Goal: Information Seeking & Learning: Learn about a topic

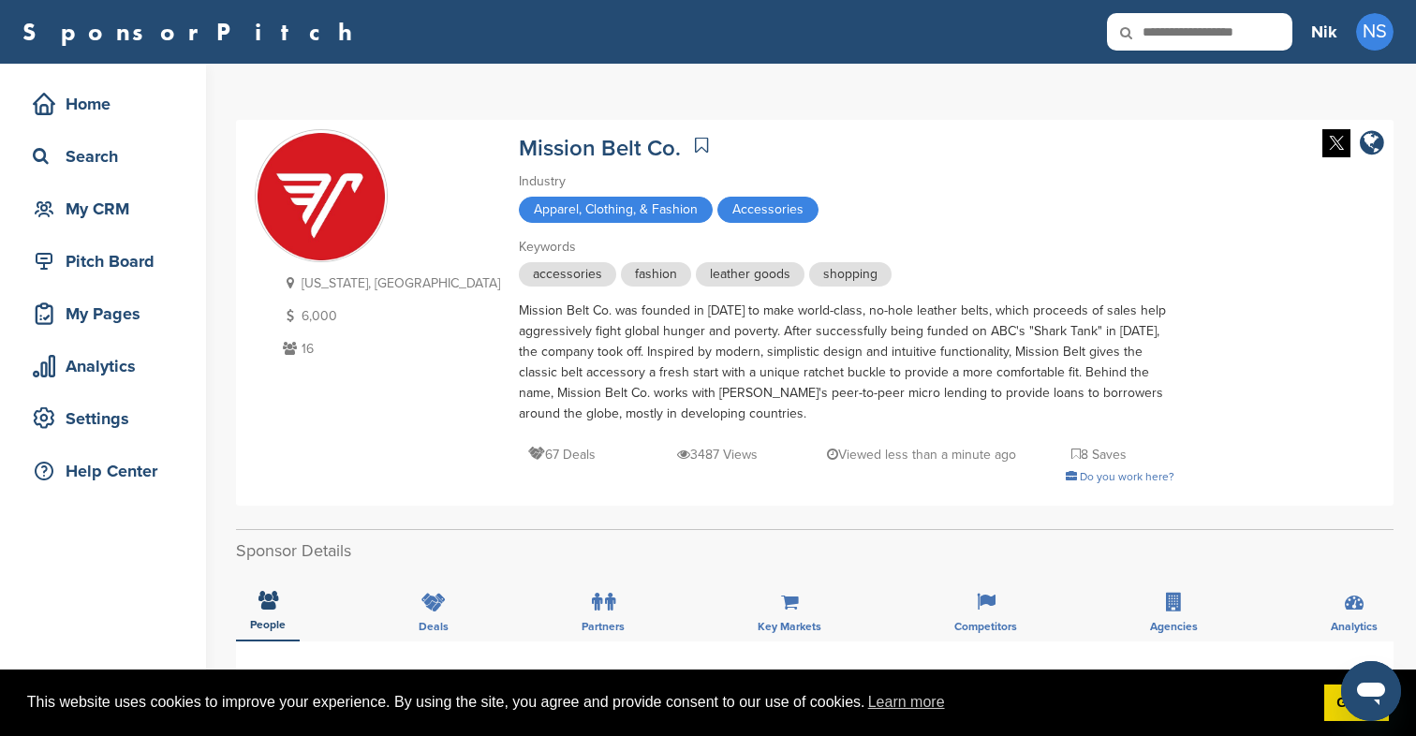
click at [348, 221] on img at bounding box center [321, 196] width 131 height 131
click at [1071, 452] on icon at bounding box center [1075, 454] width 9 height 13
click at [87, 108] on div "Home" at bounding box center [107, 104] width 159 height 34
click at [135, 154] on div "Search" at bounding box center [107, 157] width 159 height 34
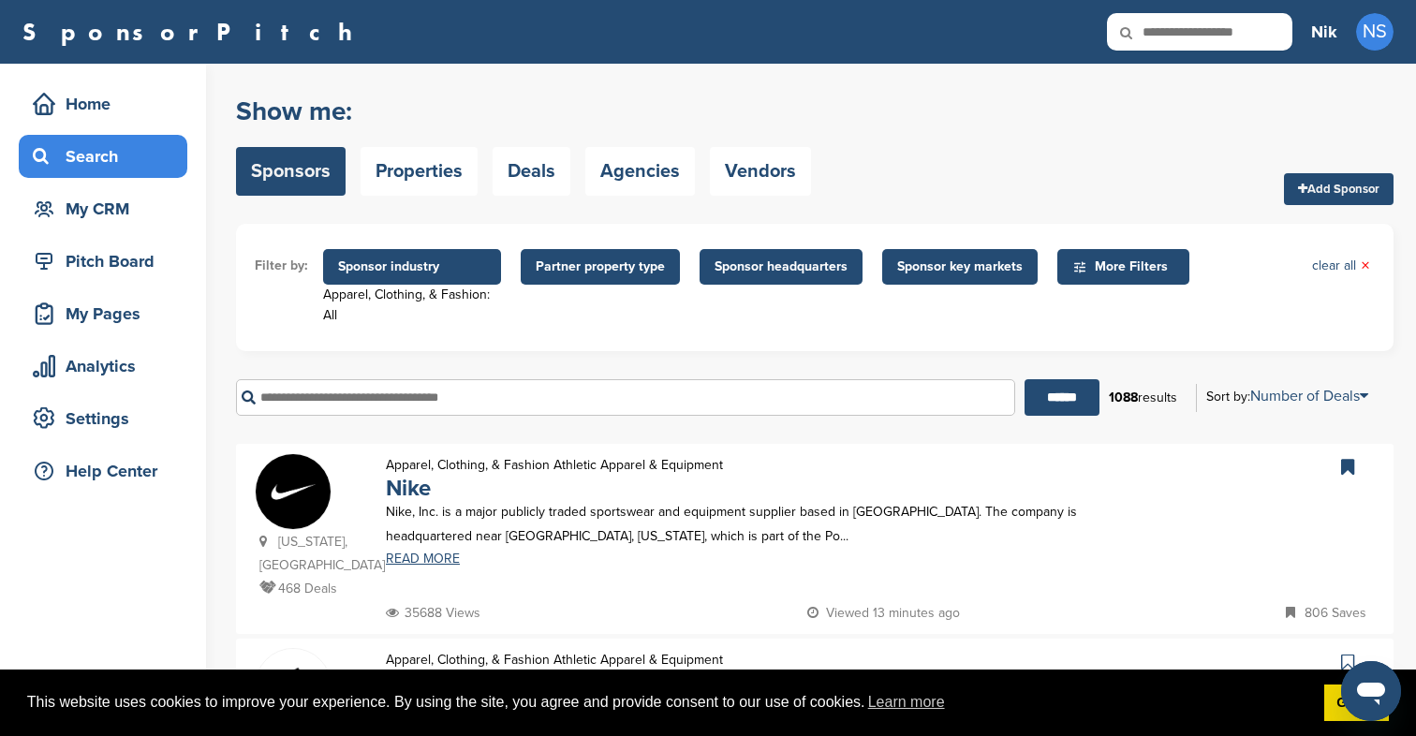
scroll to position [57, 0]
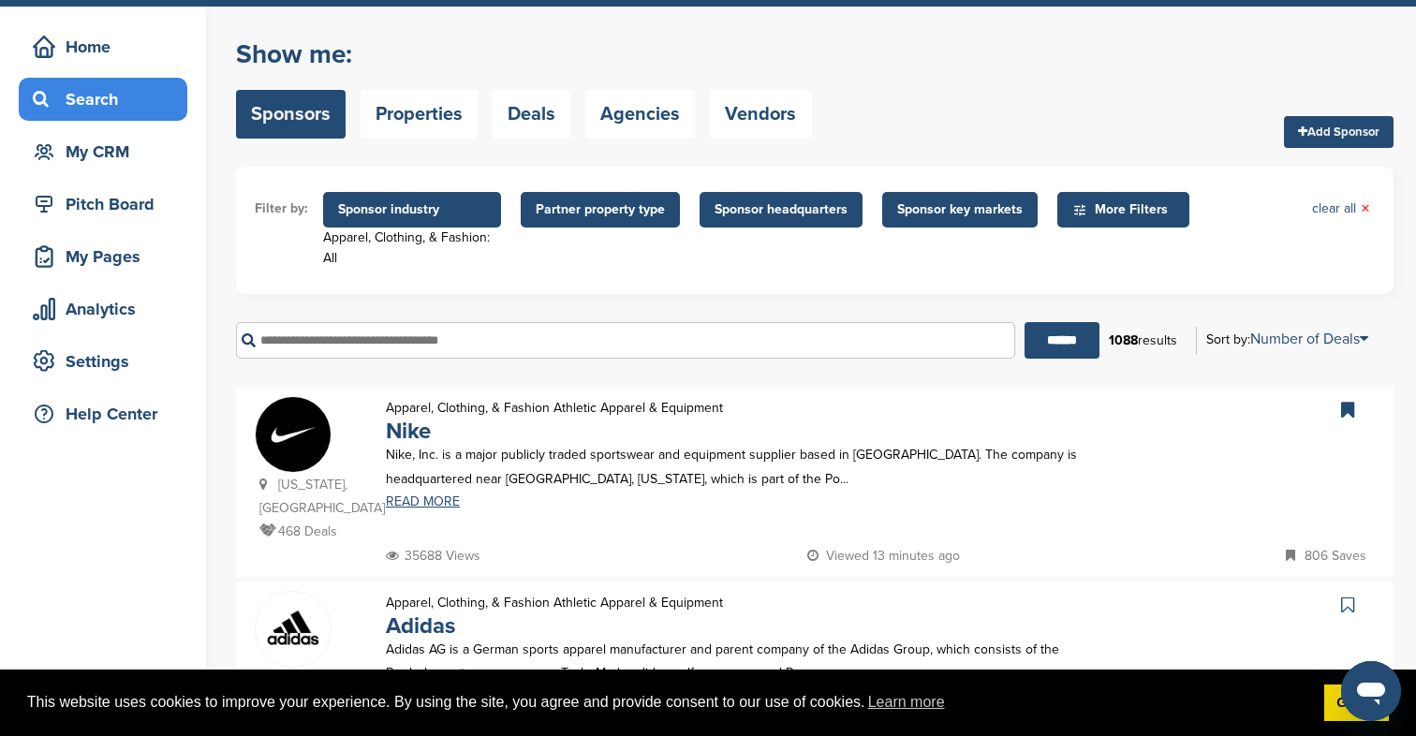
click at [427, 225] on span "Sponsor industry" at bounding box center [412, 210] width 178 height 36
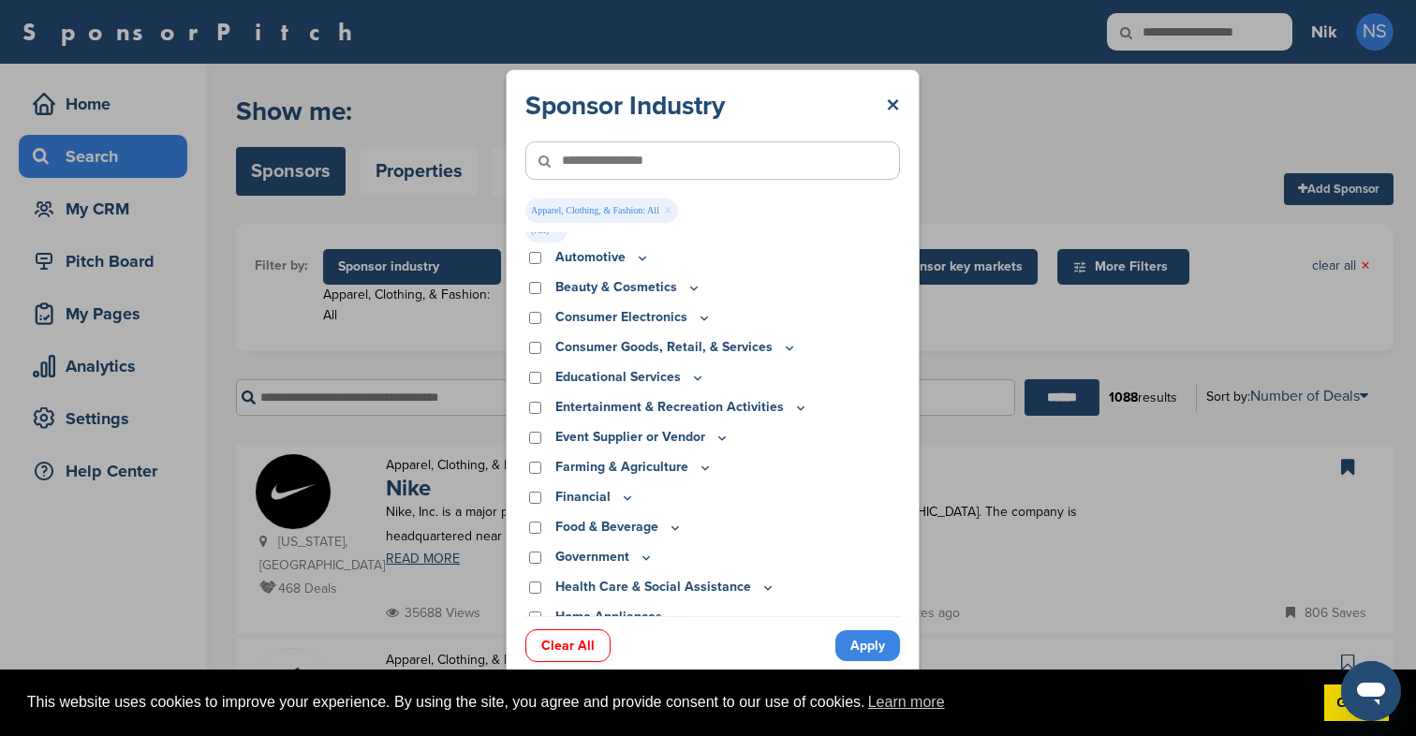
scroll to position [29, 0]
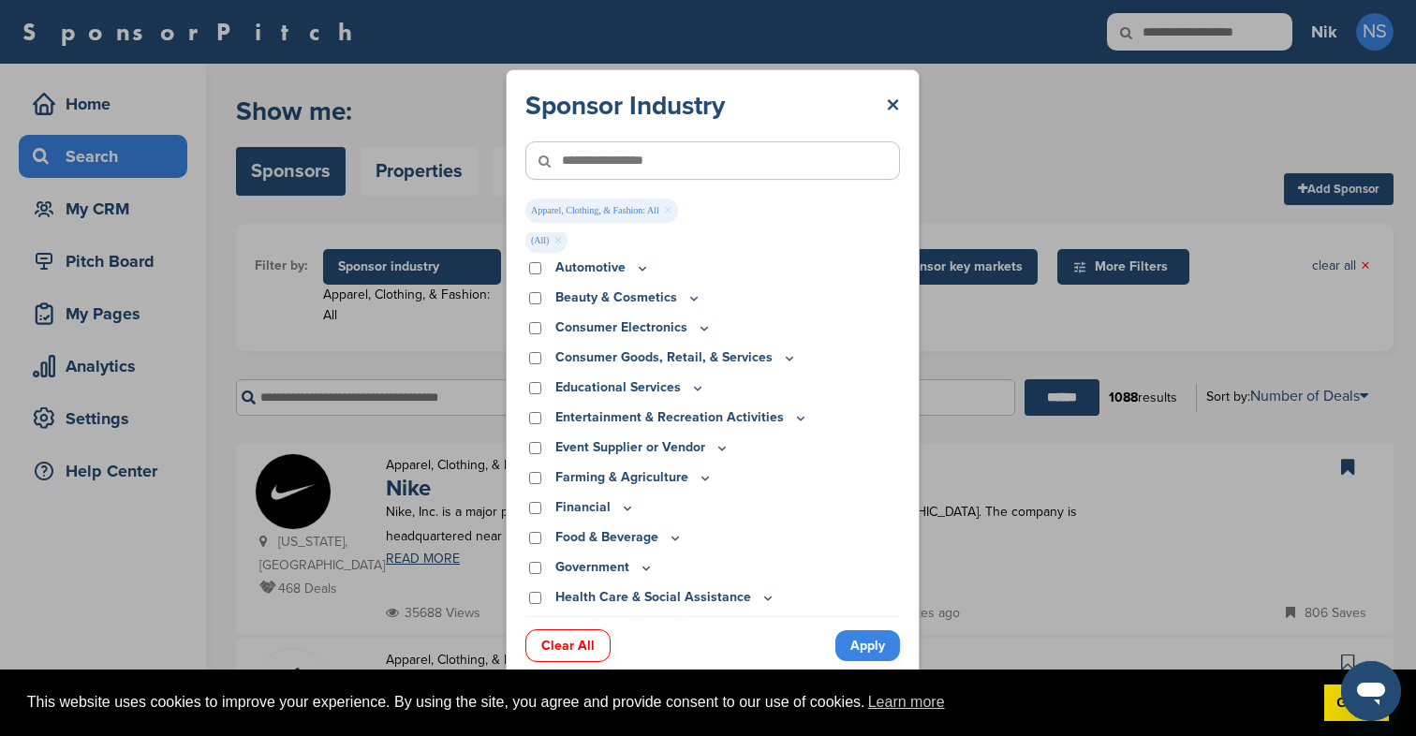
click at [664, 210] on link "×" at bounding box center [668, 210] width 8 height 21
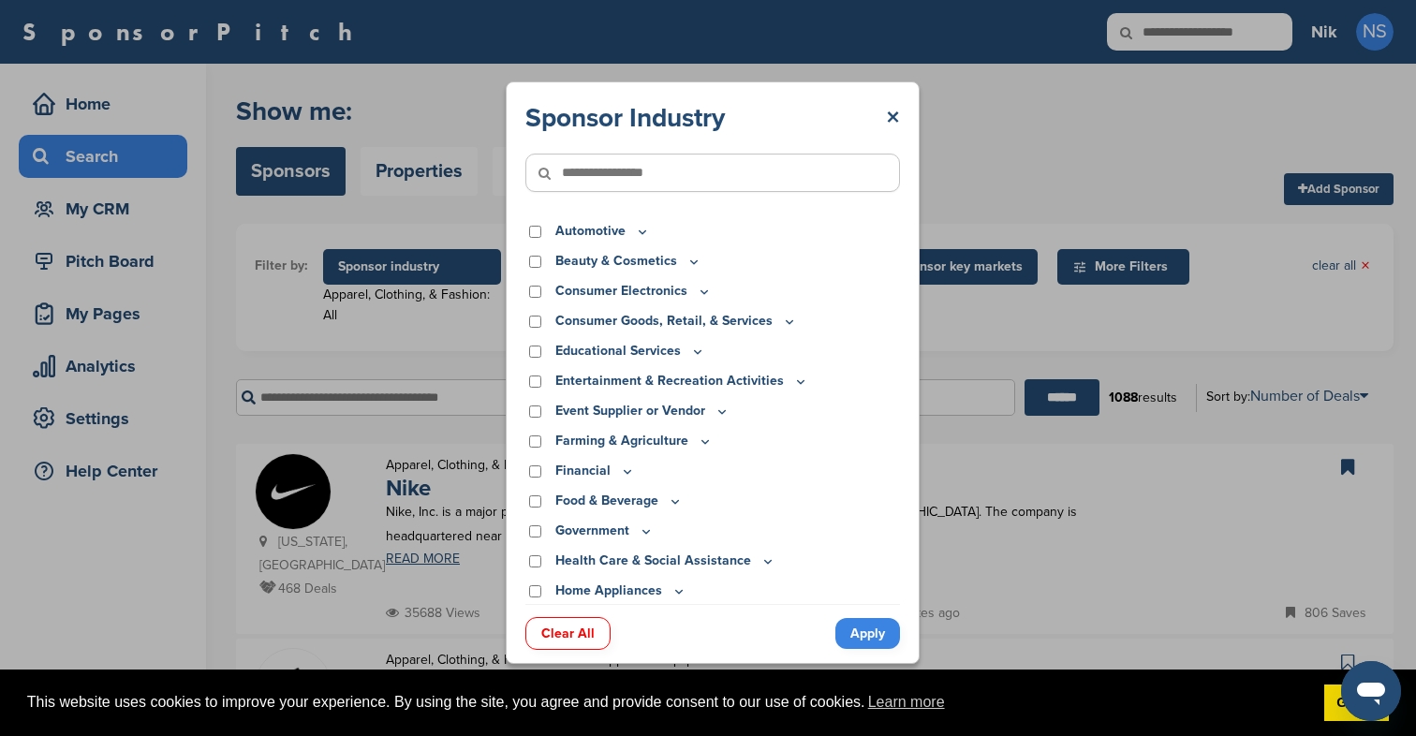
click at [859, 627] on link "Apply" at bounding box center [867, 633] width 65 height 31
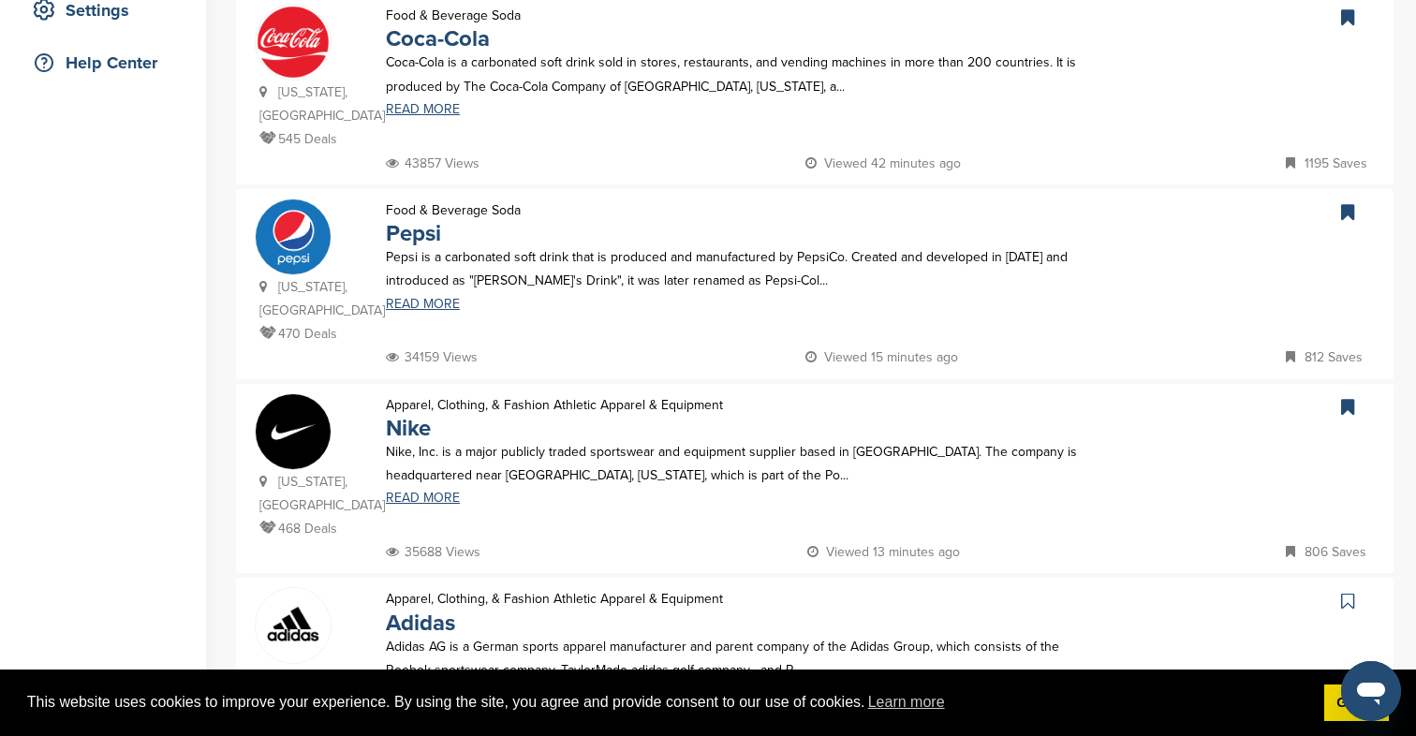
scroll to position [448, 0]
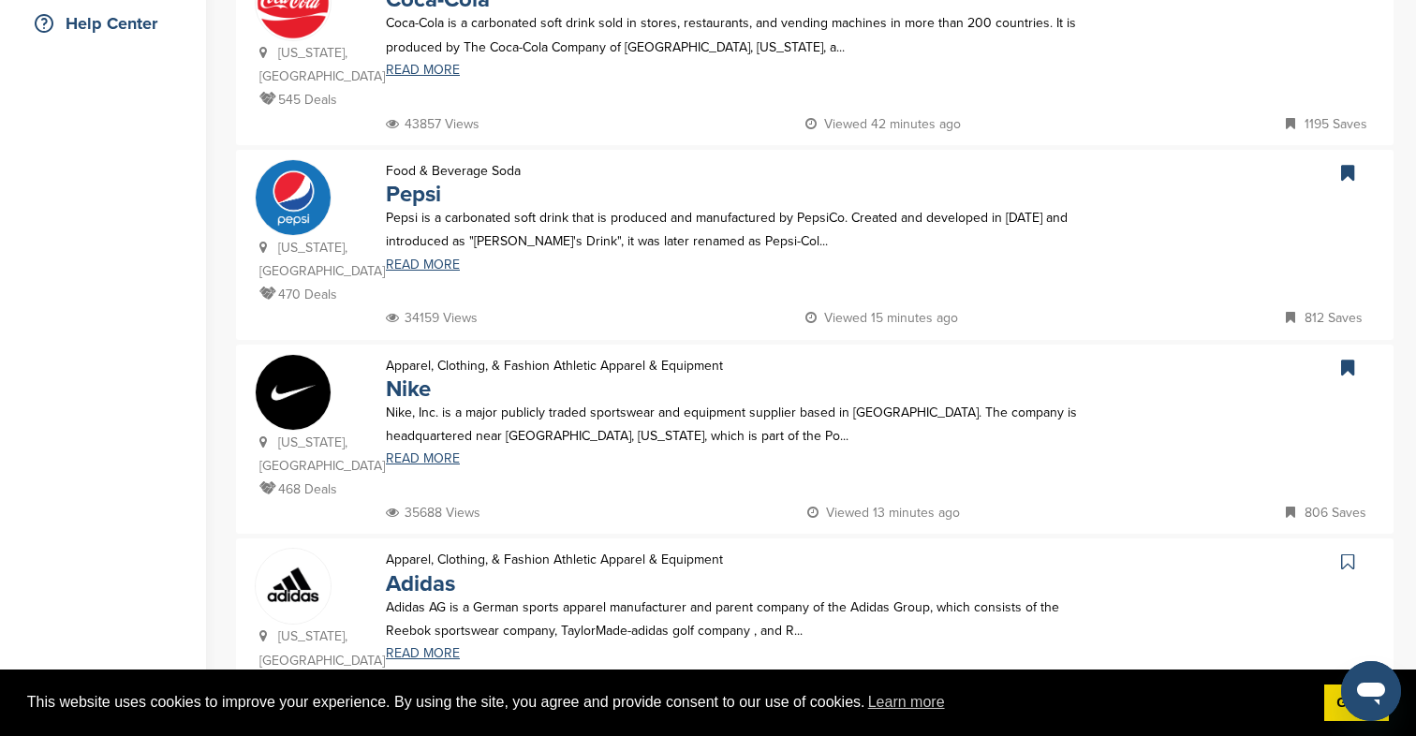
click at [1347, 164] on icon at bounding box center [1347, 173] width 13 height 19
click at [1353, 359] on icon at bounding box center [1347, 368] width 13 height 19
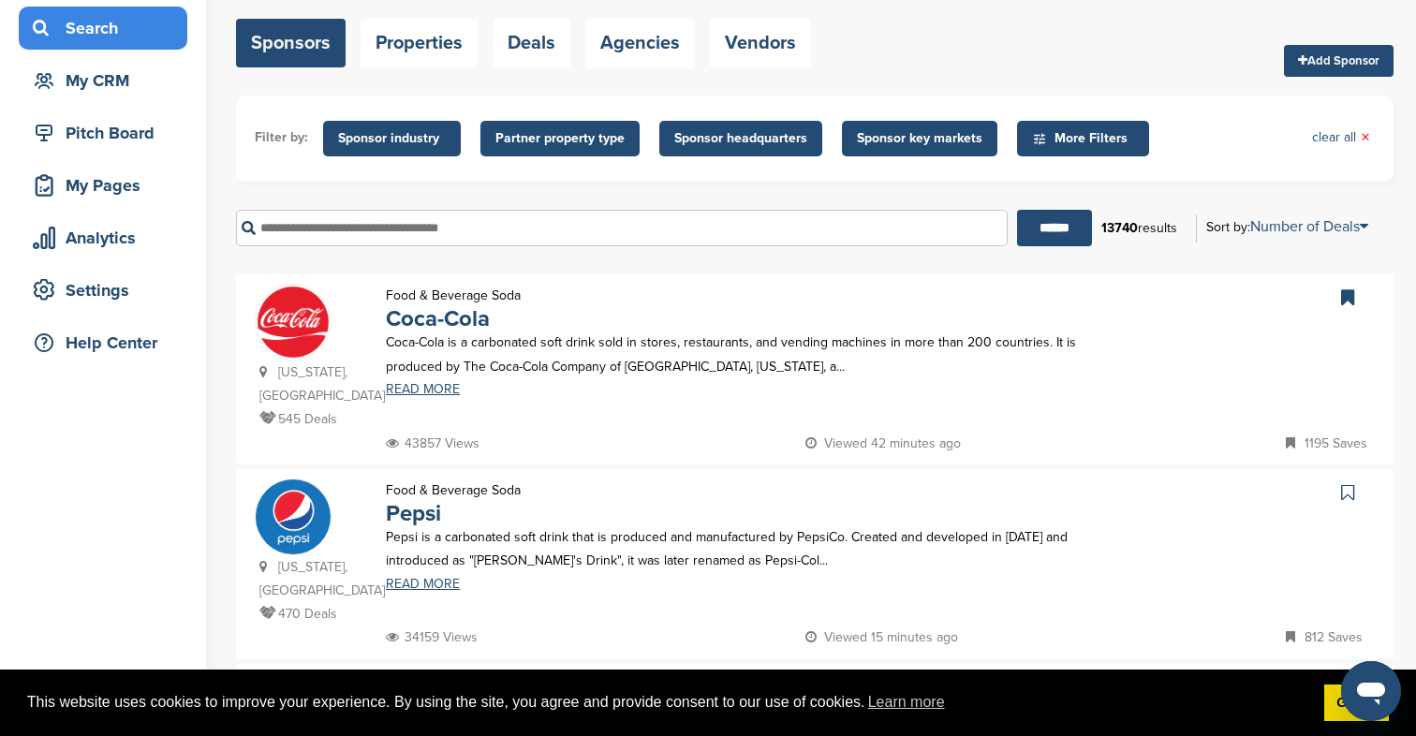
scroll to position [0, 0]
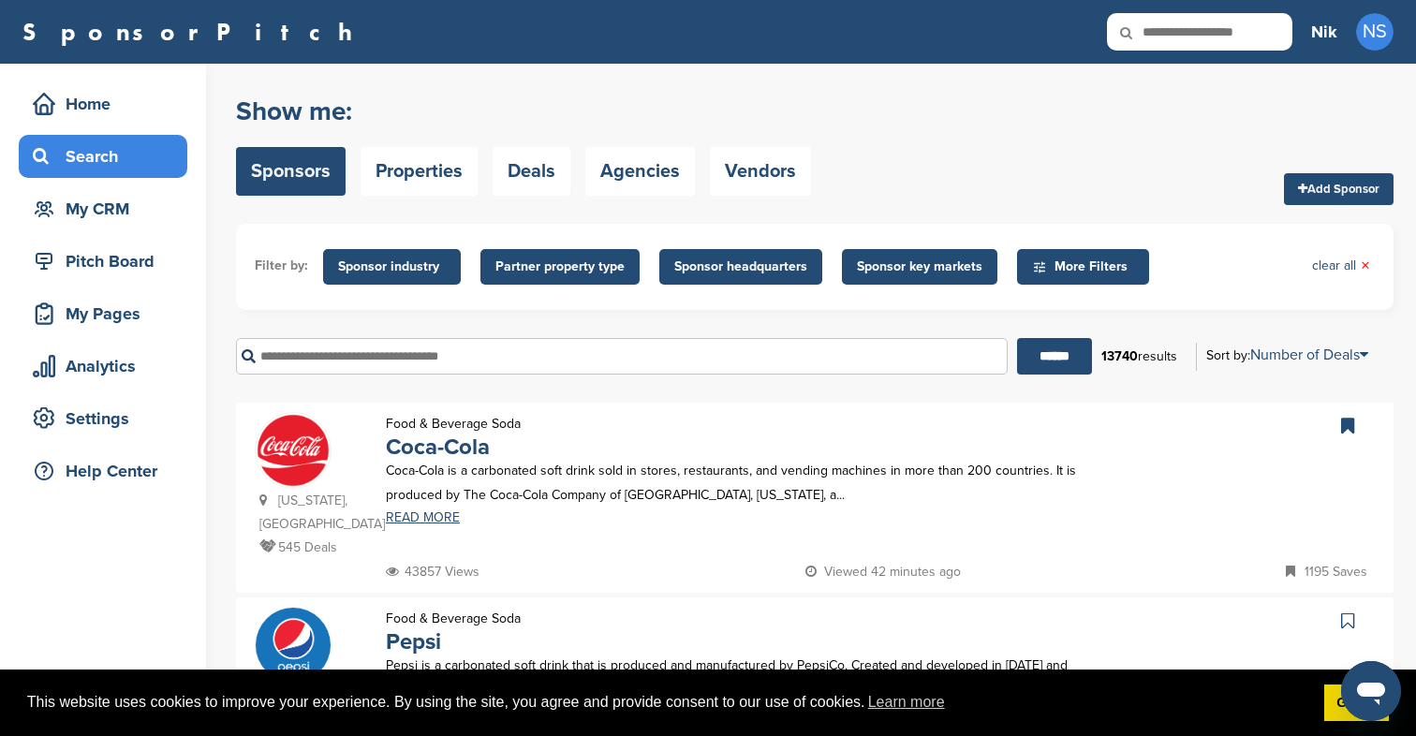
click at [1340, 421] on link at bounding box center [1349, 426] width 27 height 28
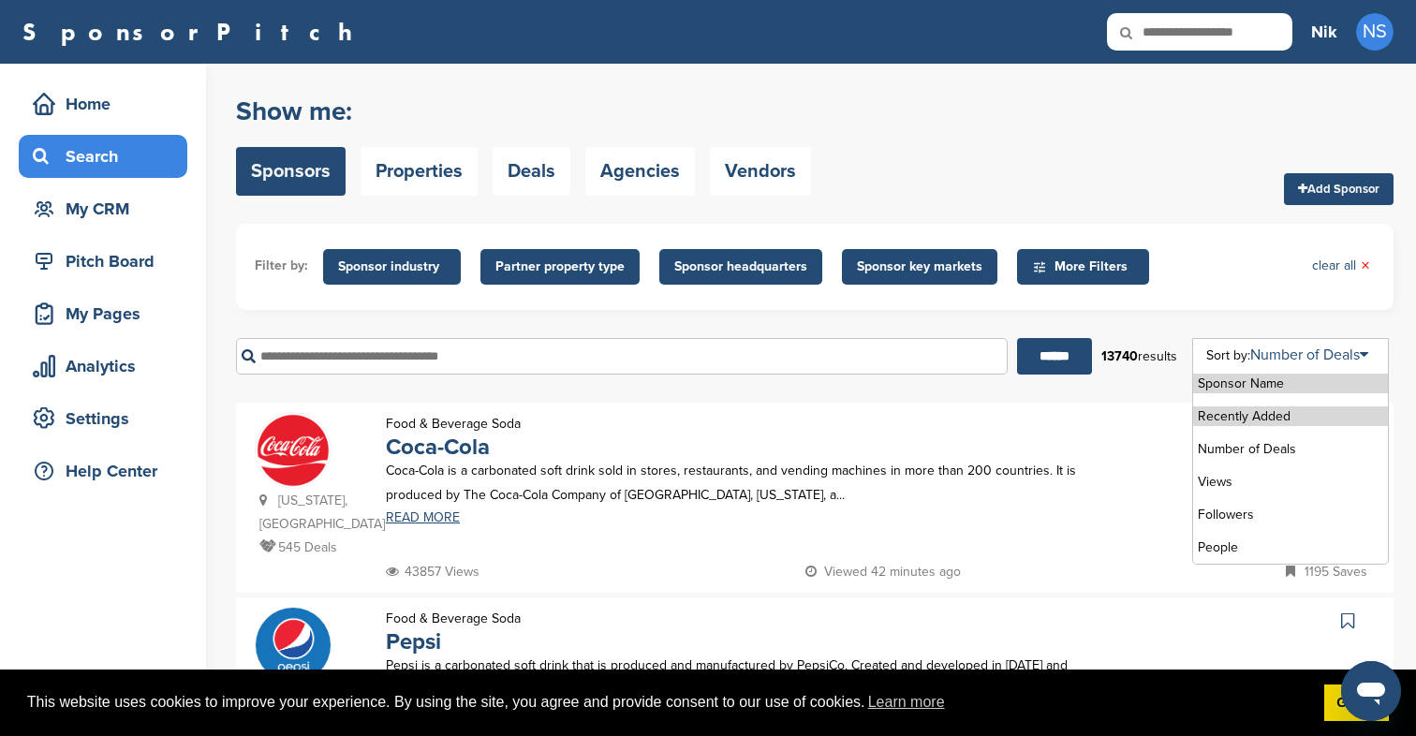
click at [1274, 411] on li "Recently Added" at bounding box center [1290, 416] width 195 height 20
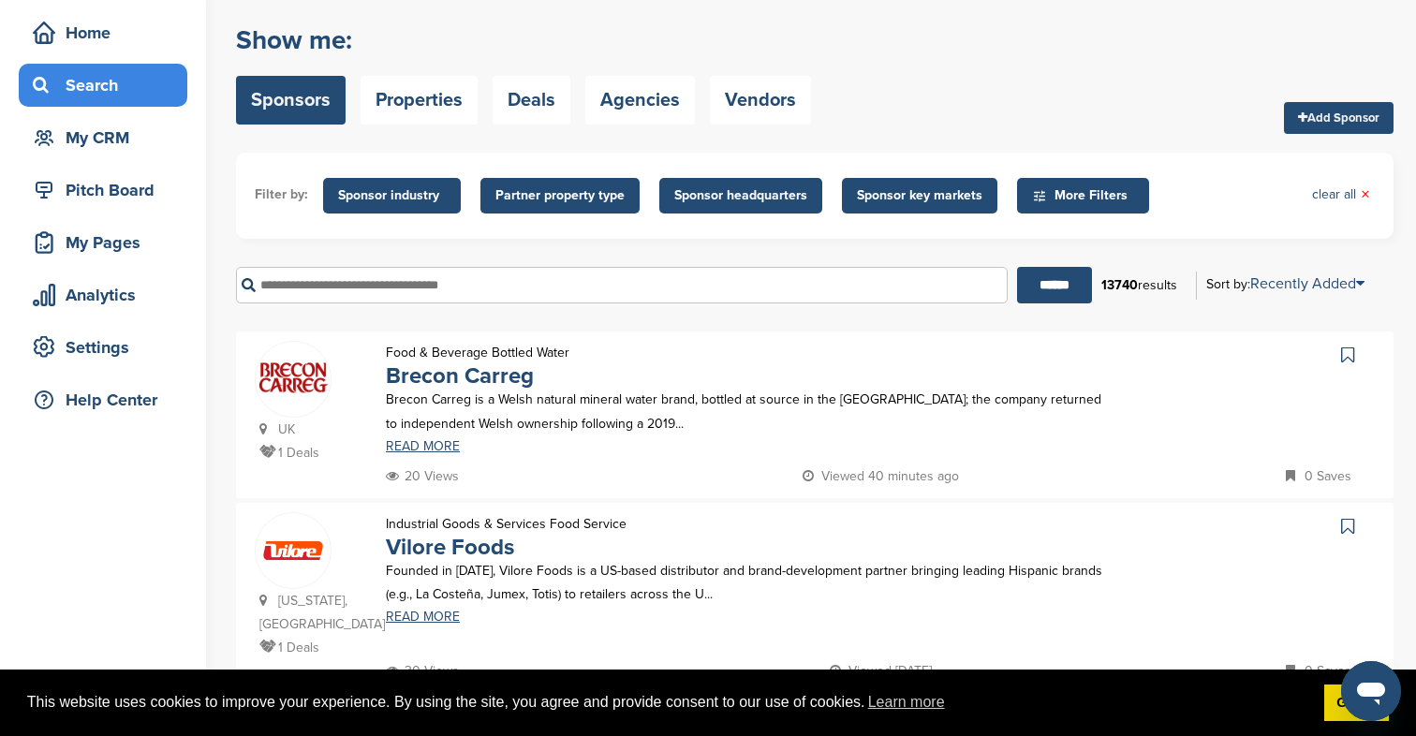
scroll to position [64, 0]
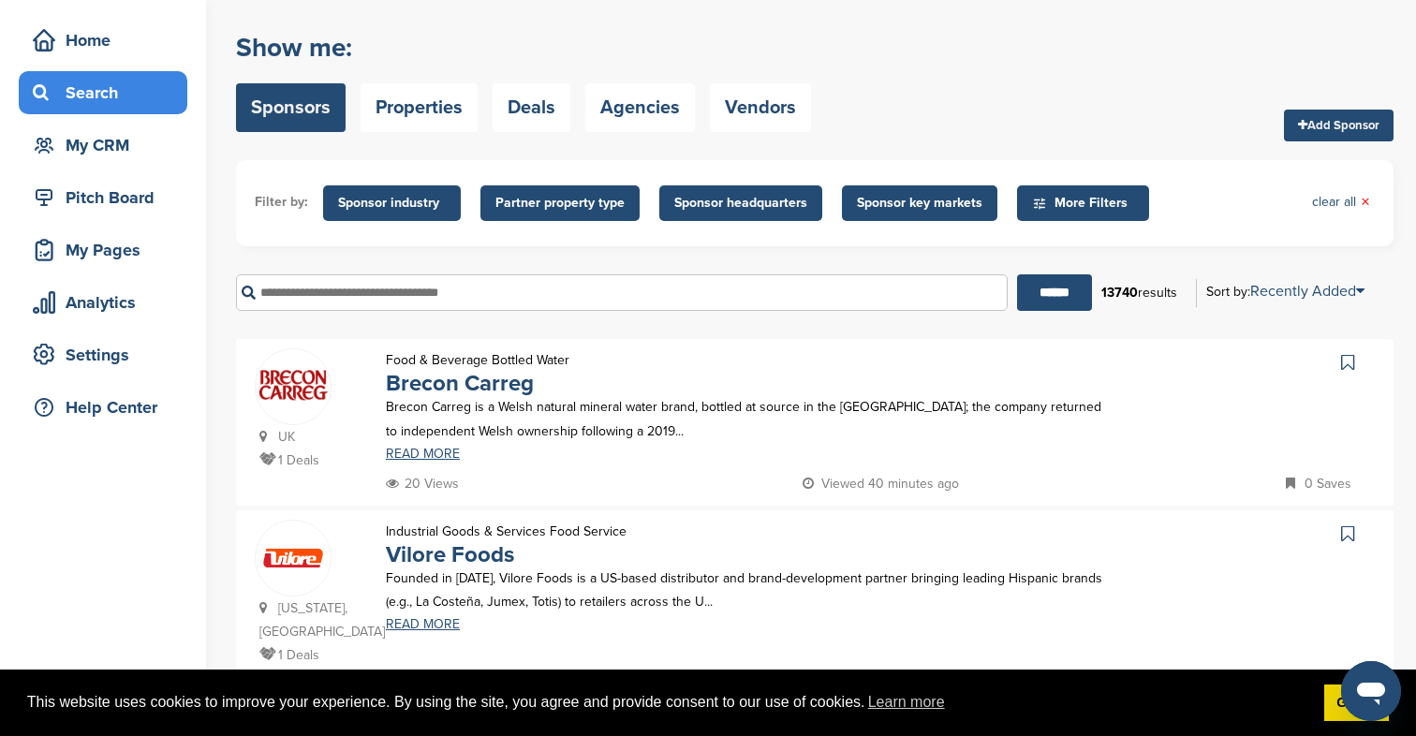
click at [1063, 199] on span "More Filters" at bounding box center [1086, 203] width 108 height 21
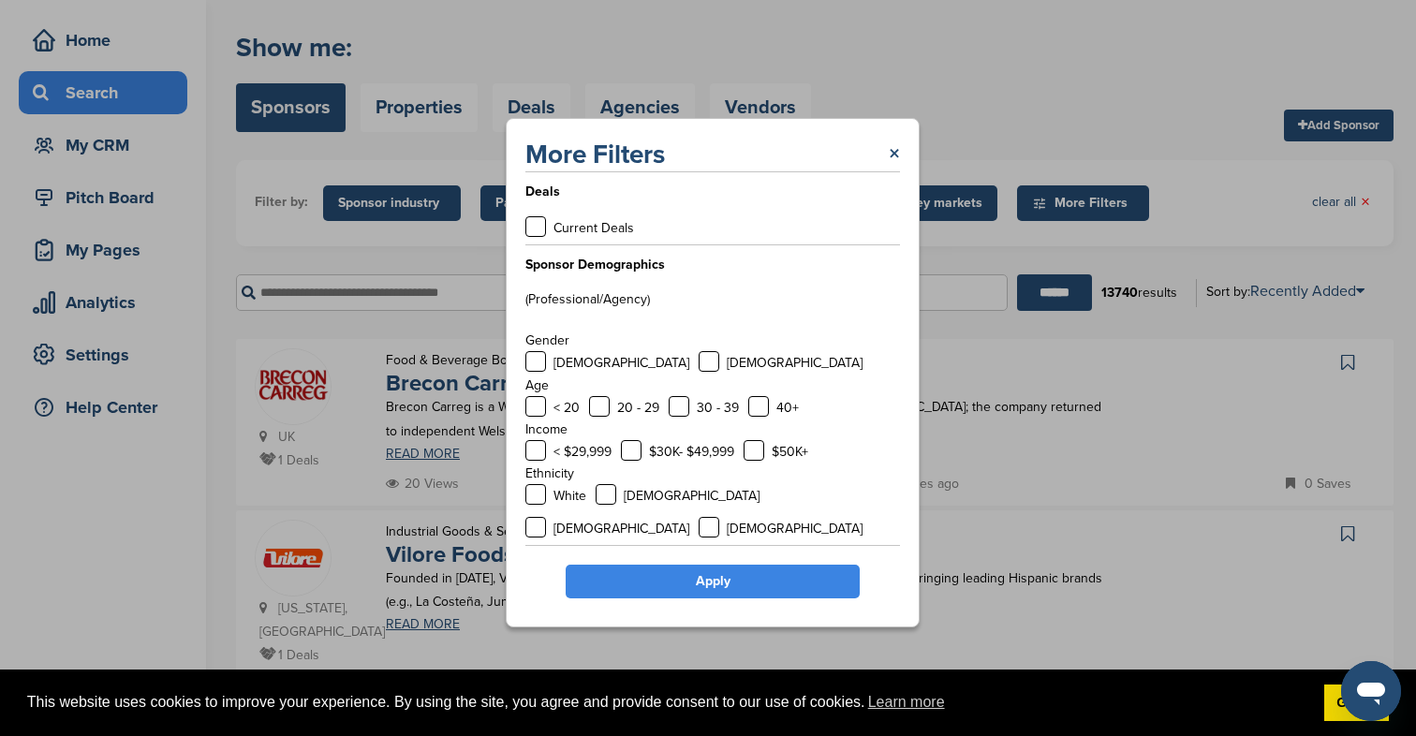
scroll to position [25, 0]
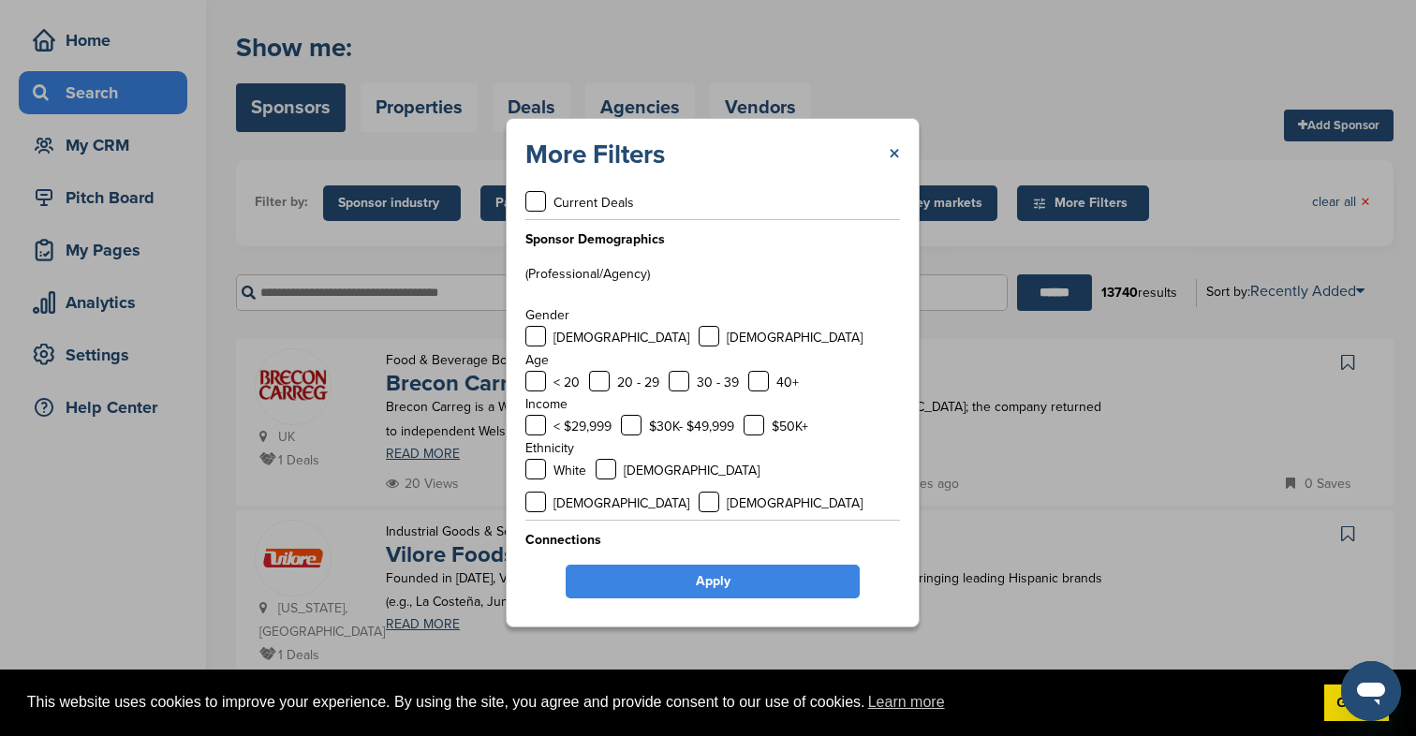
click at [892, 155] on link "×" at bounding box center [894, 155] width 11 height 34
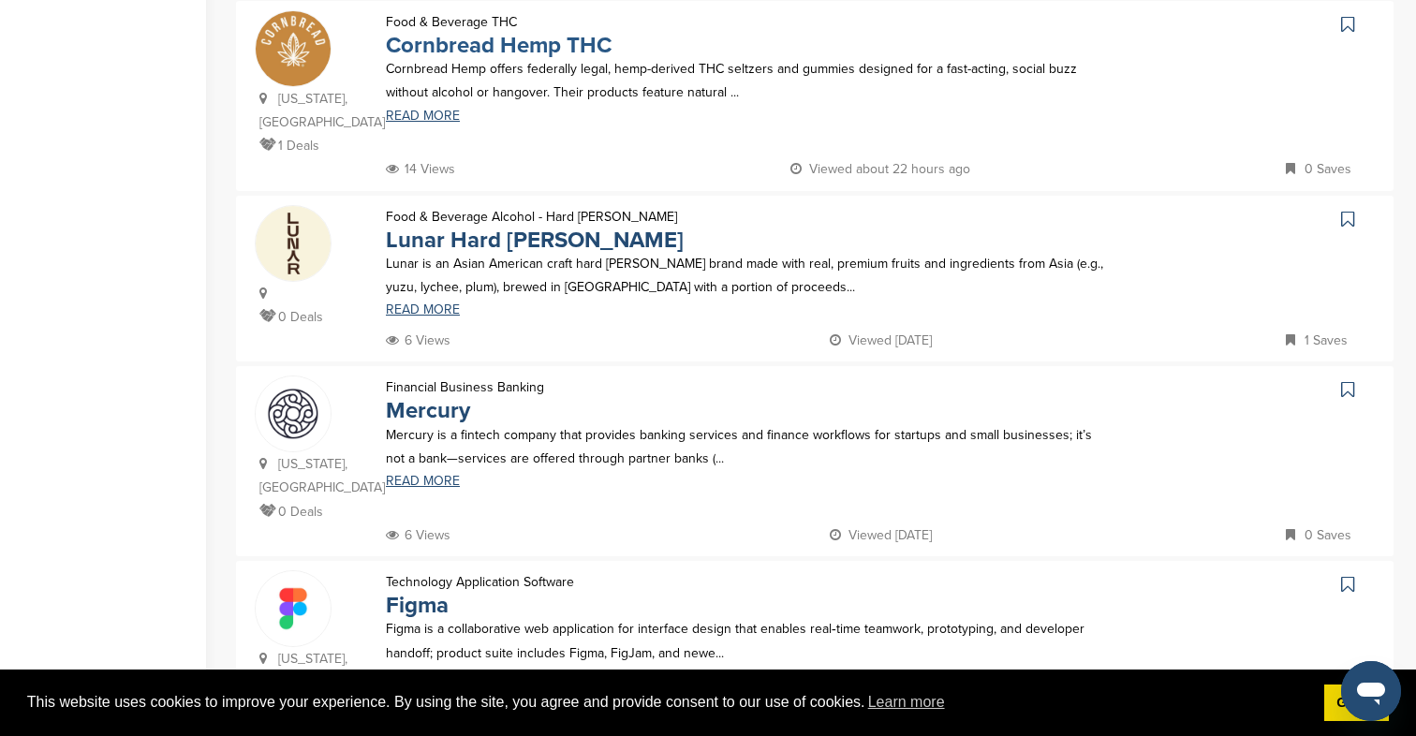
scroll to position [1137, 0]
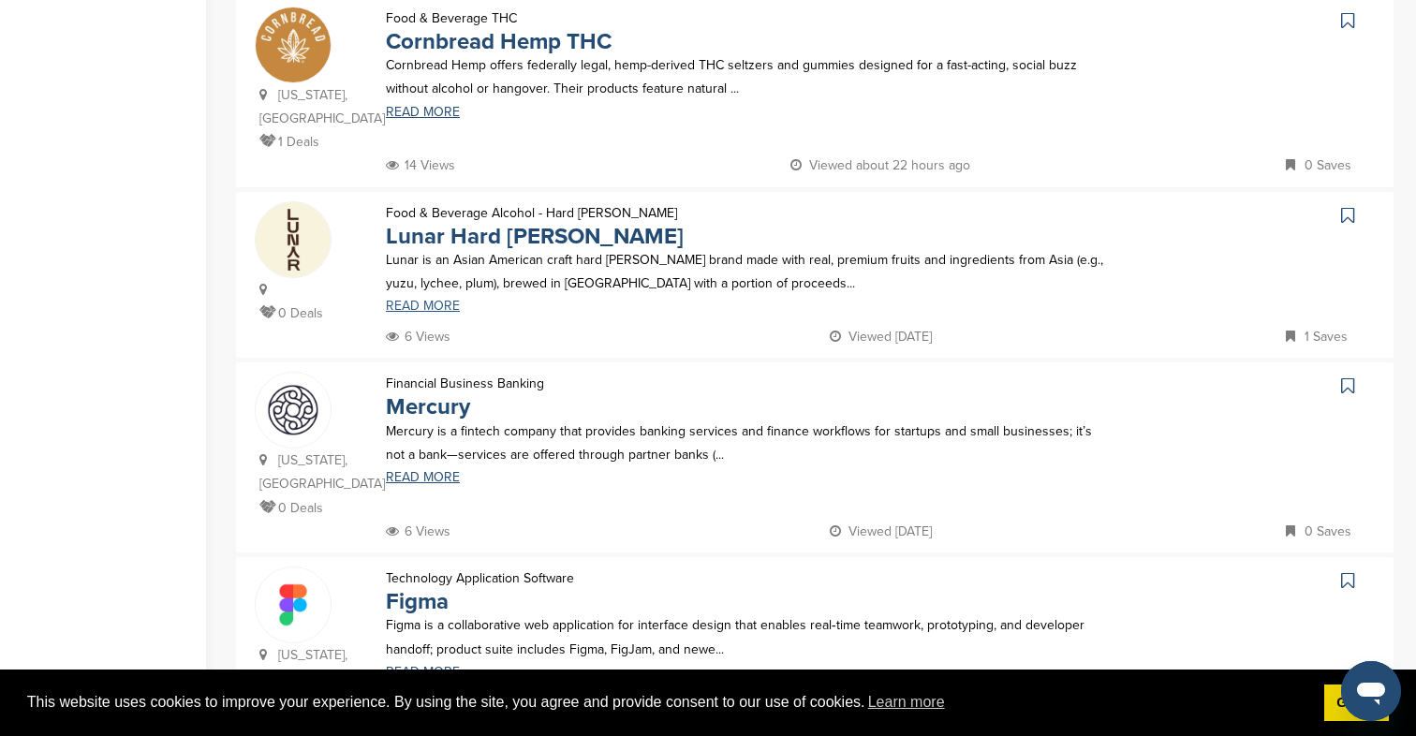
click at [444, 300] on link "READ MORE" at bounding box center [745, 306] width 718 height 13
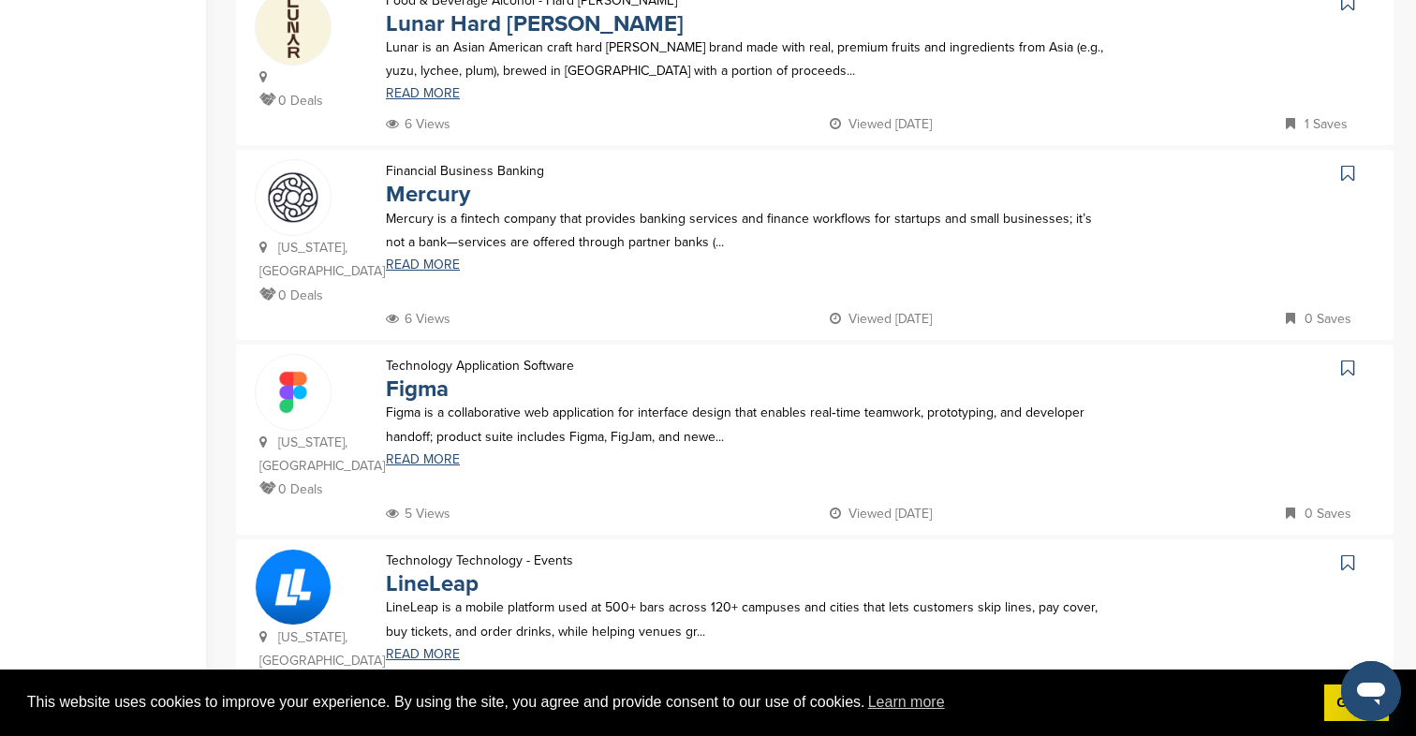
scroll to position [1361, 0]
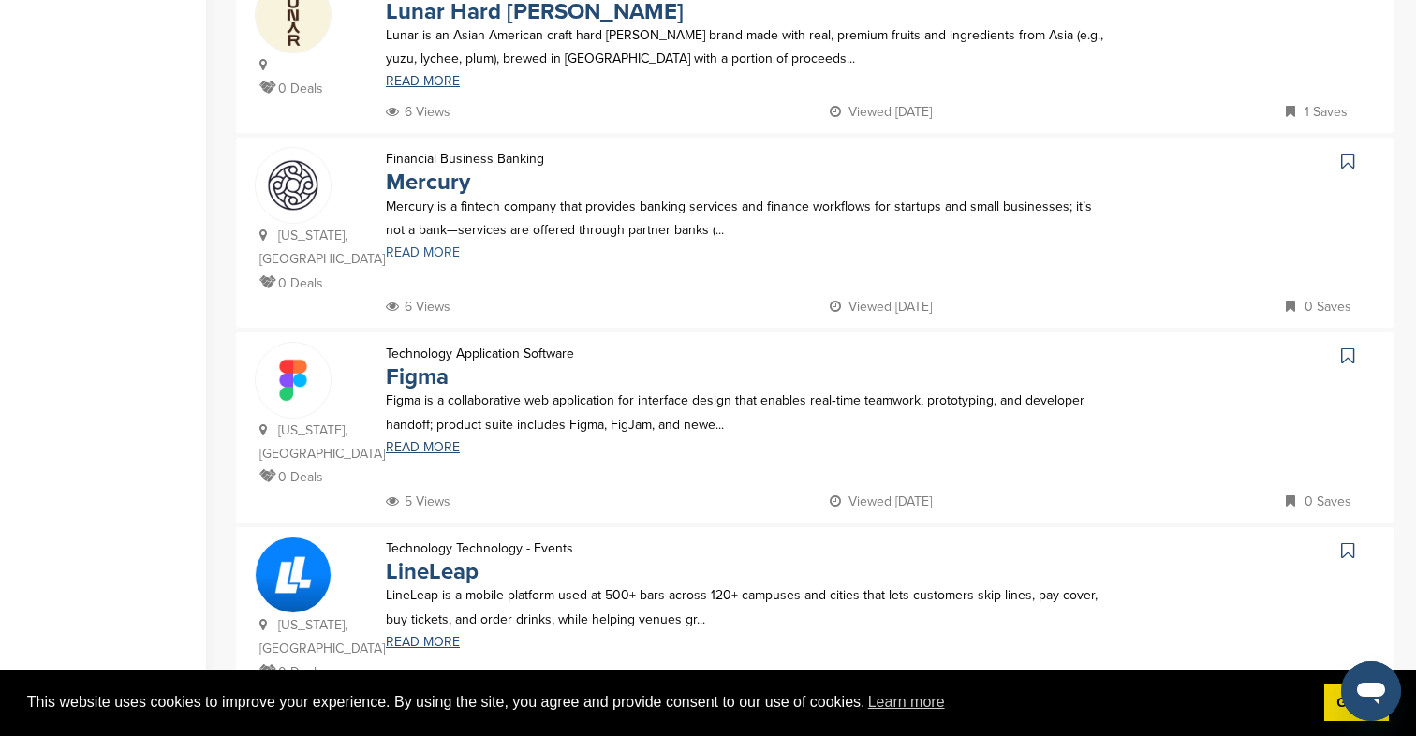
click at [425, 246] on link "READ MORE" at bounding box center [745, 252] width 718 height 13
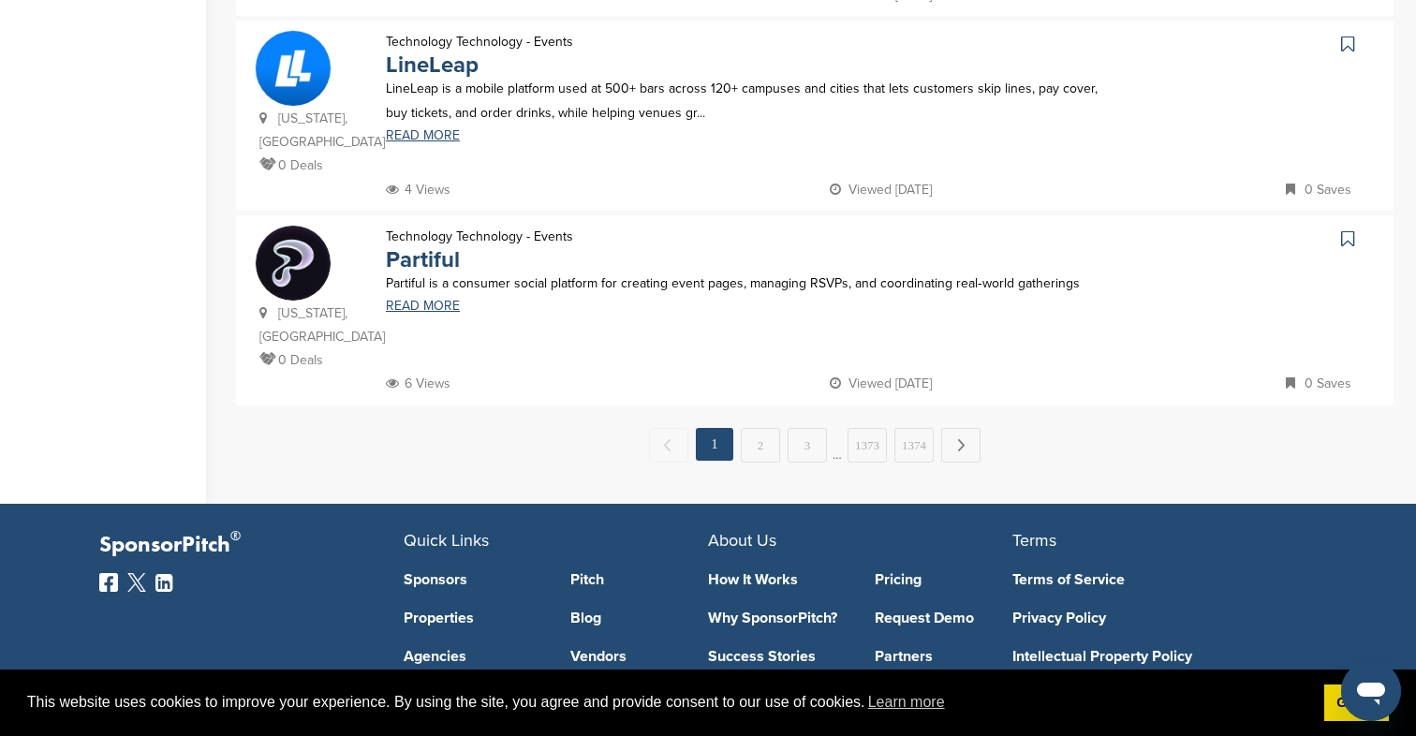
scroll to position [1869, 0]
click at [752, 427] on link "2" at bounding box center [760, 444] width 39 height 35
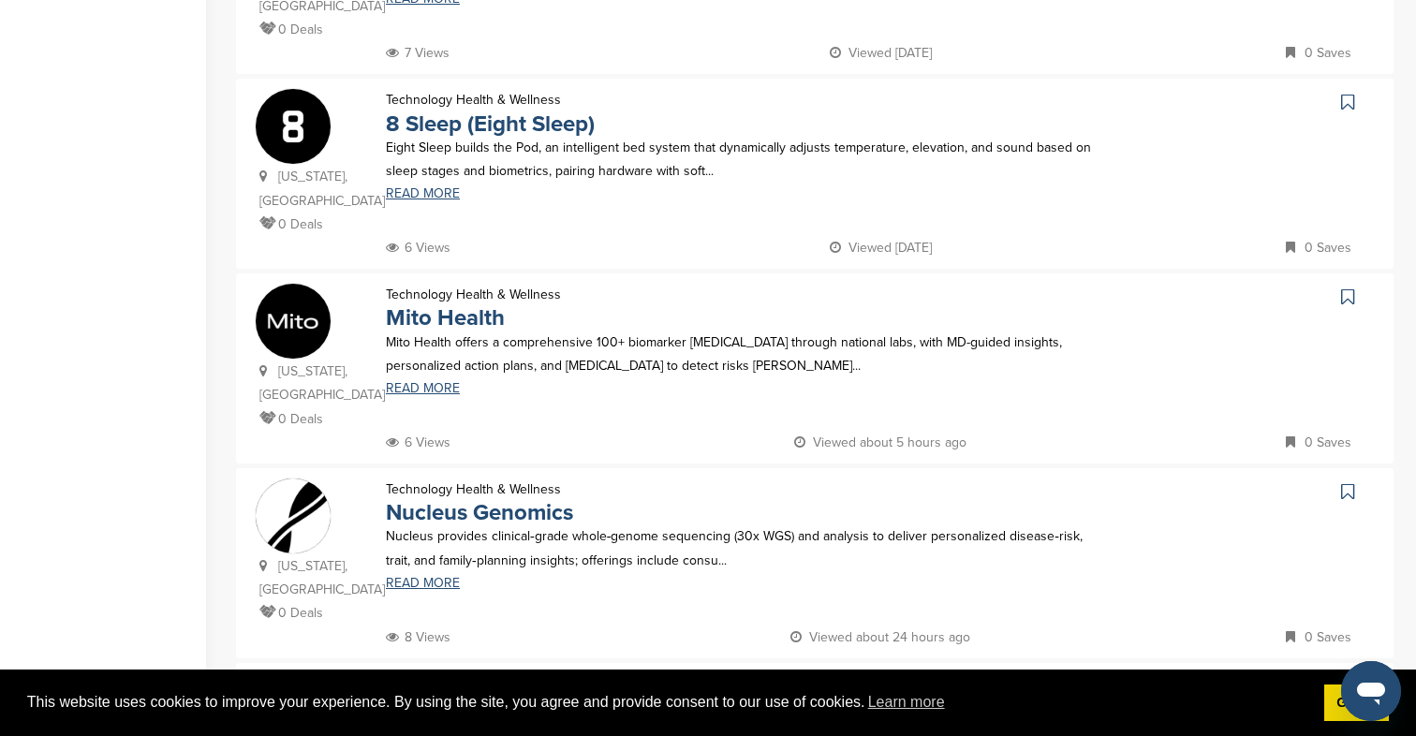
scroll to position [891, 0]
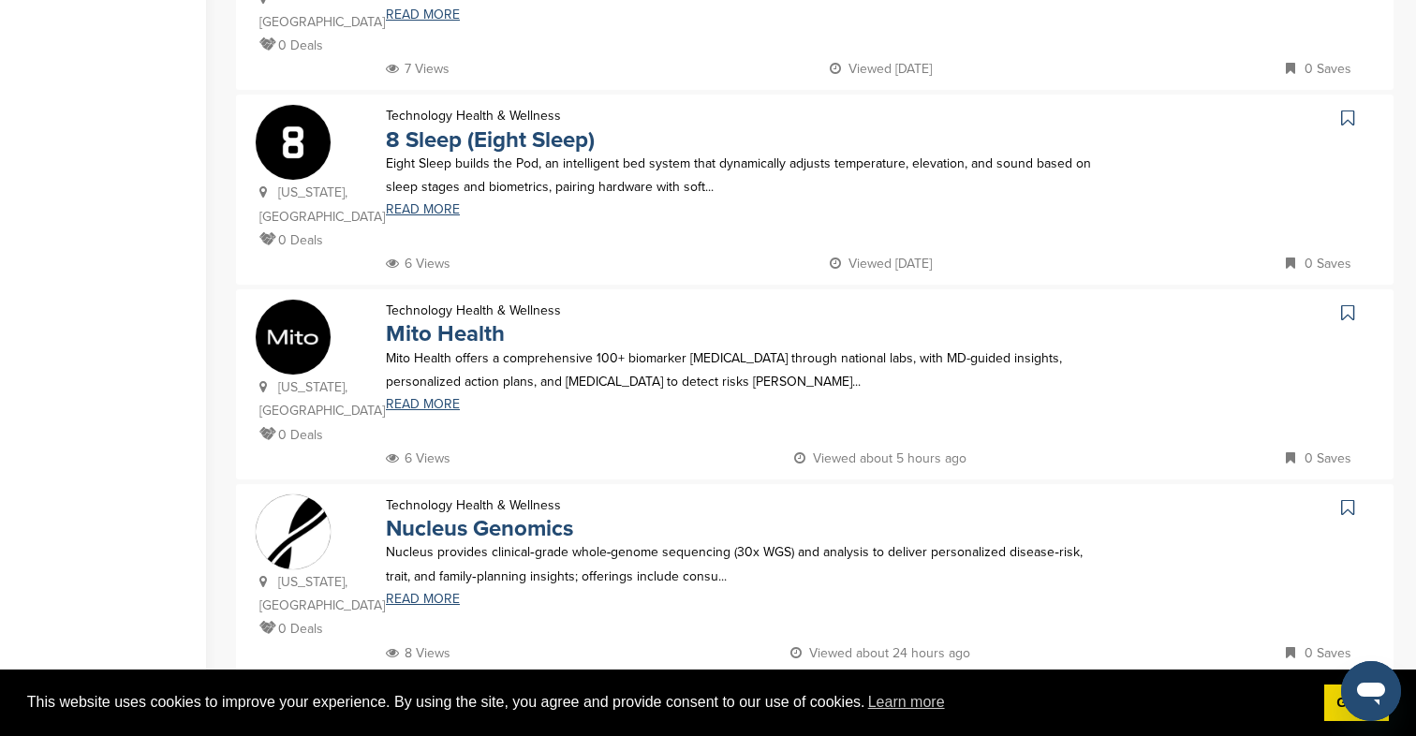
click at [1349, 95] on div "Florida, USA 0 Deals Technology Health & Wellness 8 Sleep (Eight Sleep) Eight S…" at bounding box center [814, 190] width 1157 height 190
click at [1345, 109] on icon at bounding box center [1347, 118] width 13 height 19
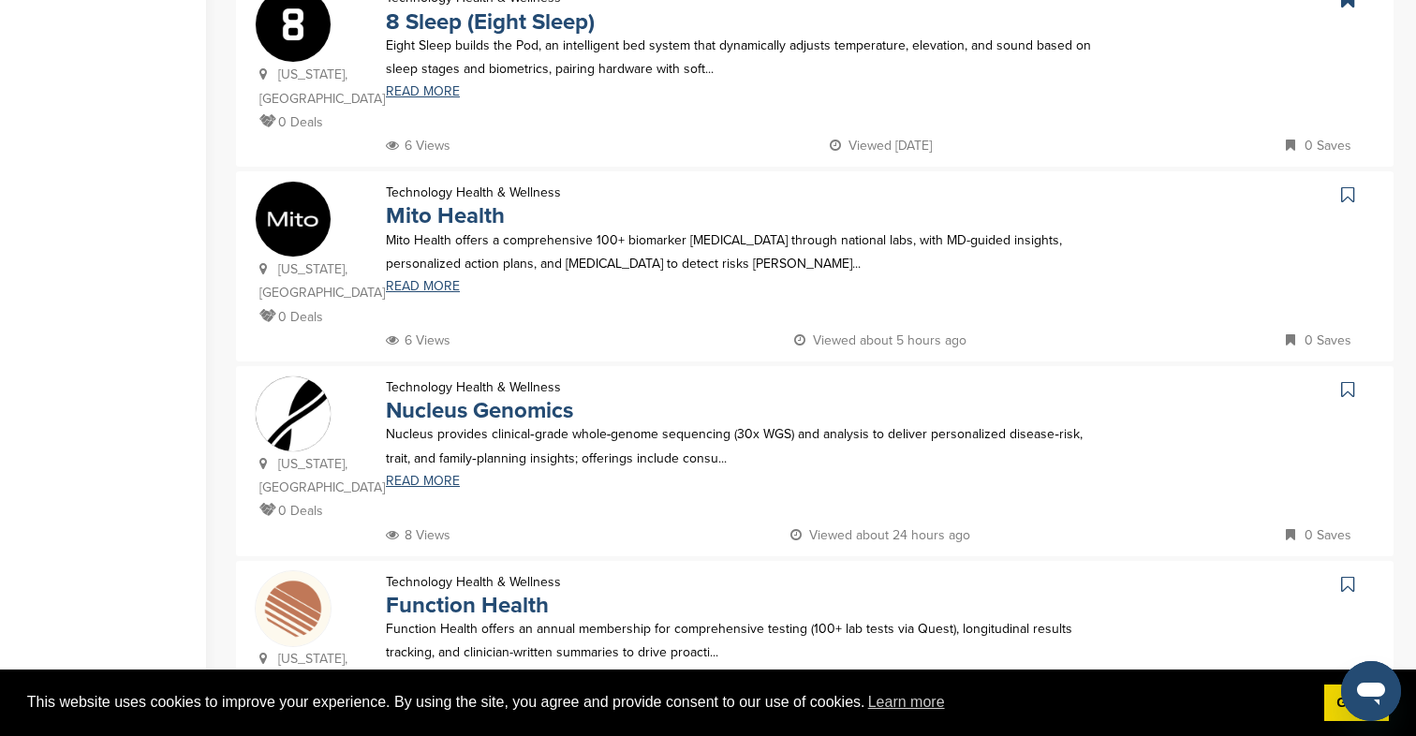
scroll to position [1031, 0]
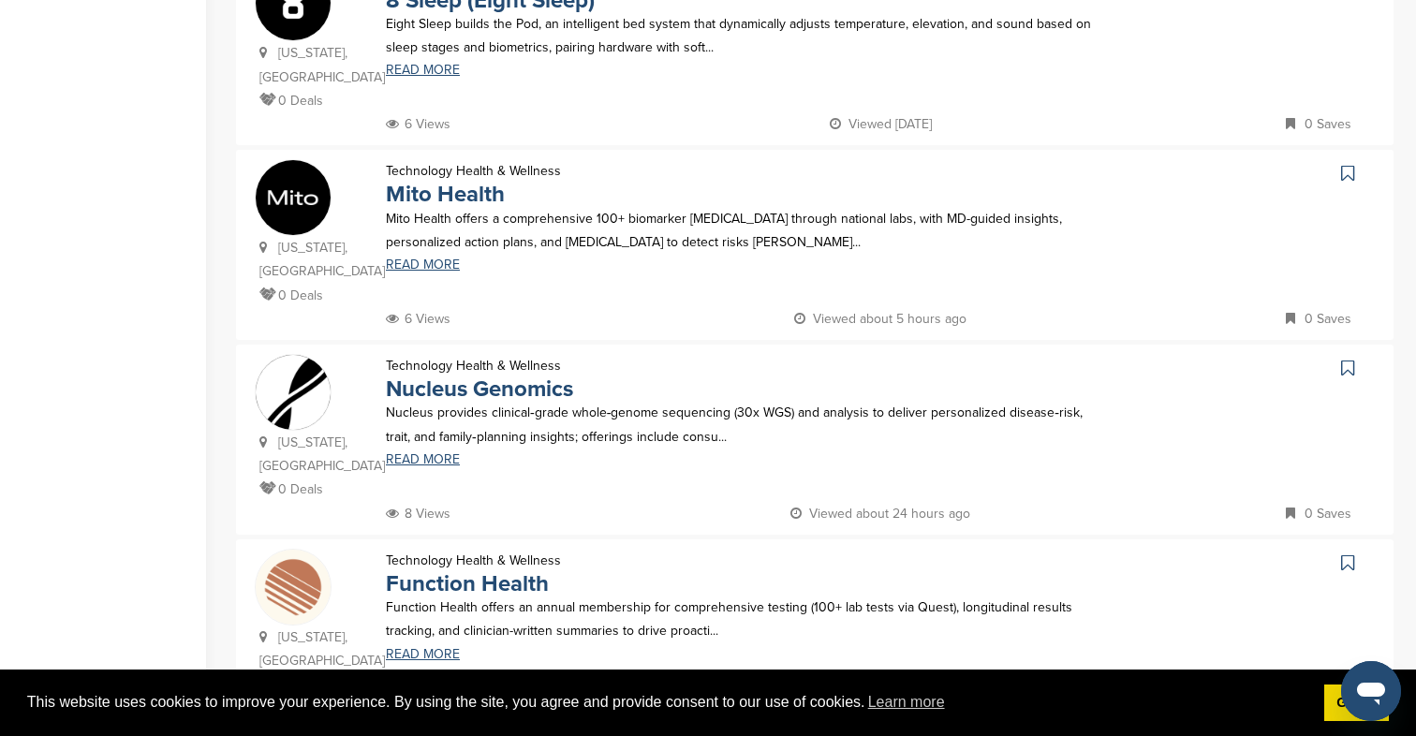
click at [1349, 164] on icon at bounding box center [1347, 173] width 13 height 19
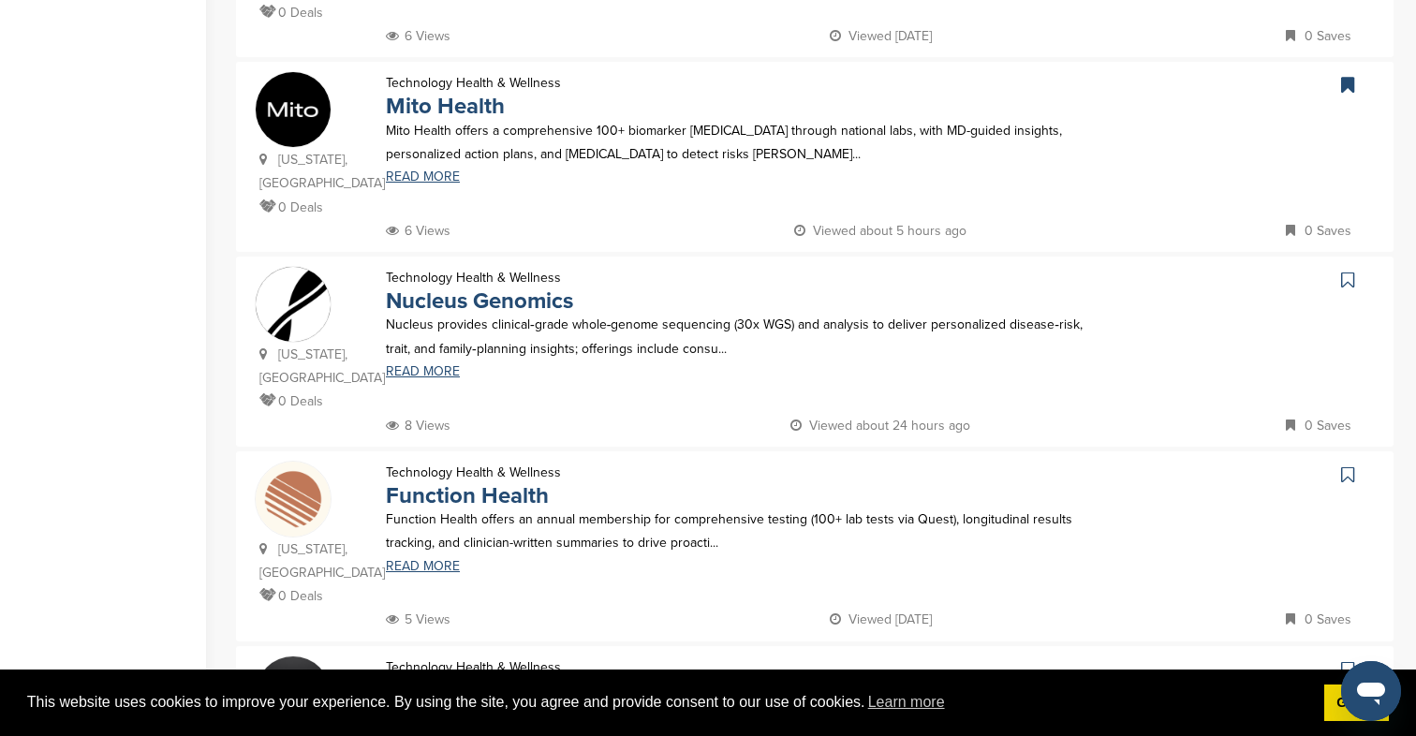
scroll to position [1120, 0]
click at [1344, 270] on icon at bounding box center [1347, 279] width 13 height 19
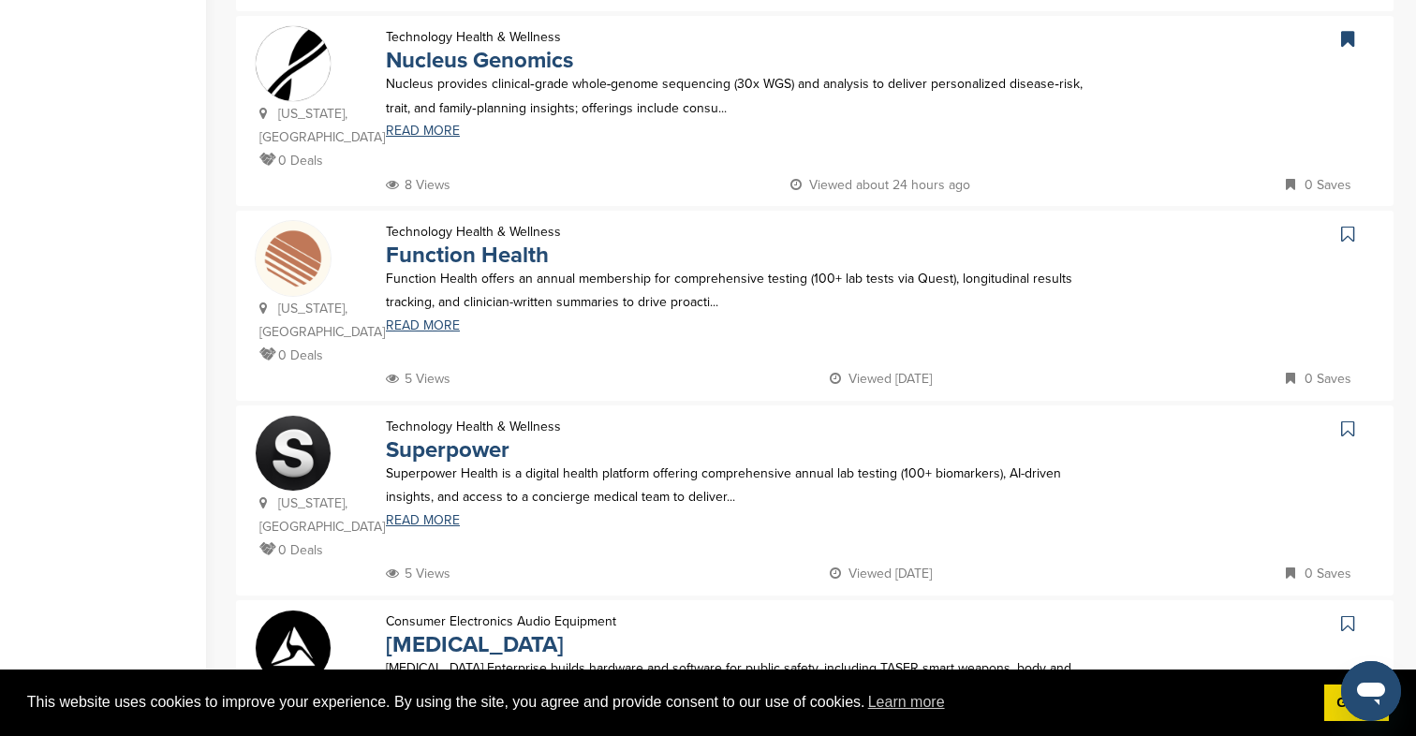
scroll to position [1379, 0]
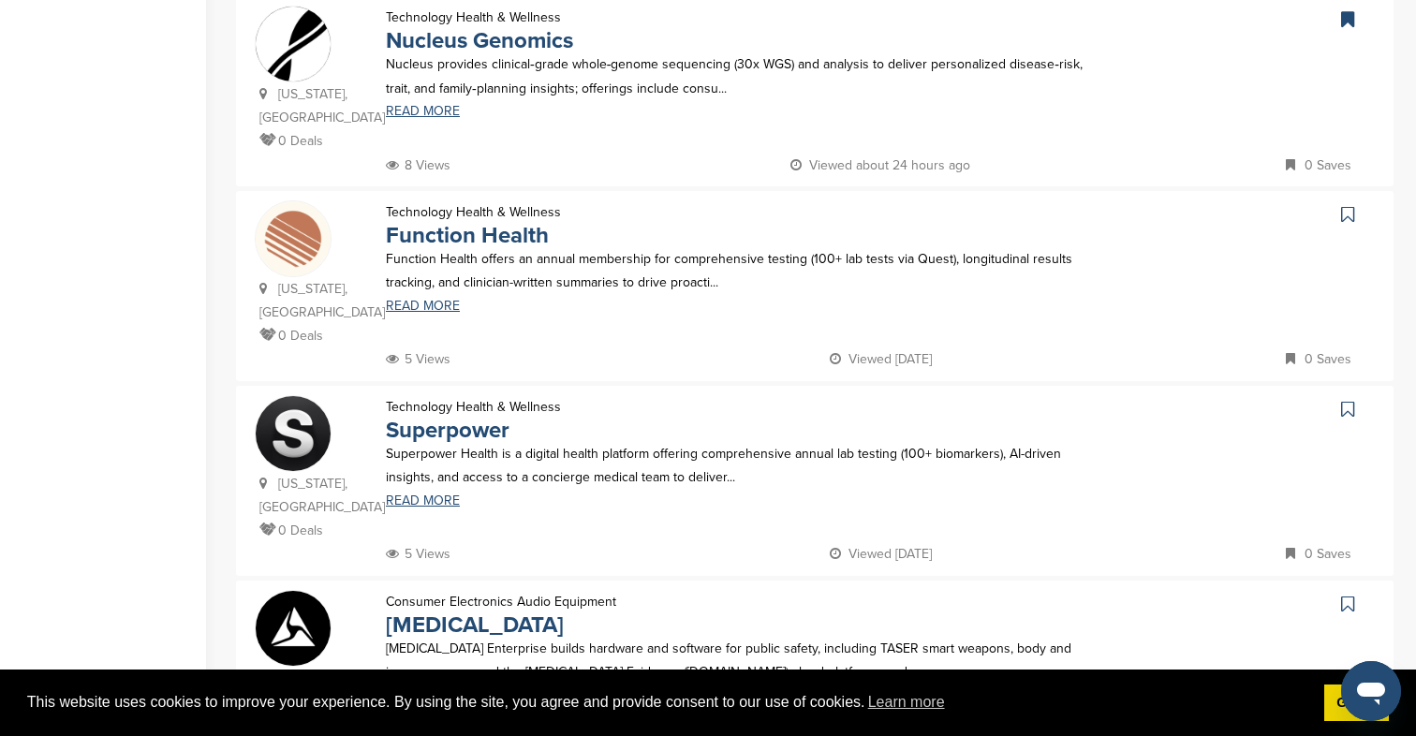
click at [1342, 200] on link at bounding box center [1349, 214] width 27 height 28
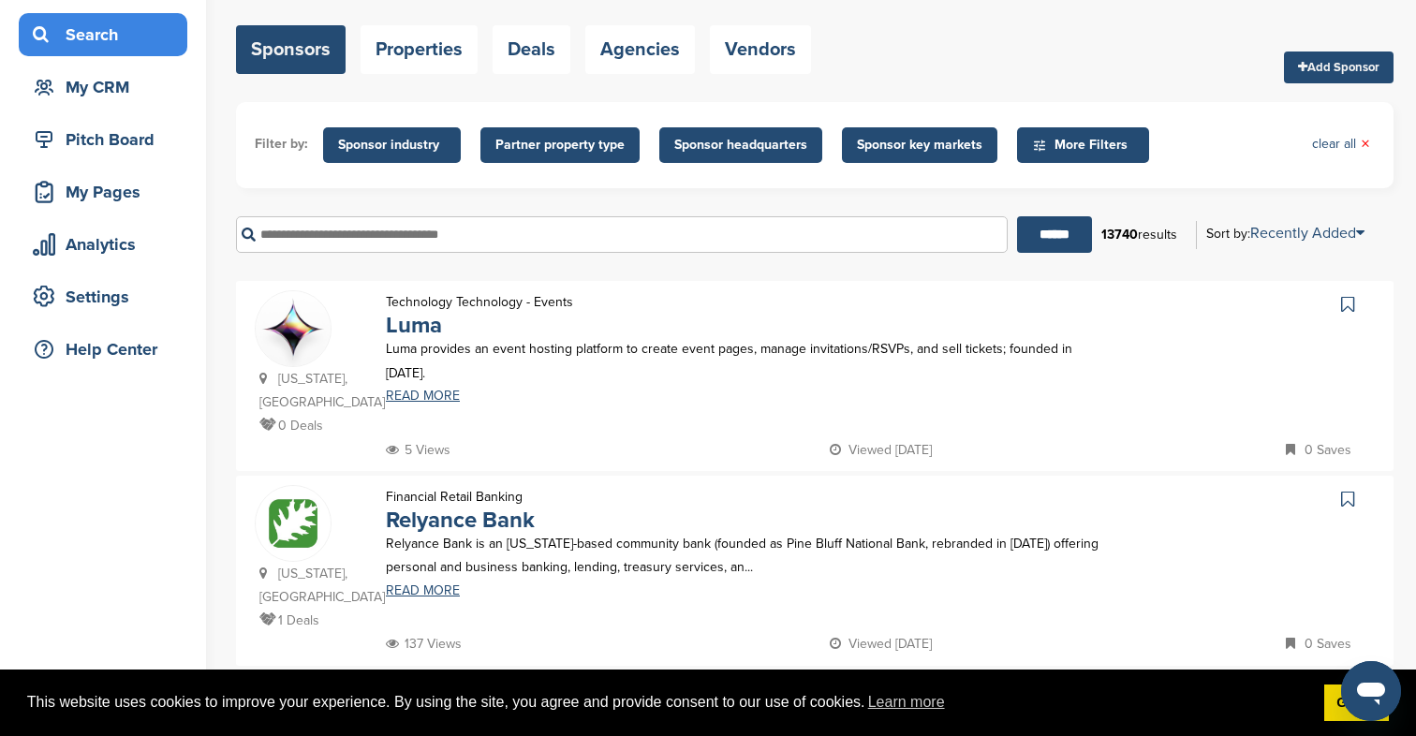
scroll to position [0, 0]
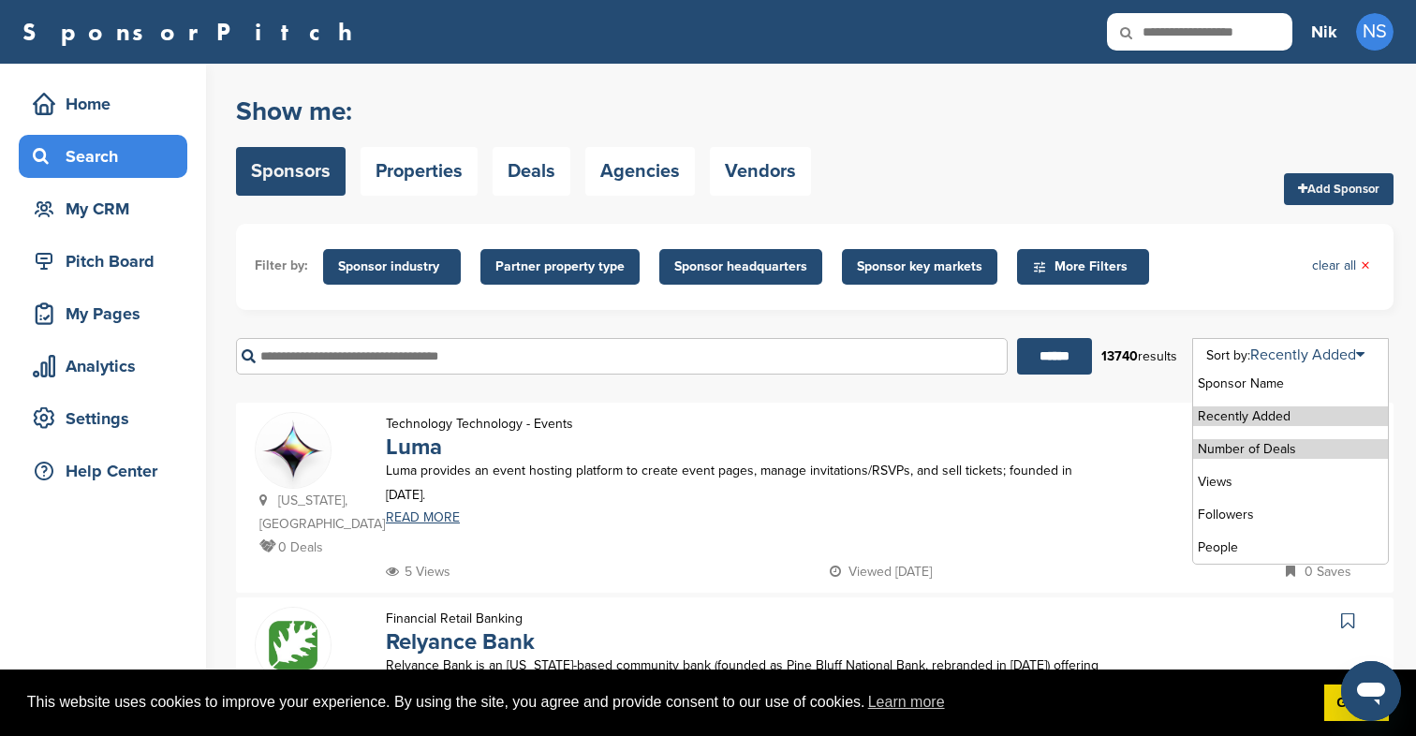
click at [1262, 443] on li "Number of Deals" at bounding box center [1290, 449] width 195 height 20
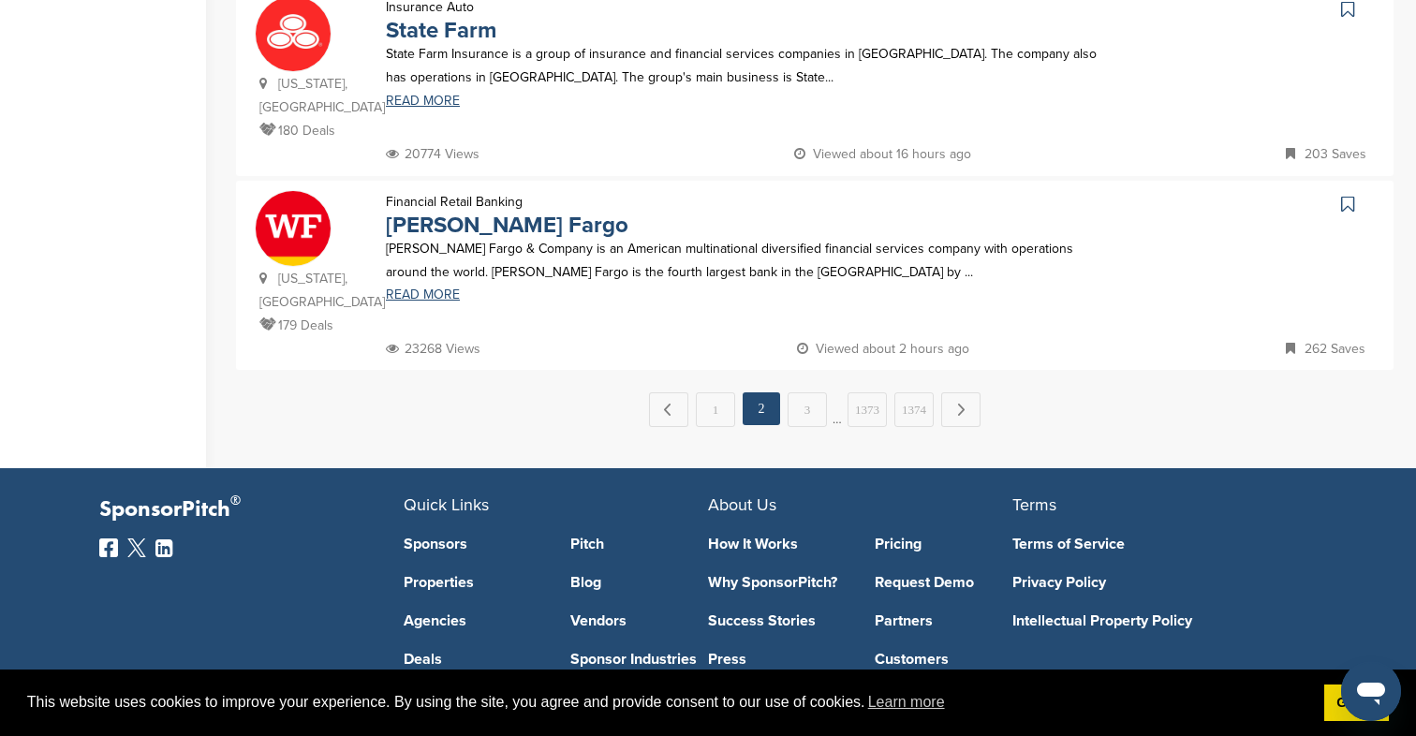
scroll to position [1890, 0]
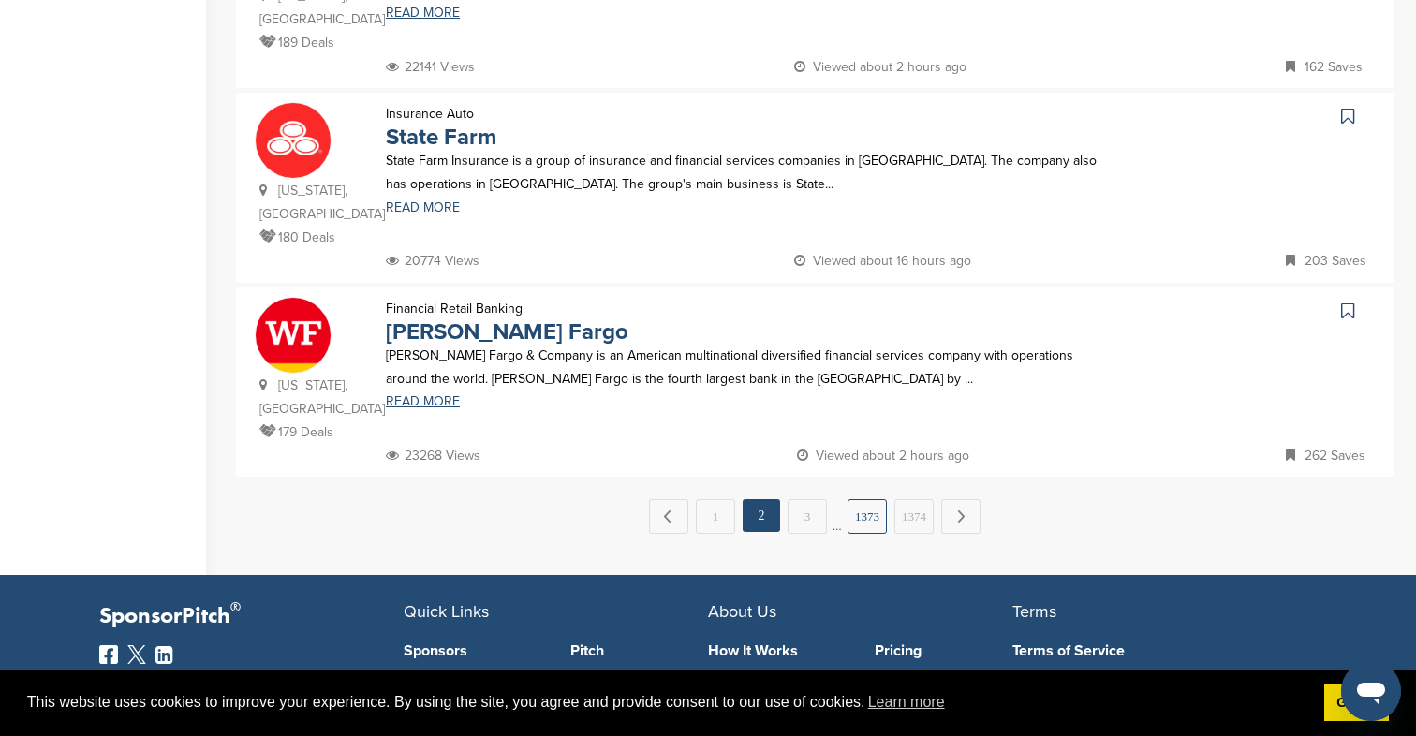
click at [868, 499] on link "1373" at bounding box center [866, 516] width 39 height 35
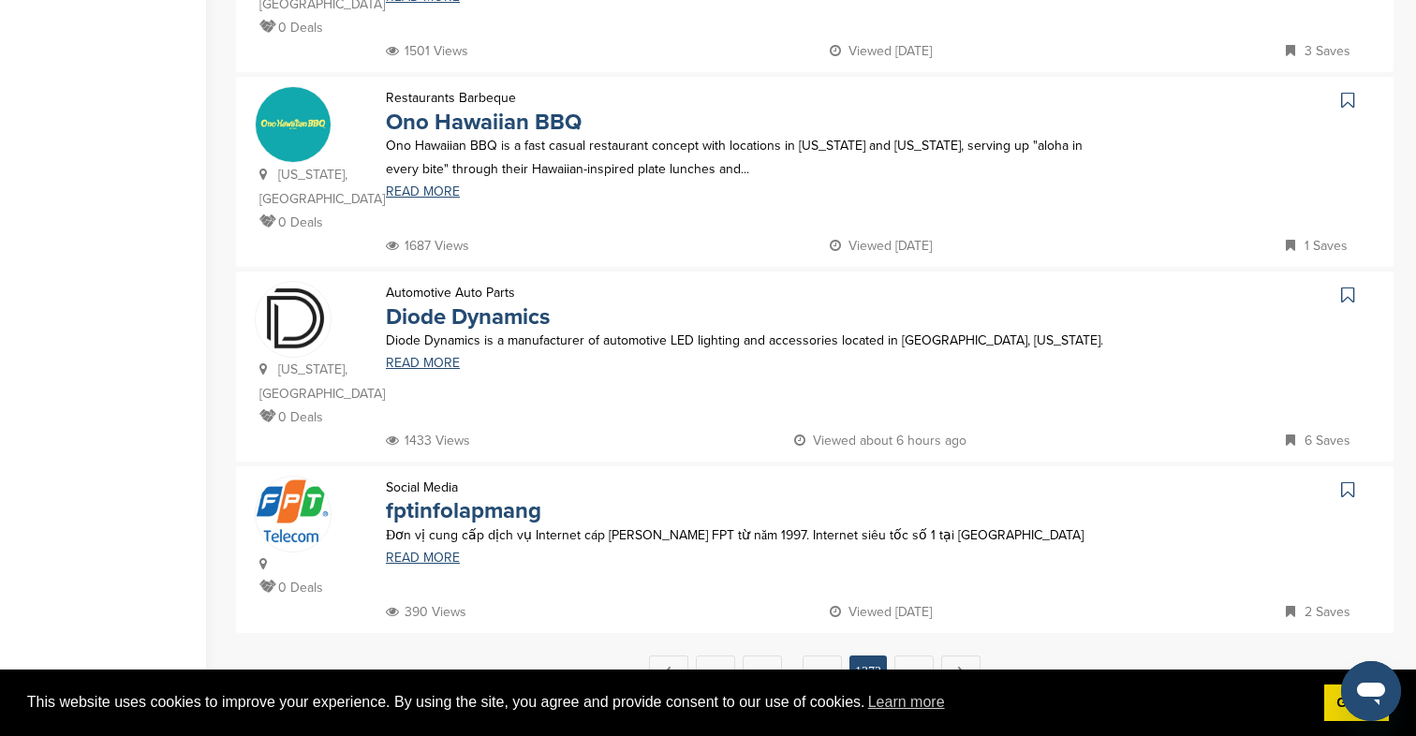
scroll to position [1973, 0]
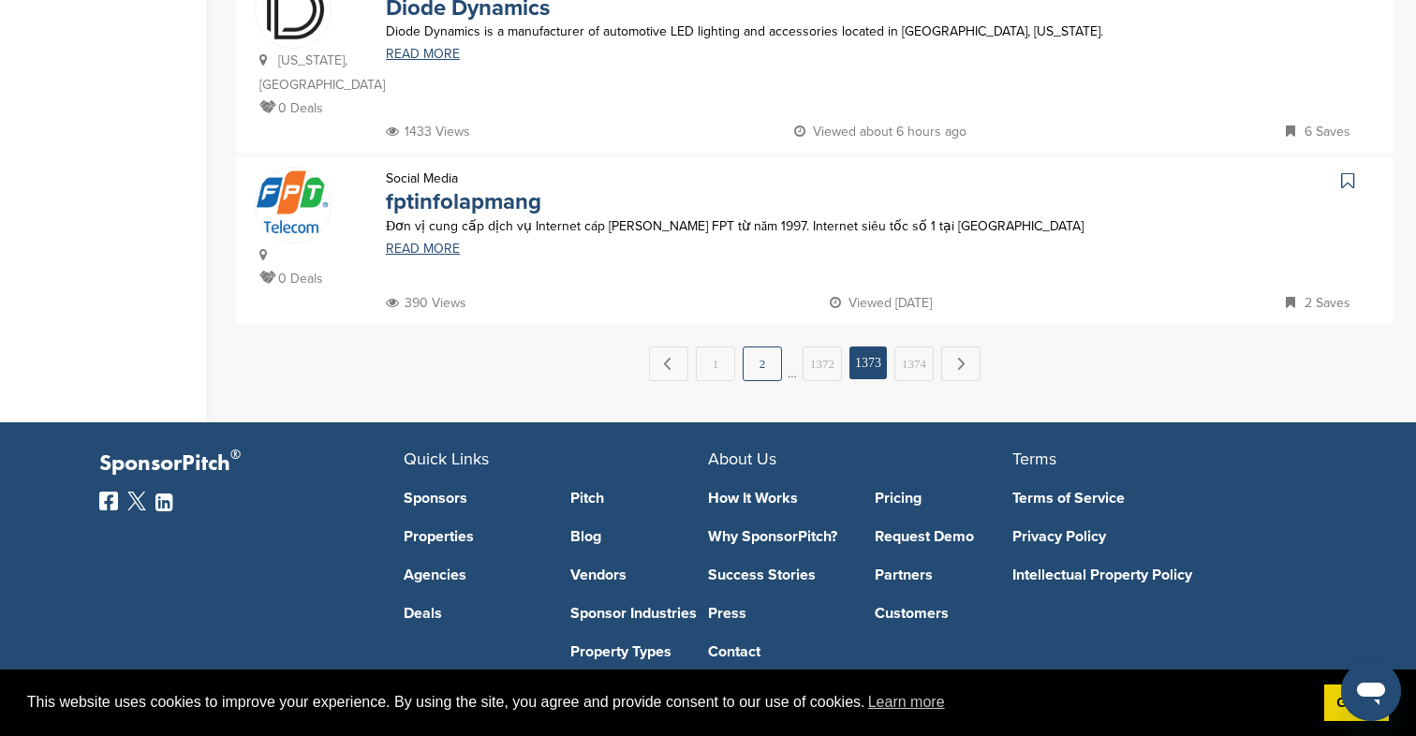
click at [774, 346] on link "2" at bounding box center [761, 363] width 39 height 35
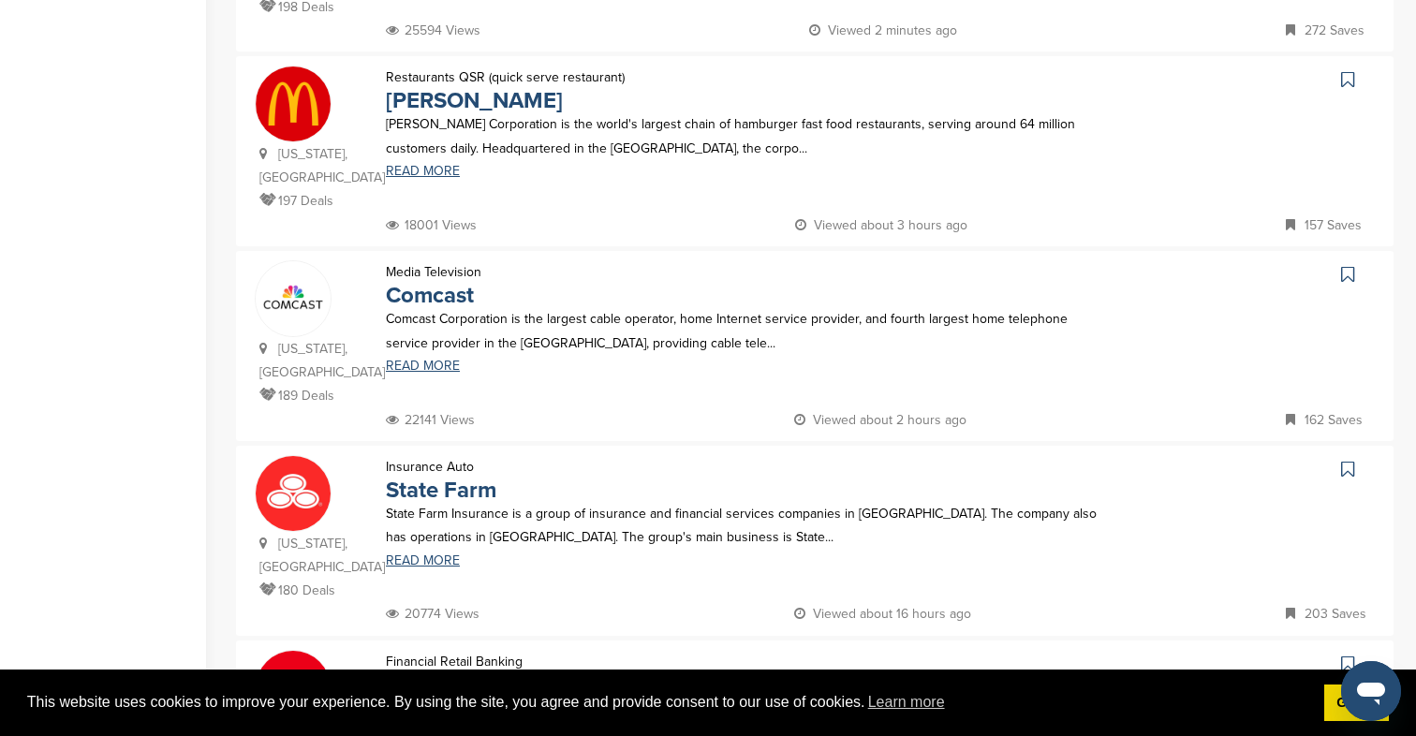
scroll to position [1997, 0]
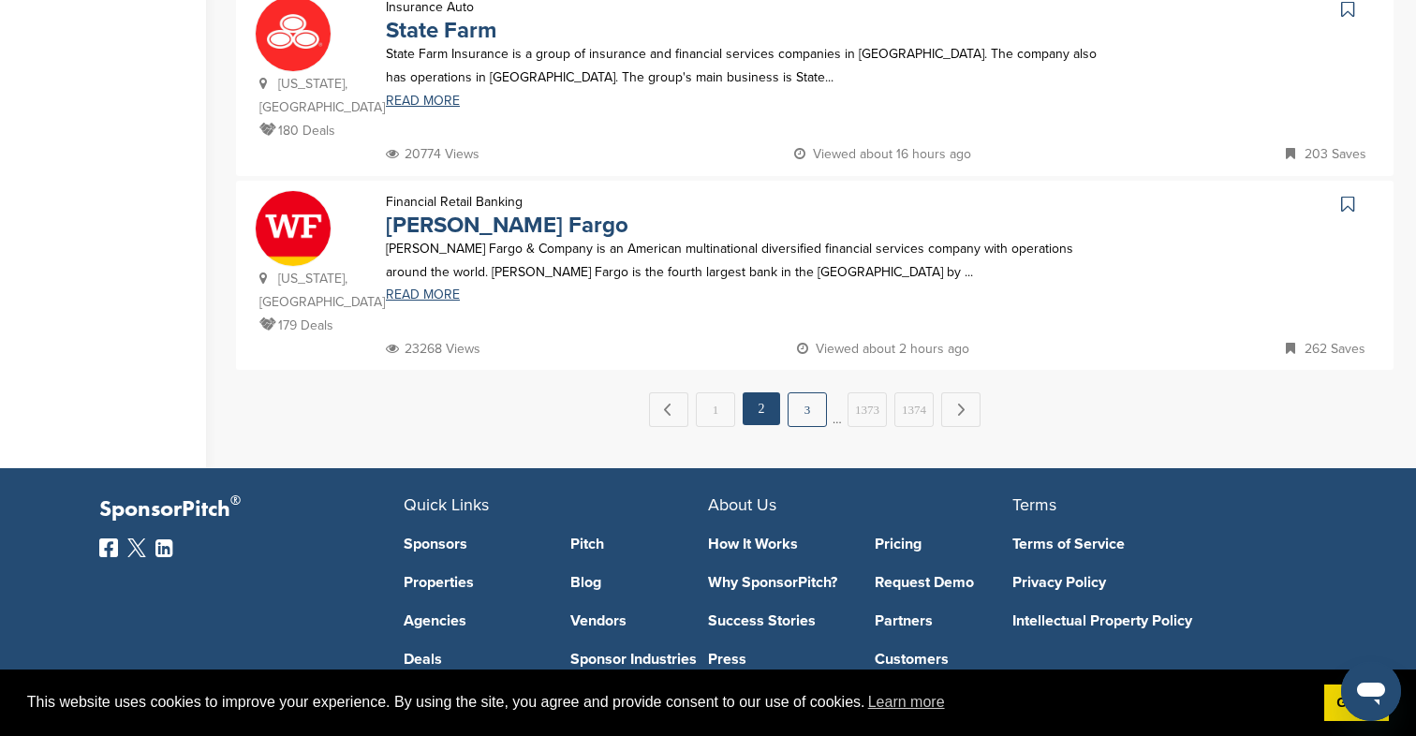
click at [799, 392] on link "3" at bounding box center [806, 409] width 39 height 35
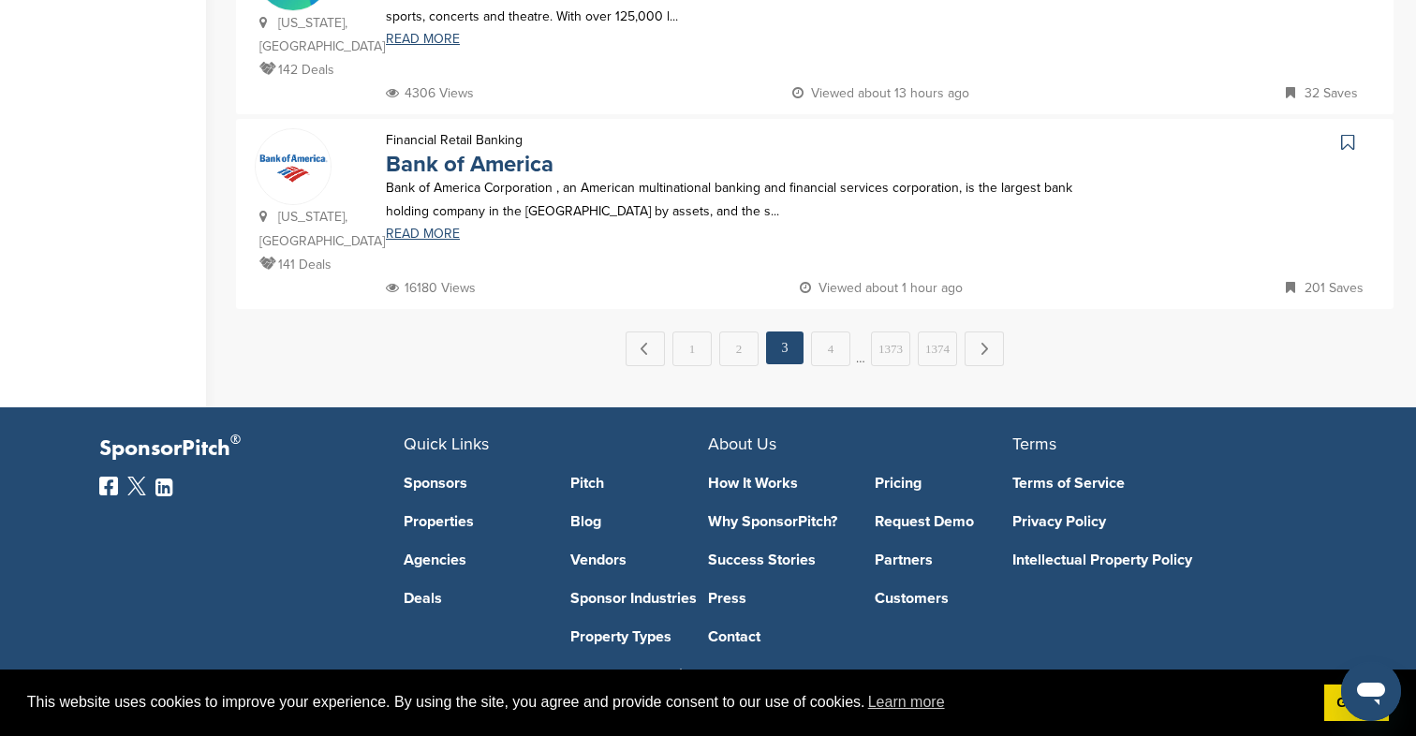
scroll to position [2044, 0]
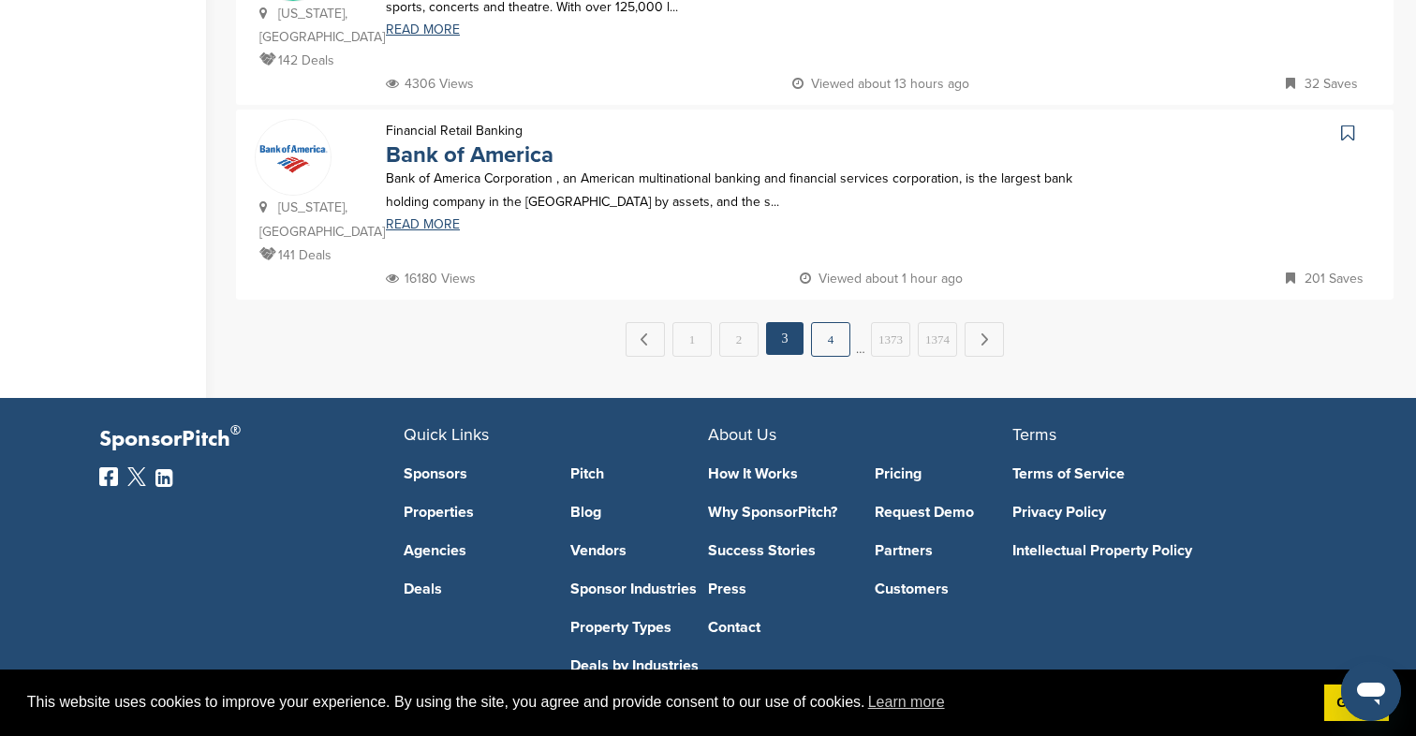
click at [822, 322] on link "4" at bounding box center [830, 339] width 39 height 35
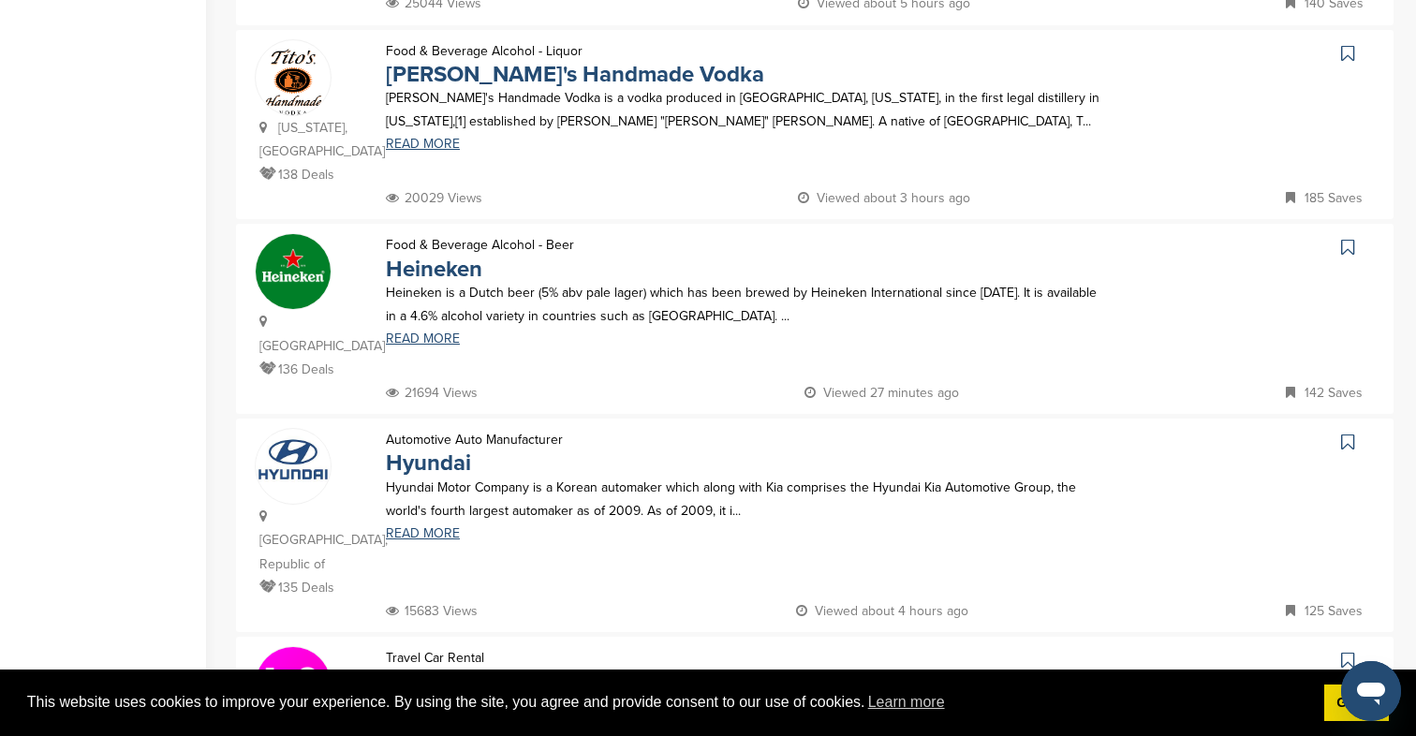
scroll to position [2067, 0]
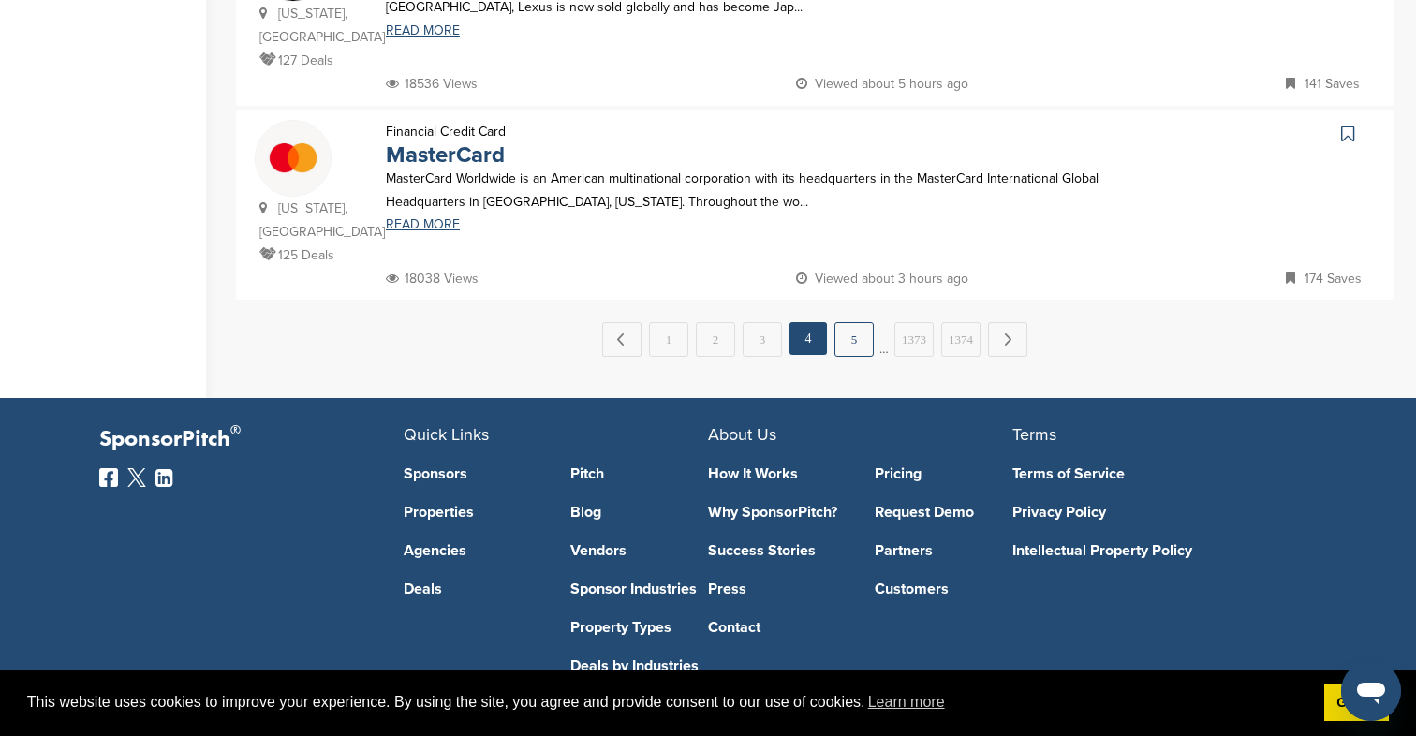
click at [858, 322] on link "5" at bounding box center [853, 339] width 39 height 35
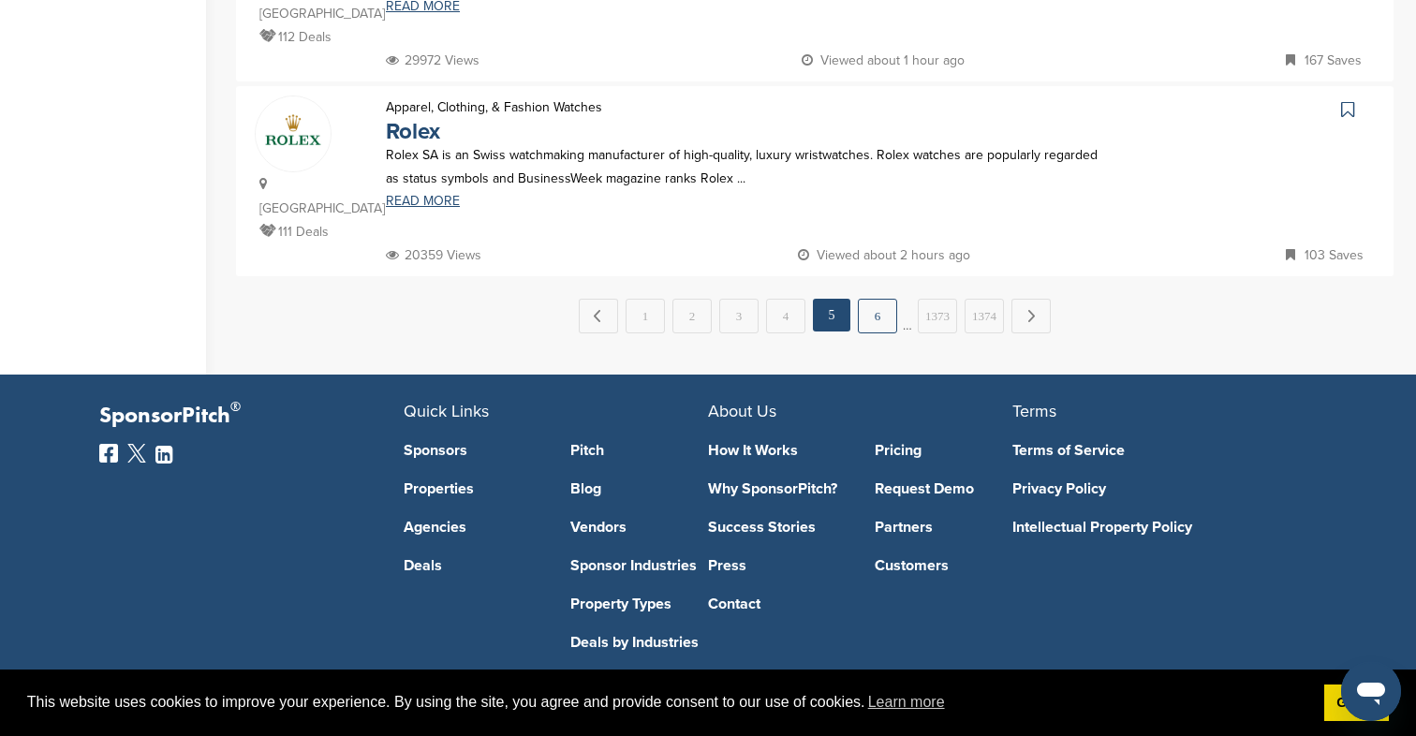
click at [869, 299] on link "6" at bounding box center [877, 316] width 39 height 35
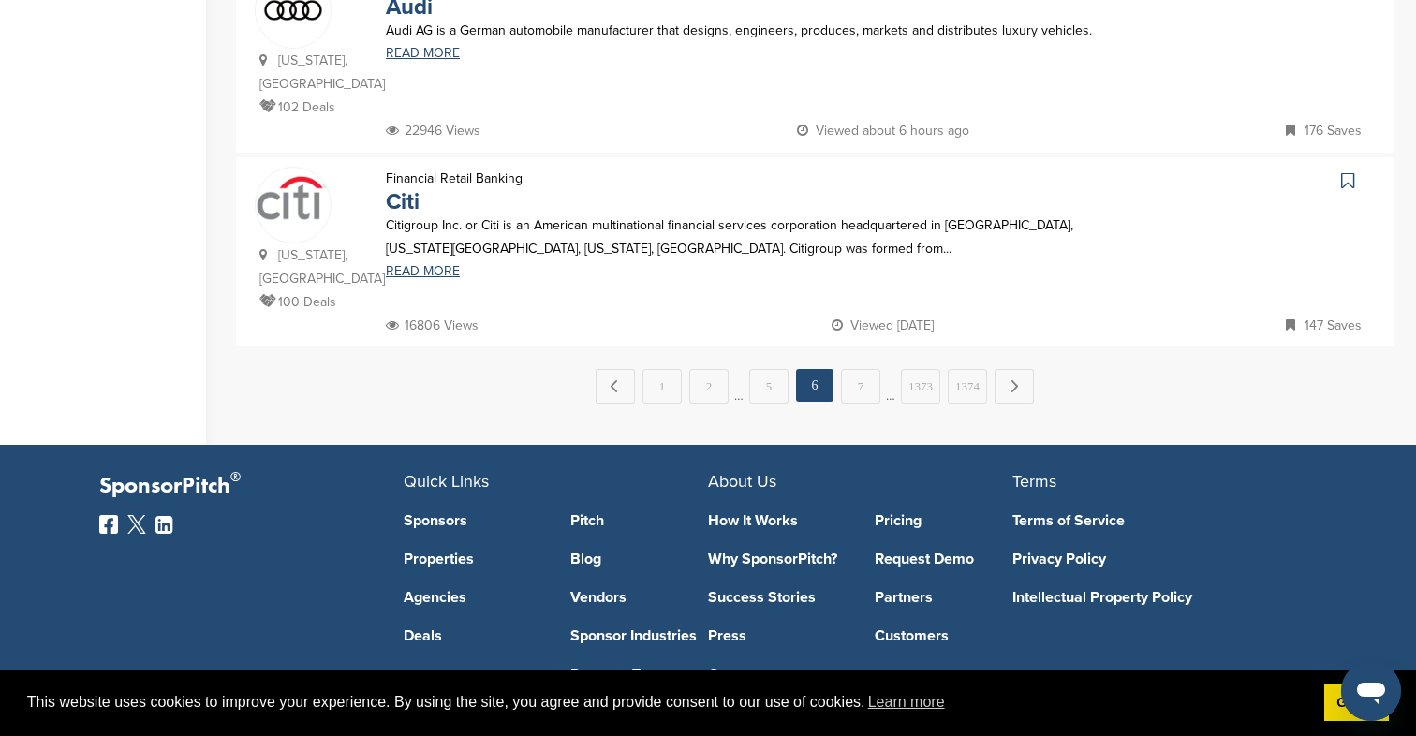
scroll to position [1993, 0]
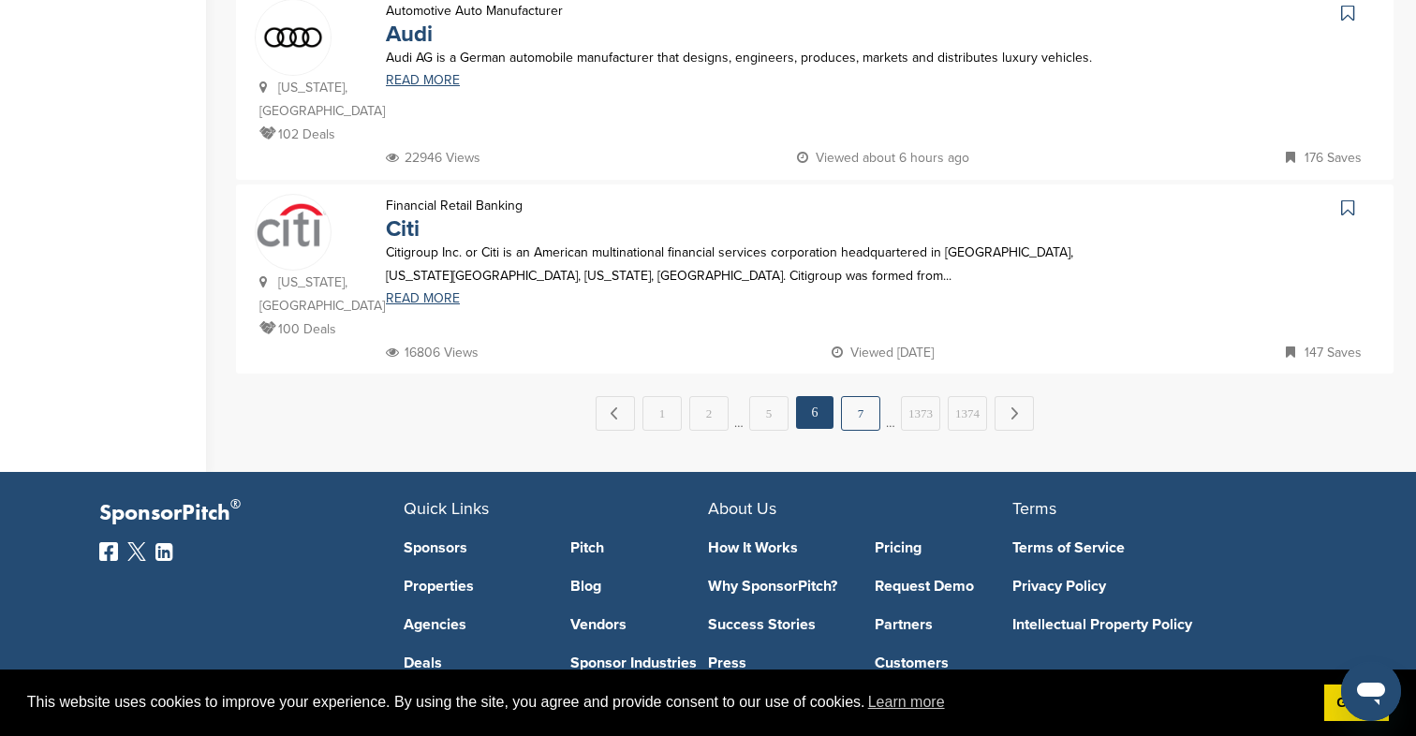
click at [869, 396] on link "7" at bounding box center [860, 413] width 39 height 35
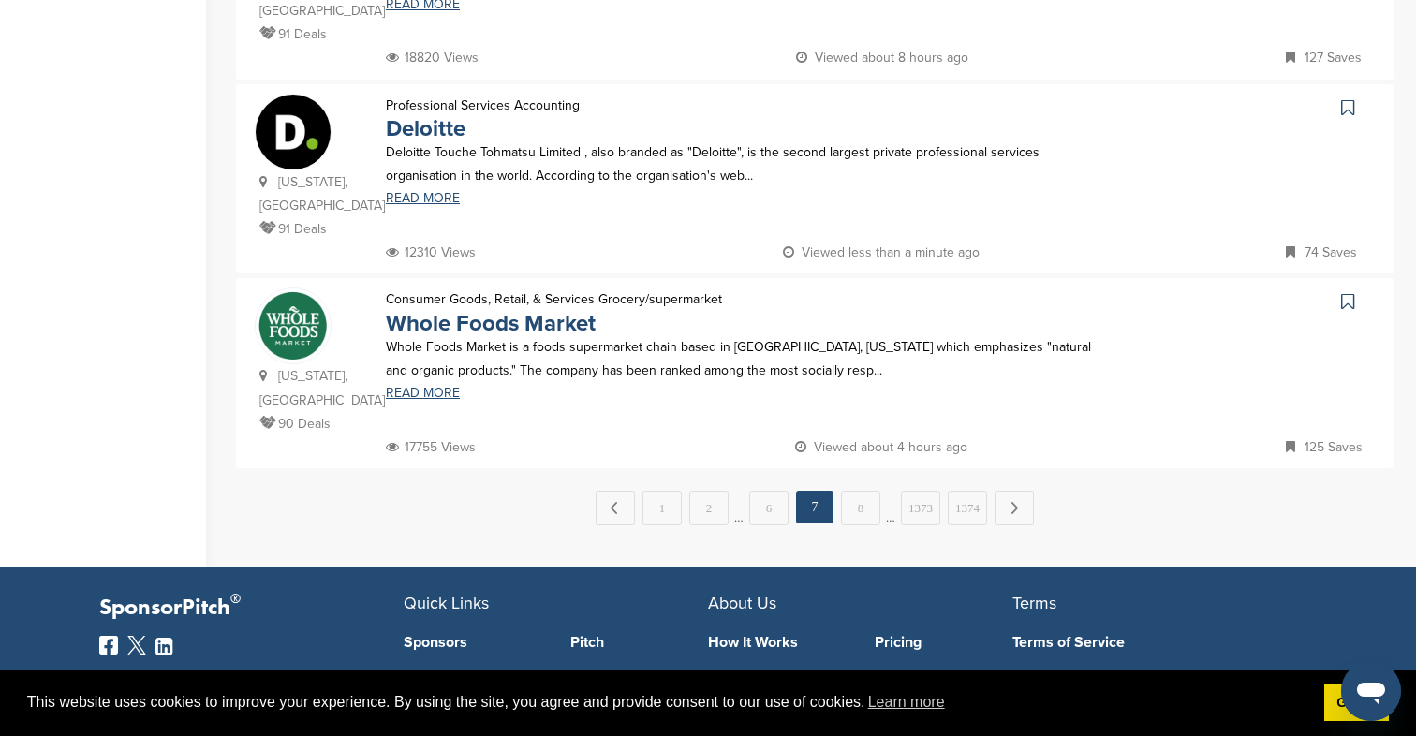
scroll to position [2020, 0]
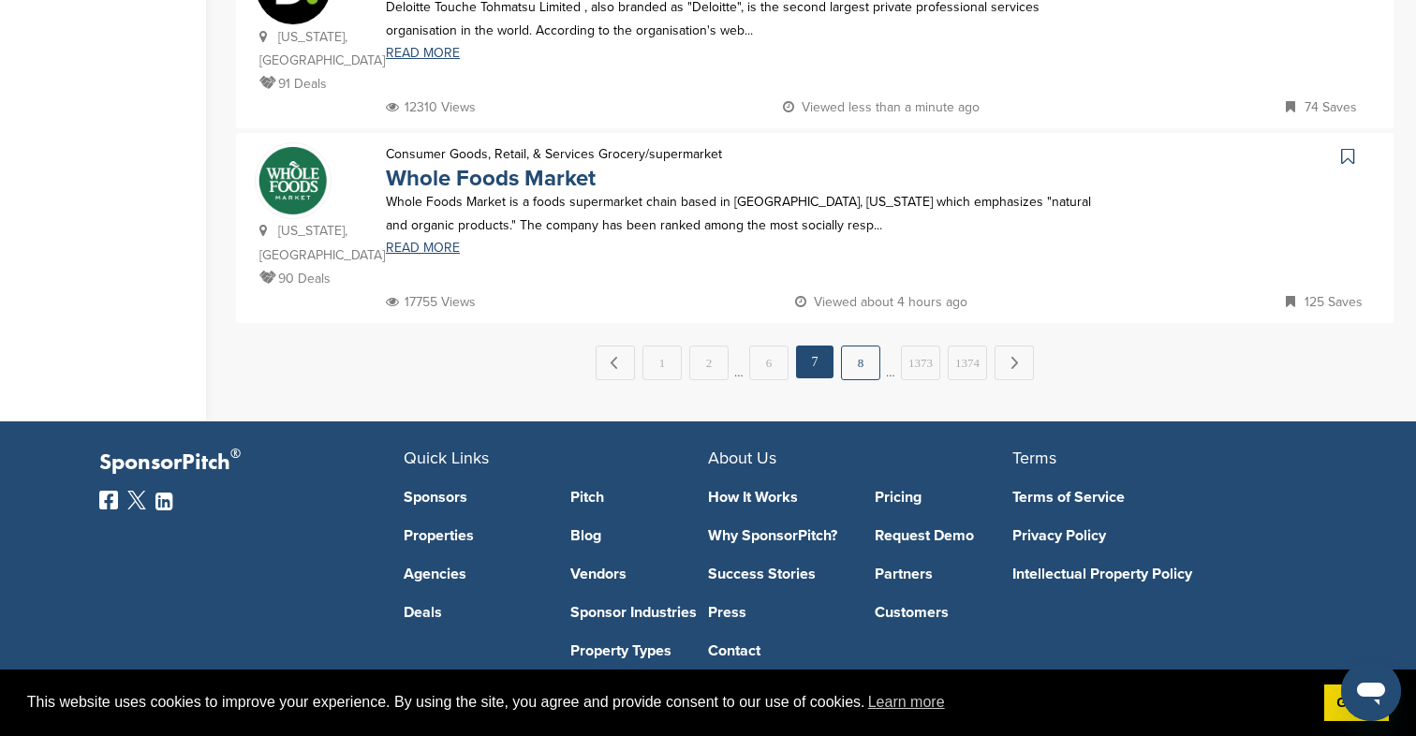
click at [868, 345] on link "8" at bounding box center [860, 362] width 39 height 35
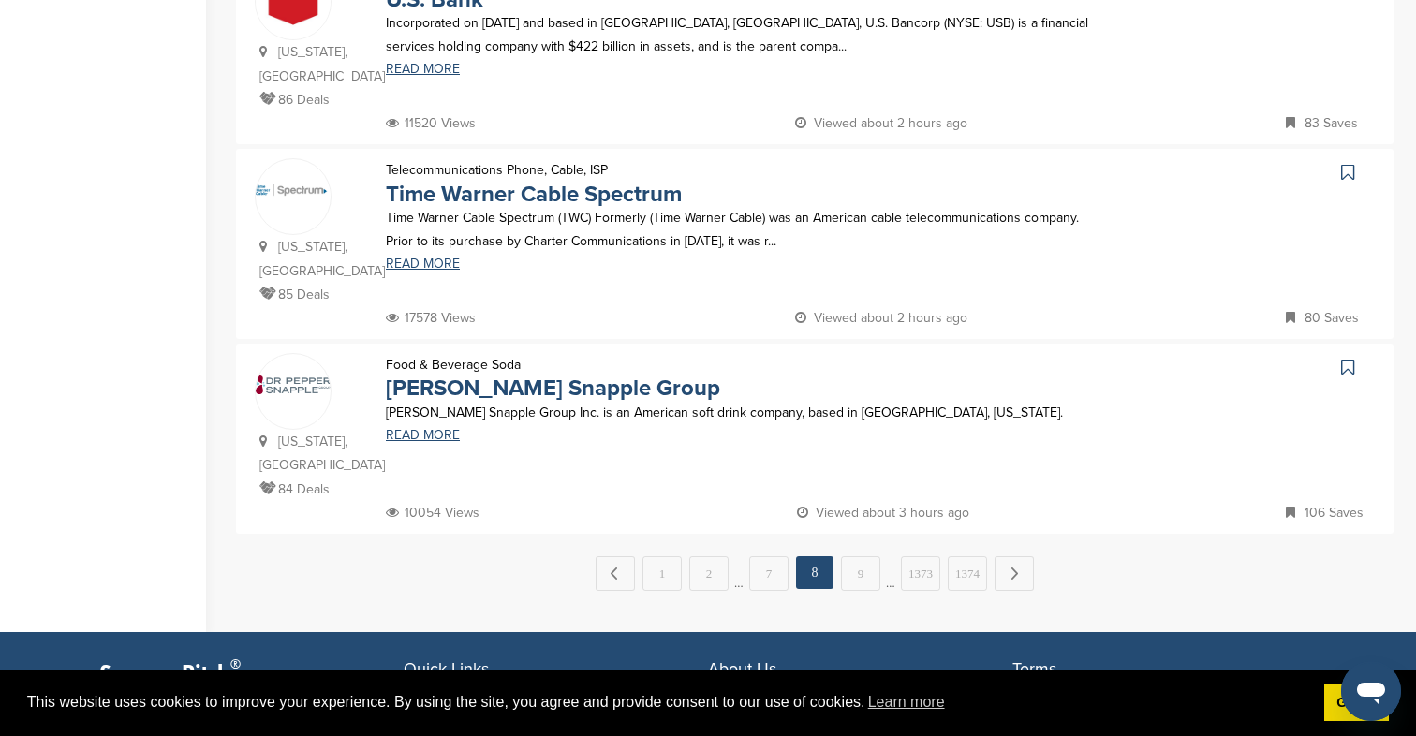
scroll to position [1783, 0]
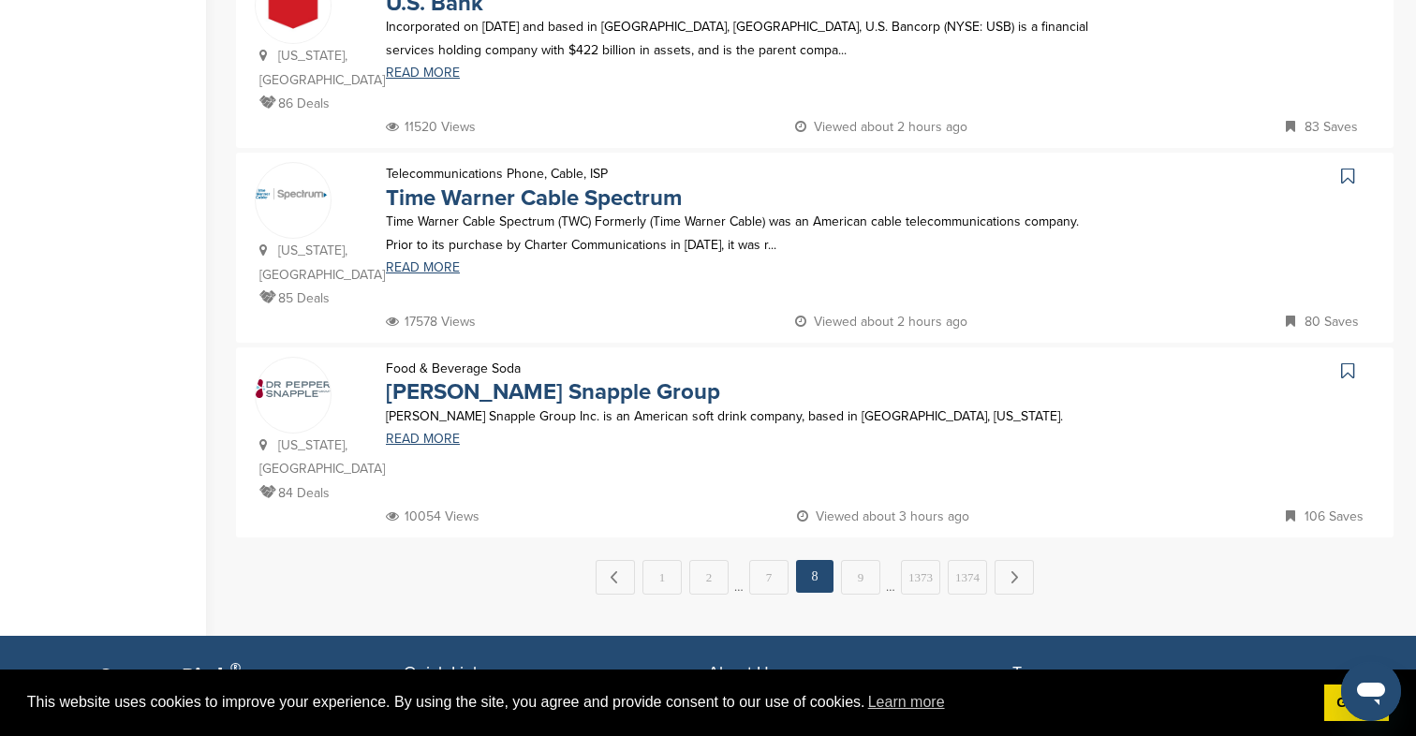
click at [1347, 361] on icon at bounding box center [1347, 370] width 13 height 19
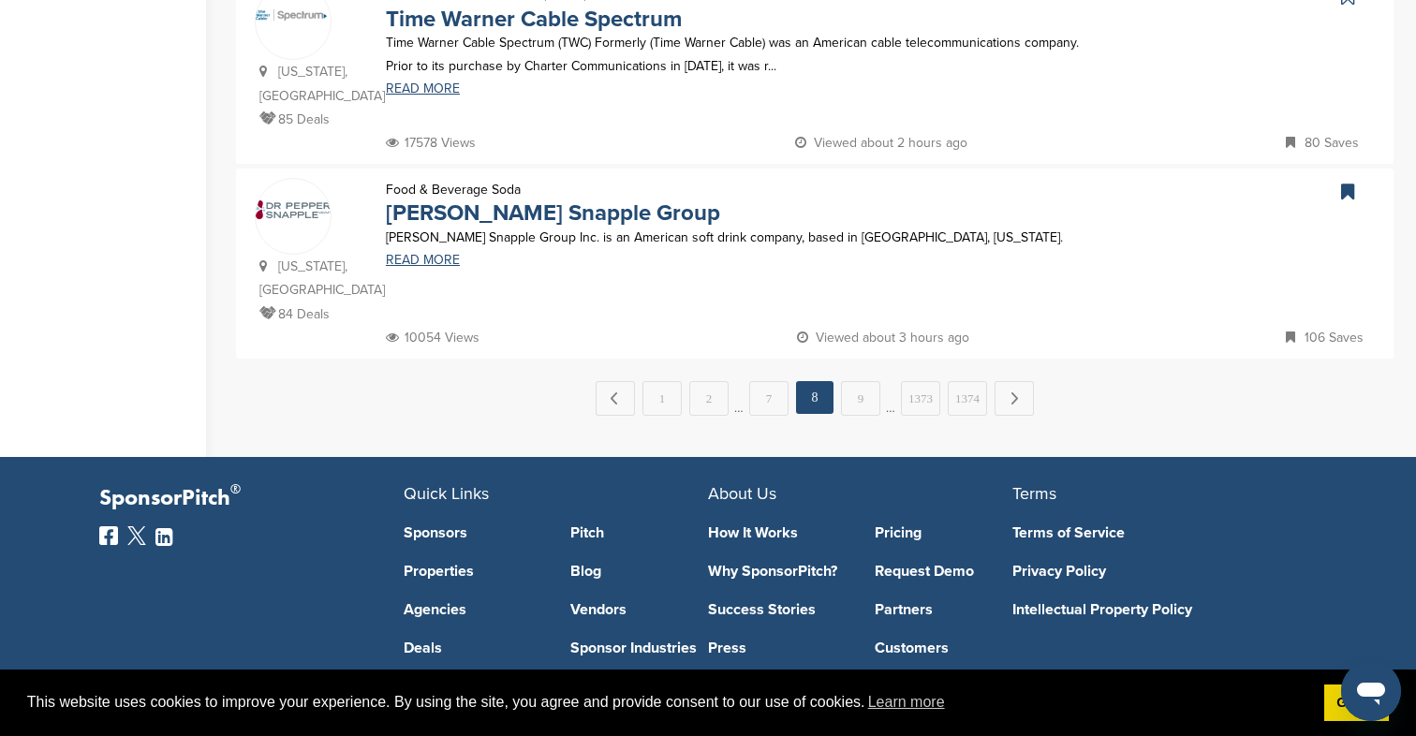
scroll to position [1973, 0]
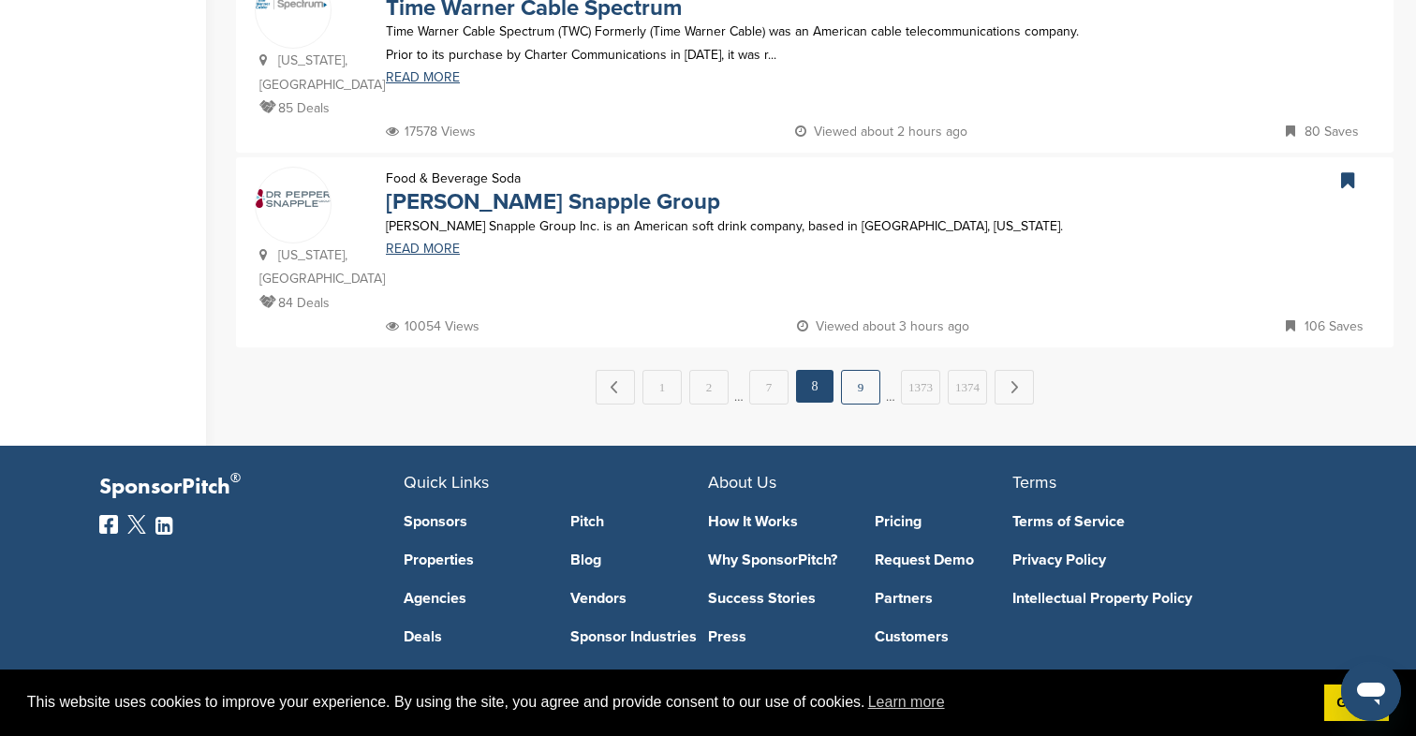
click at [858, 370] on link "9" at bounding box center [860, 387] width 39 height 35
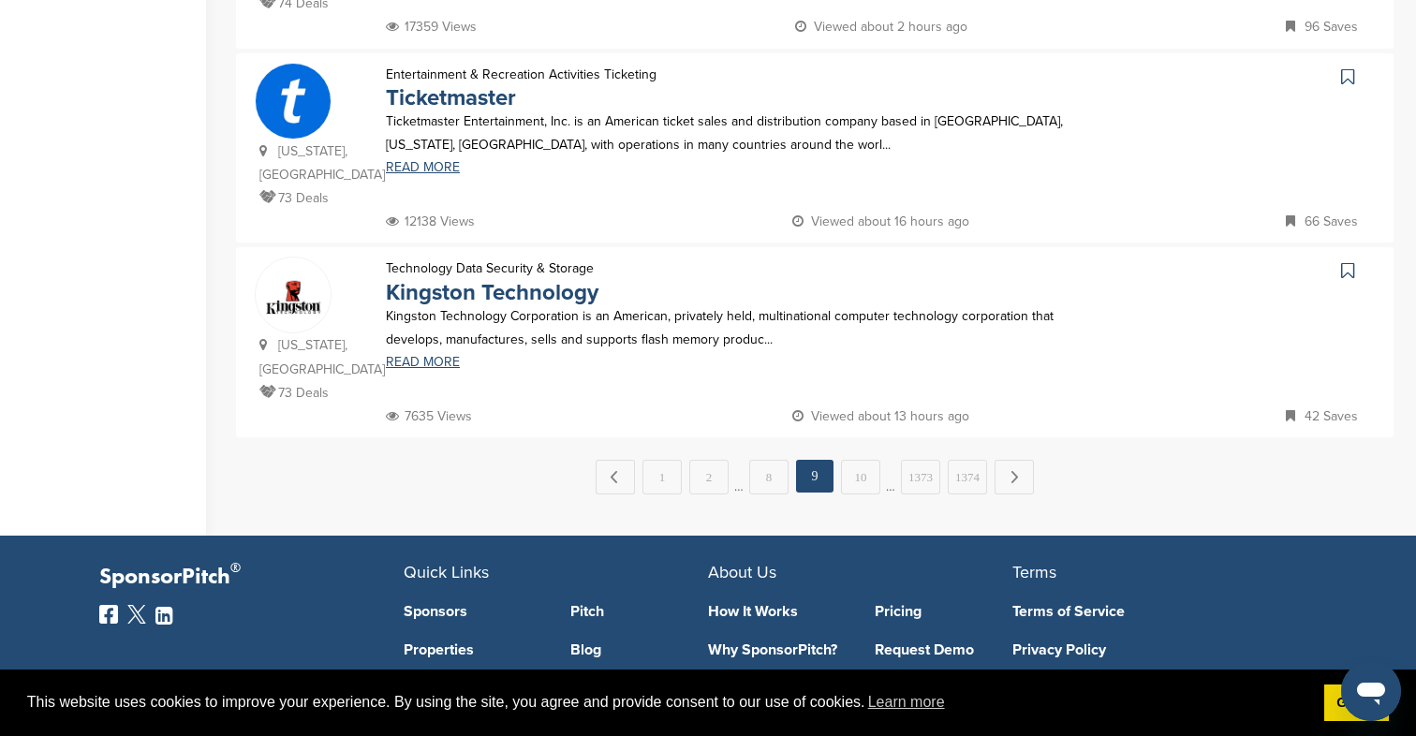
scroll to position [1902, 0]
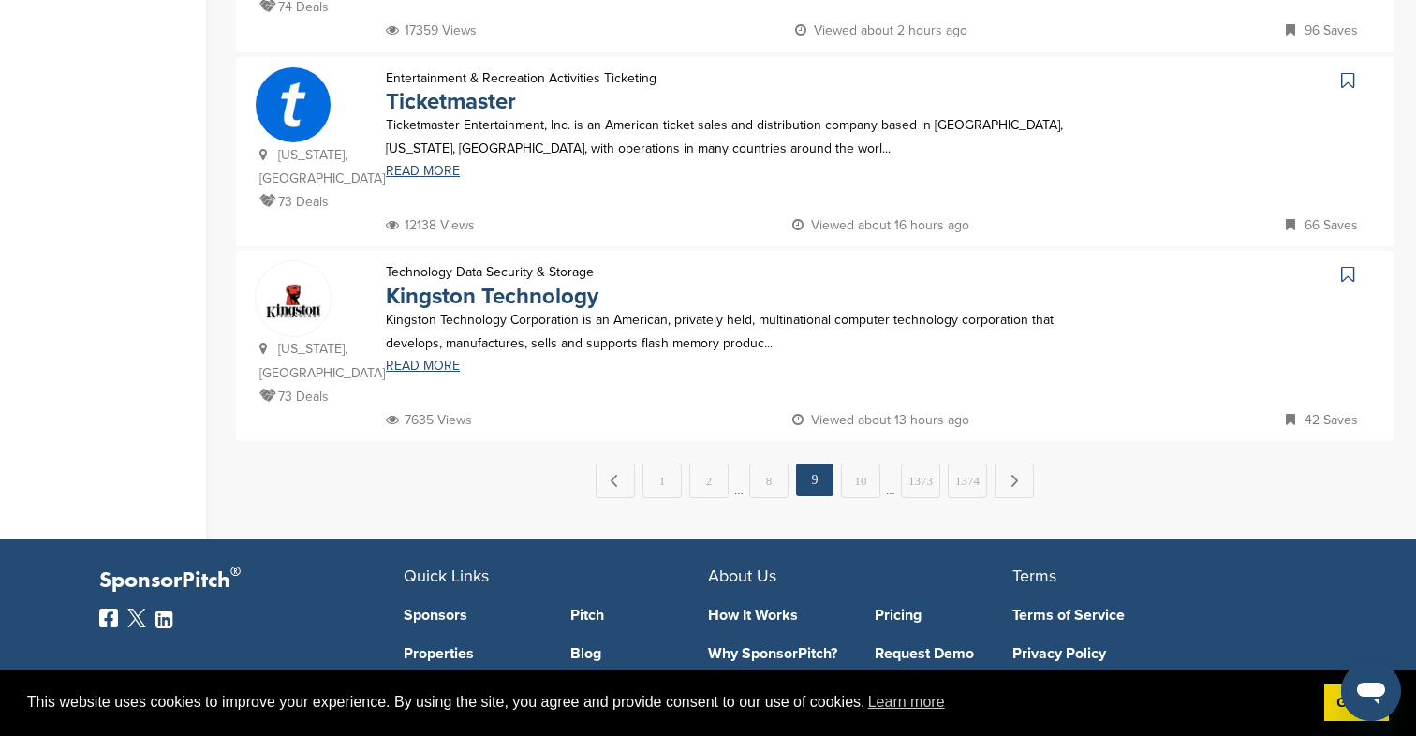
click at [1338, 260] on link at bounding box center [1349, 274] width 27 height 28
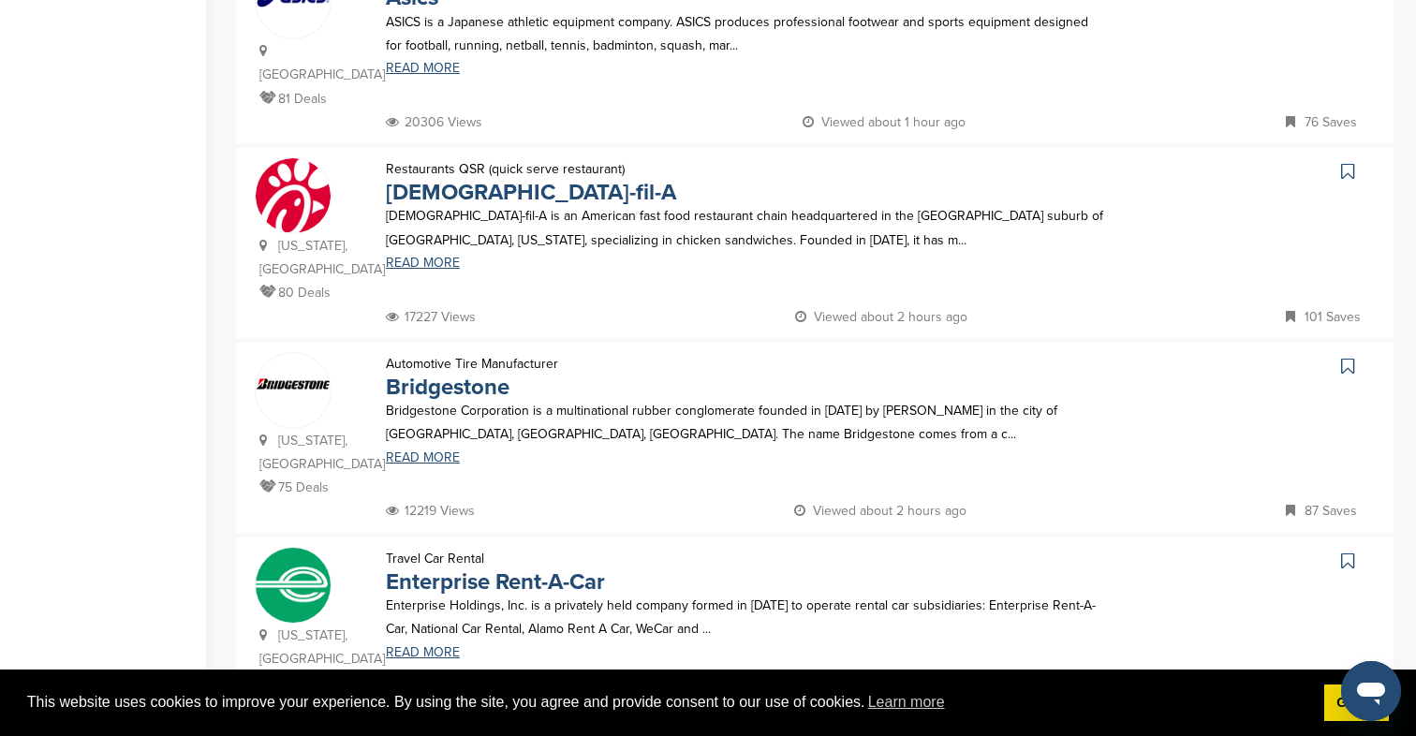
scroll to position [1226, 0]
click at [1344, 552] on icon at bounding box center [1347, 561] width 13 height 19
click at [1341, 163] on icon at bounding box center [1347, 172] width 13 height 19
click at [1355, 158] on link at bounding box center [1349, 172] width 27 height 28
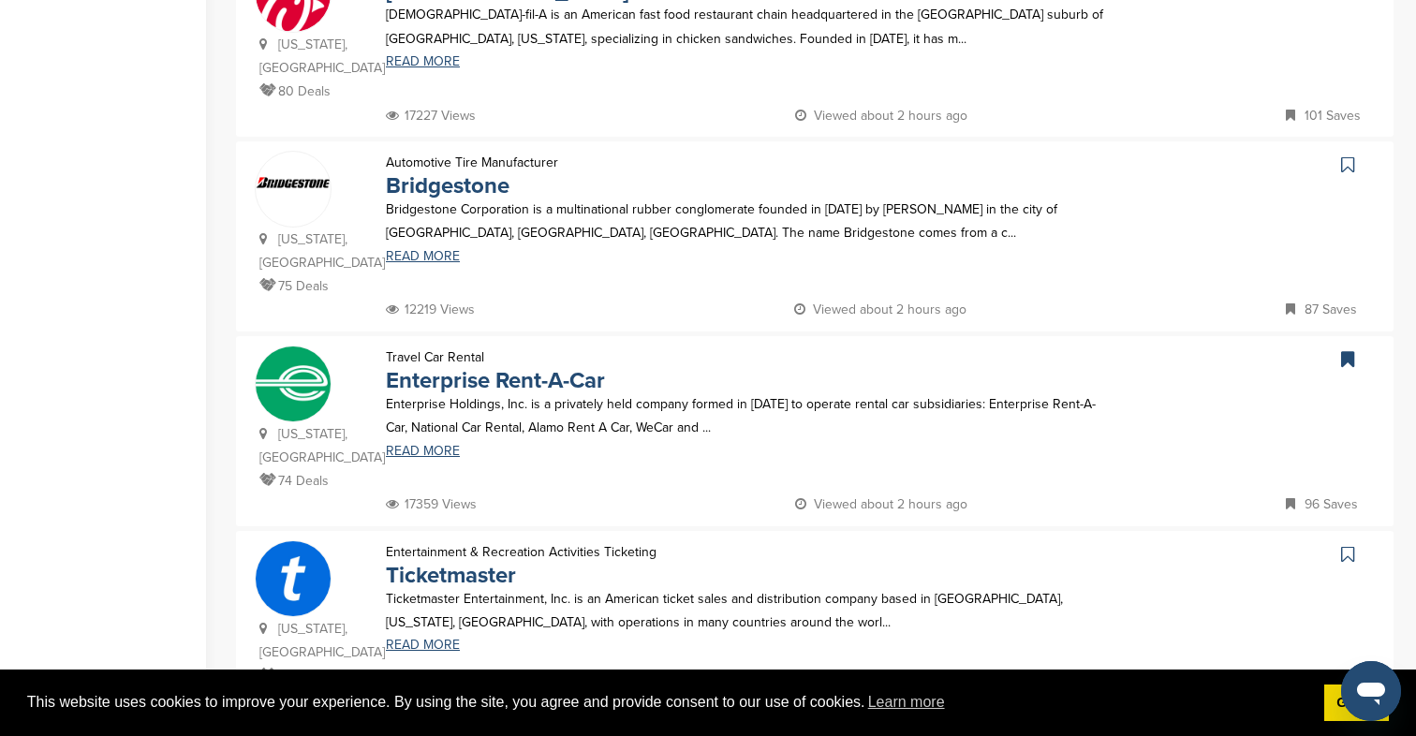
scroll to position [648, 0]
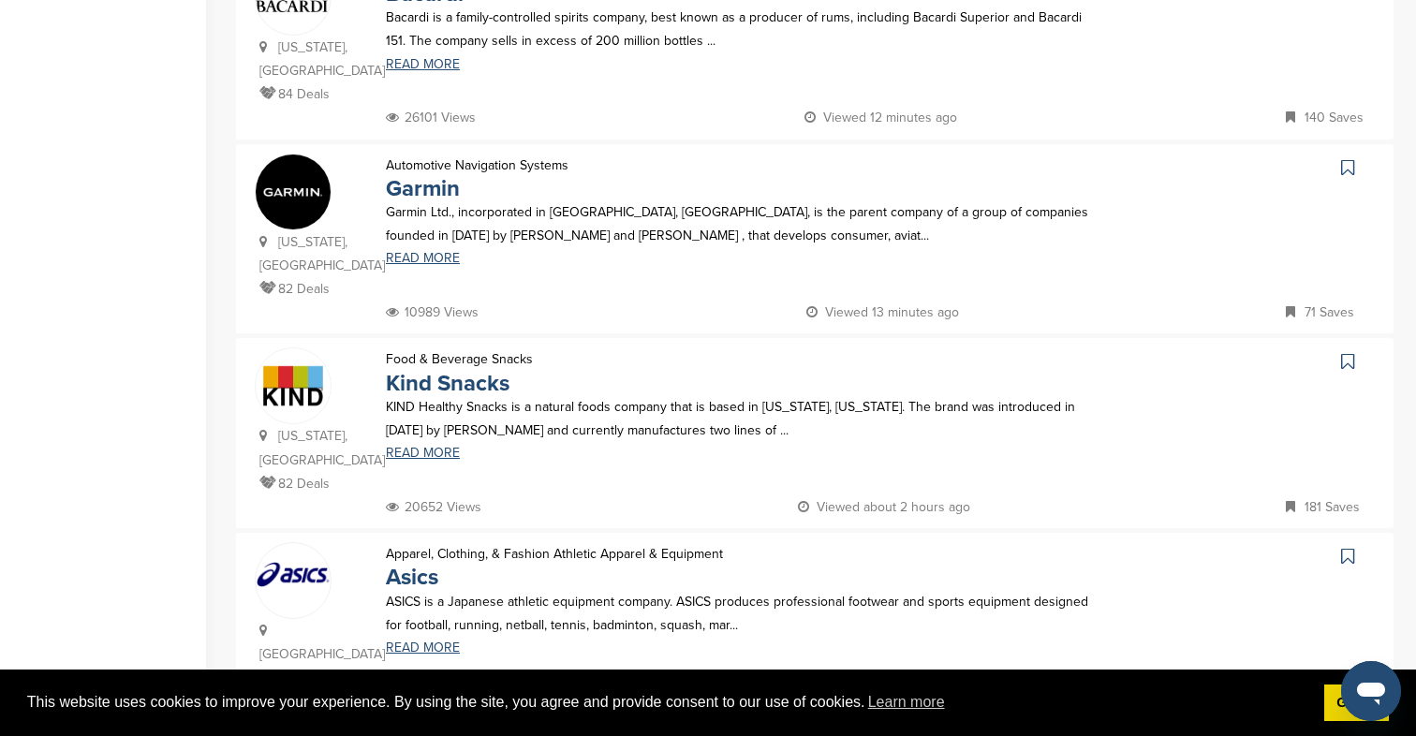
click at [1348, 352] on icon at bounding box center [1347, 361] width 13 height 19
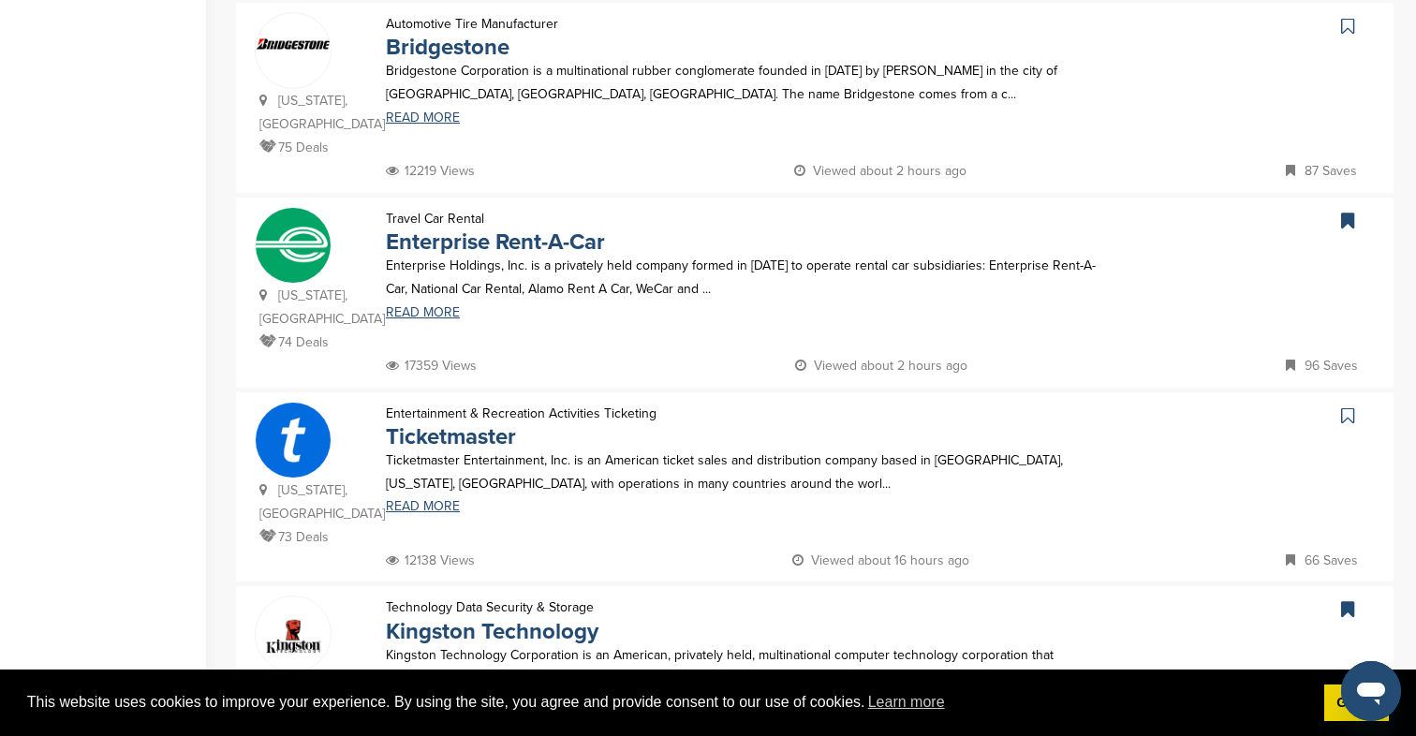
scroll to position [2044, 0]
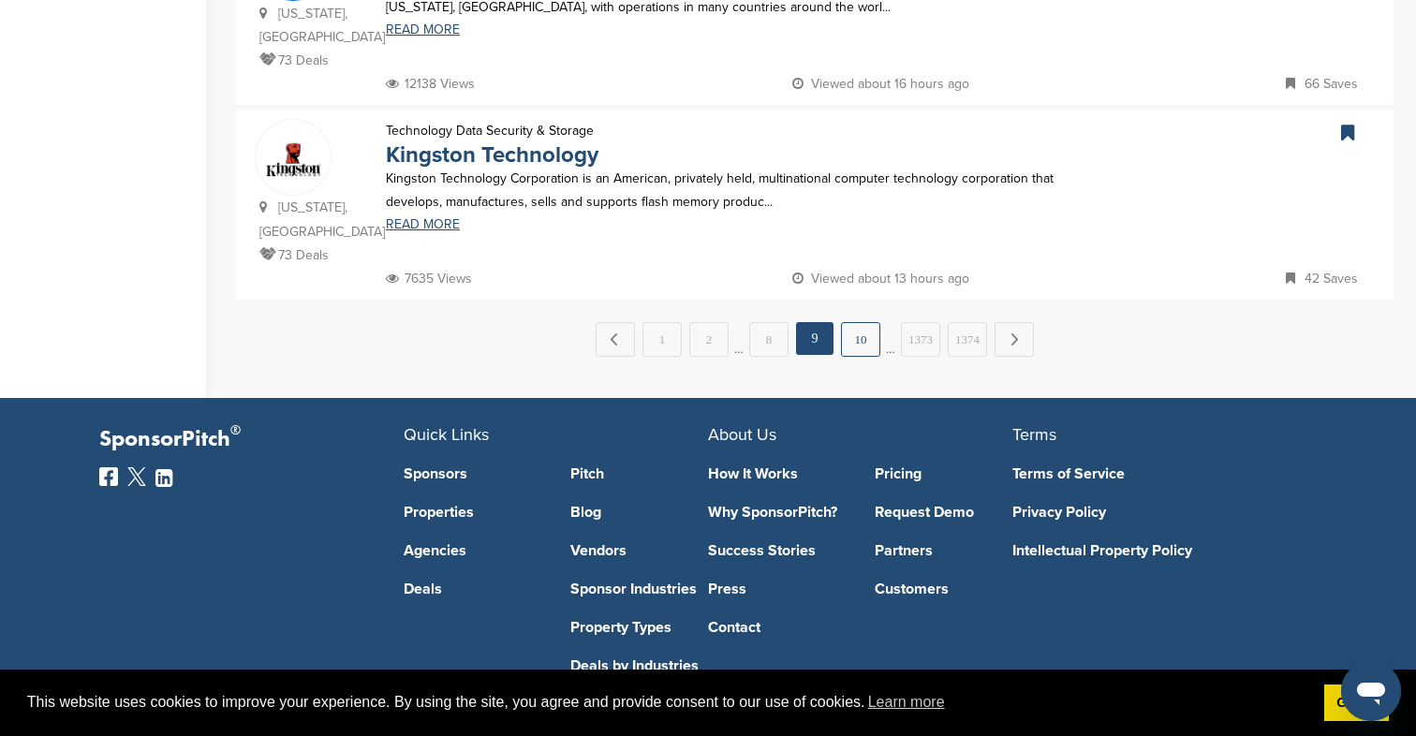
click at [856, 322] on link "10" at bounding box center [860, 339] width 39 height 35
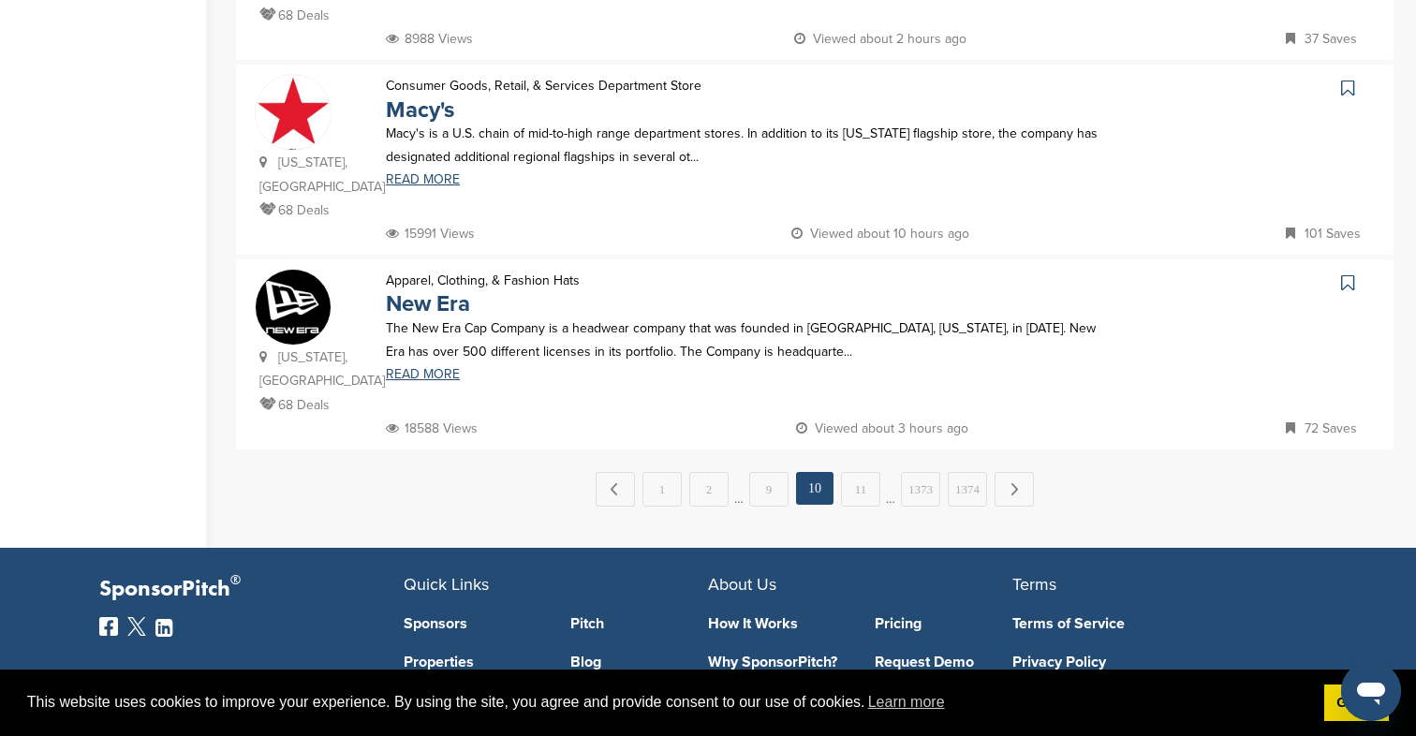
scroll to position [1874, 0]
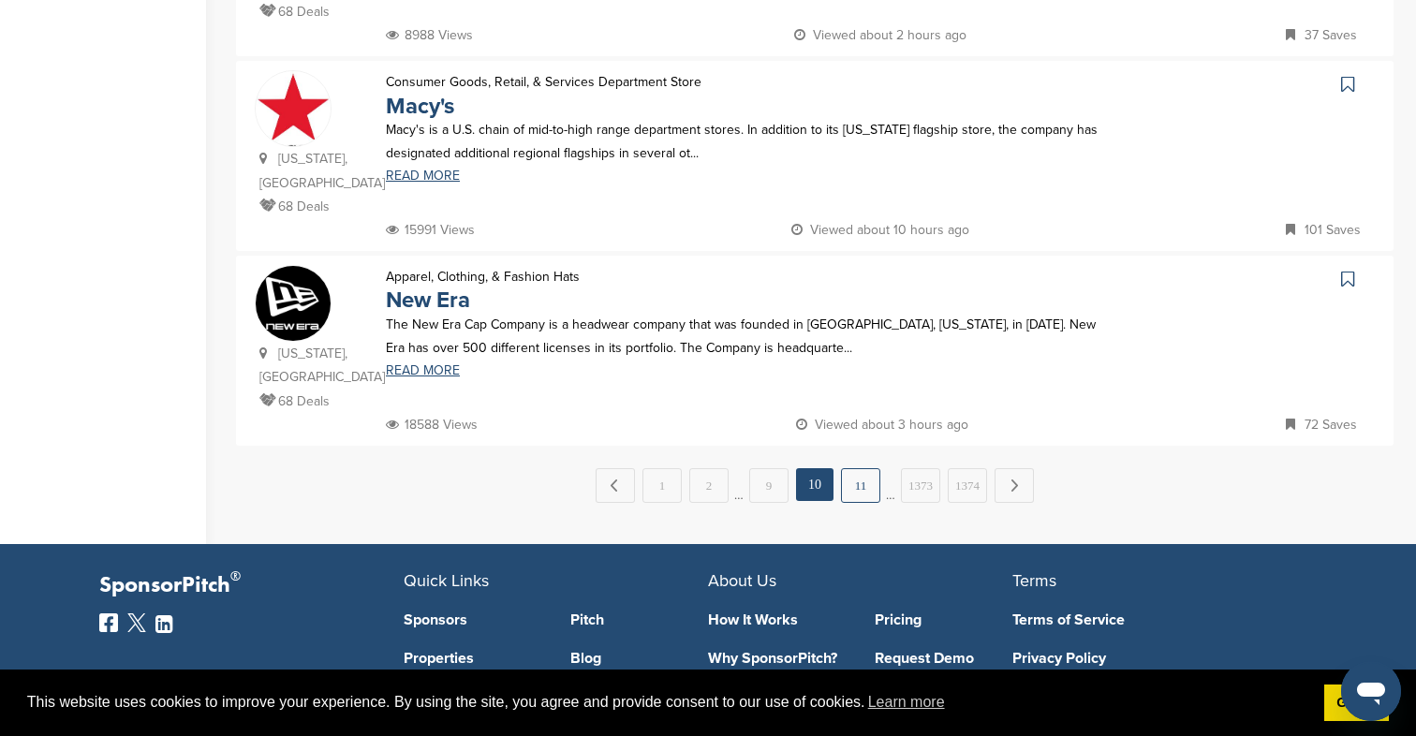
click at [870, 468] on link "11" at bounding box center [860, 485] width 39 height 35
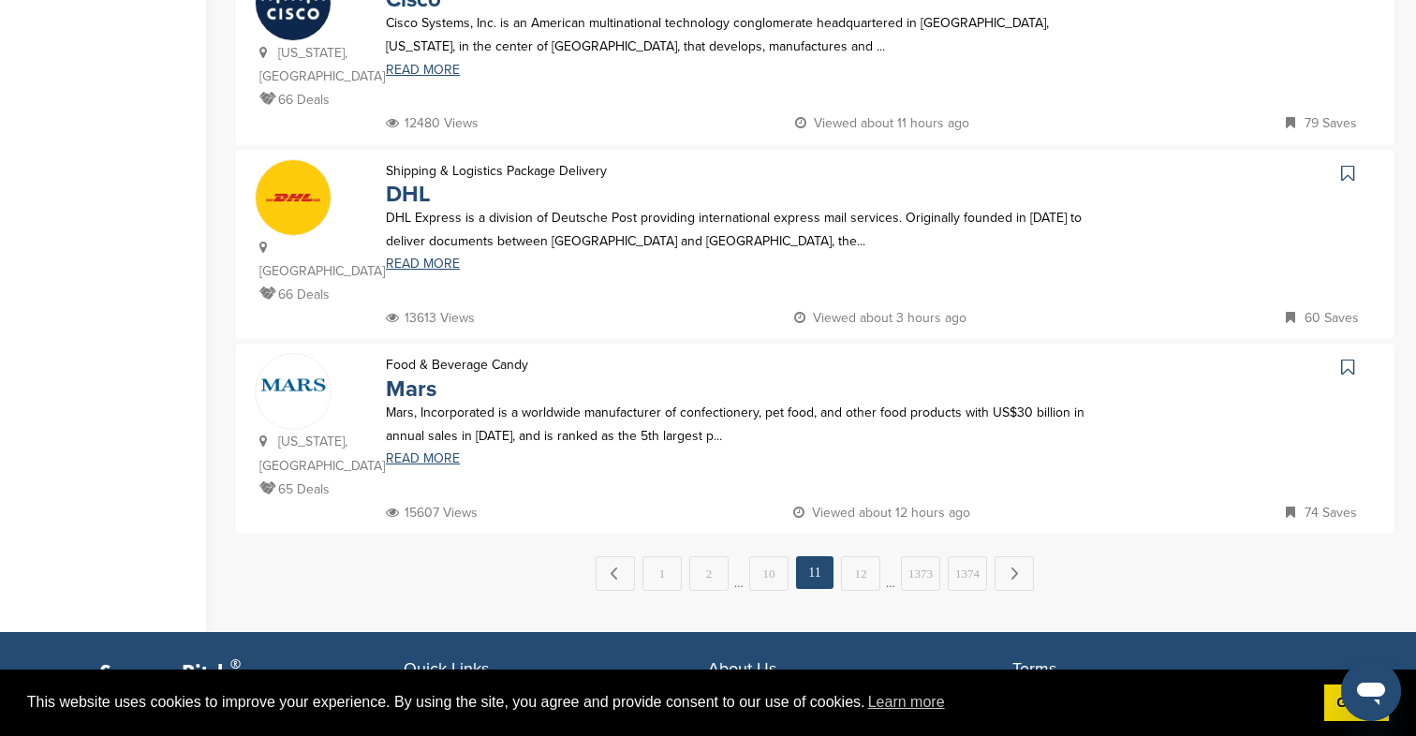
scroll to position [1829, 0]
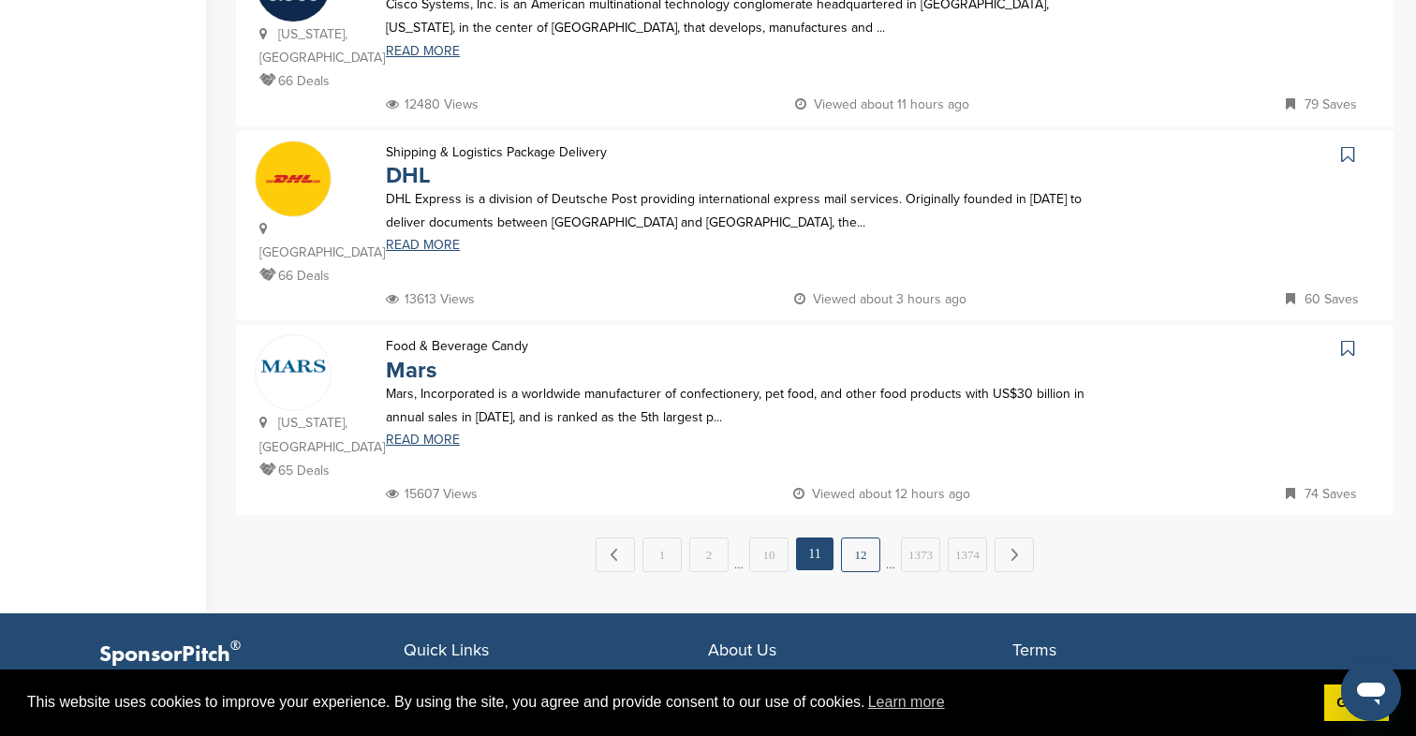
click at [855, 537] on link "12" at bounding box center [860, 554] width 39 height 35
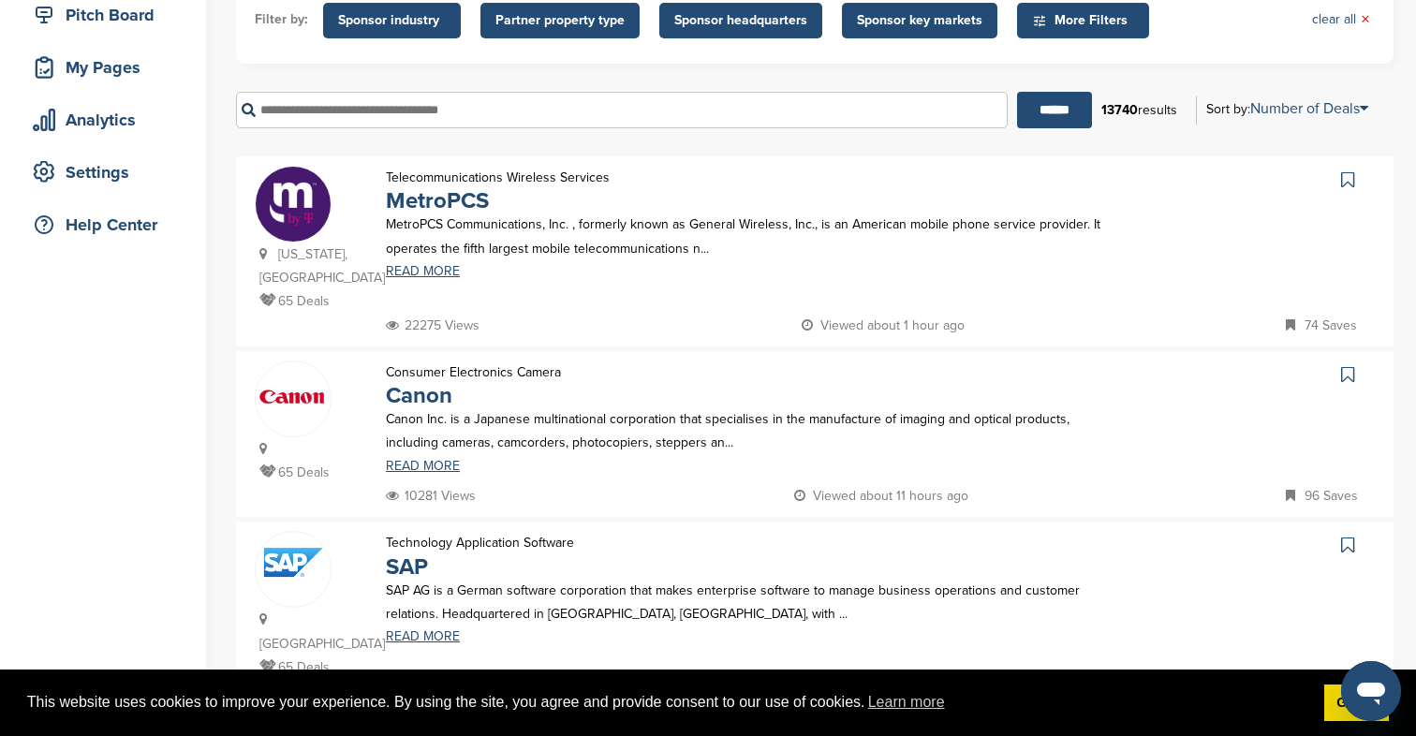
scroll to position [257, 0]
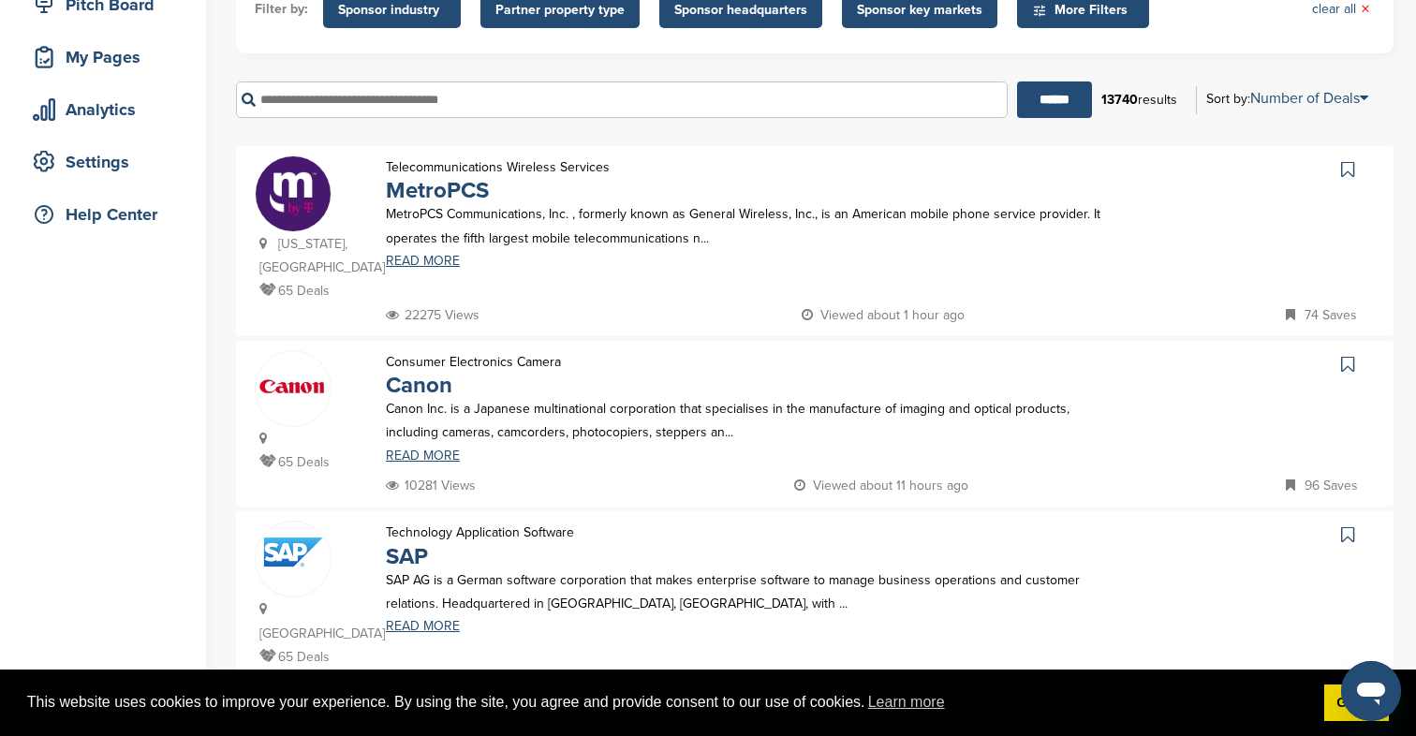
click at [1355, 170] on link at bounding box center [1349, 169] width 27 height 28
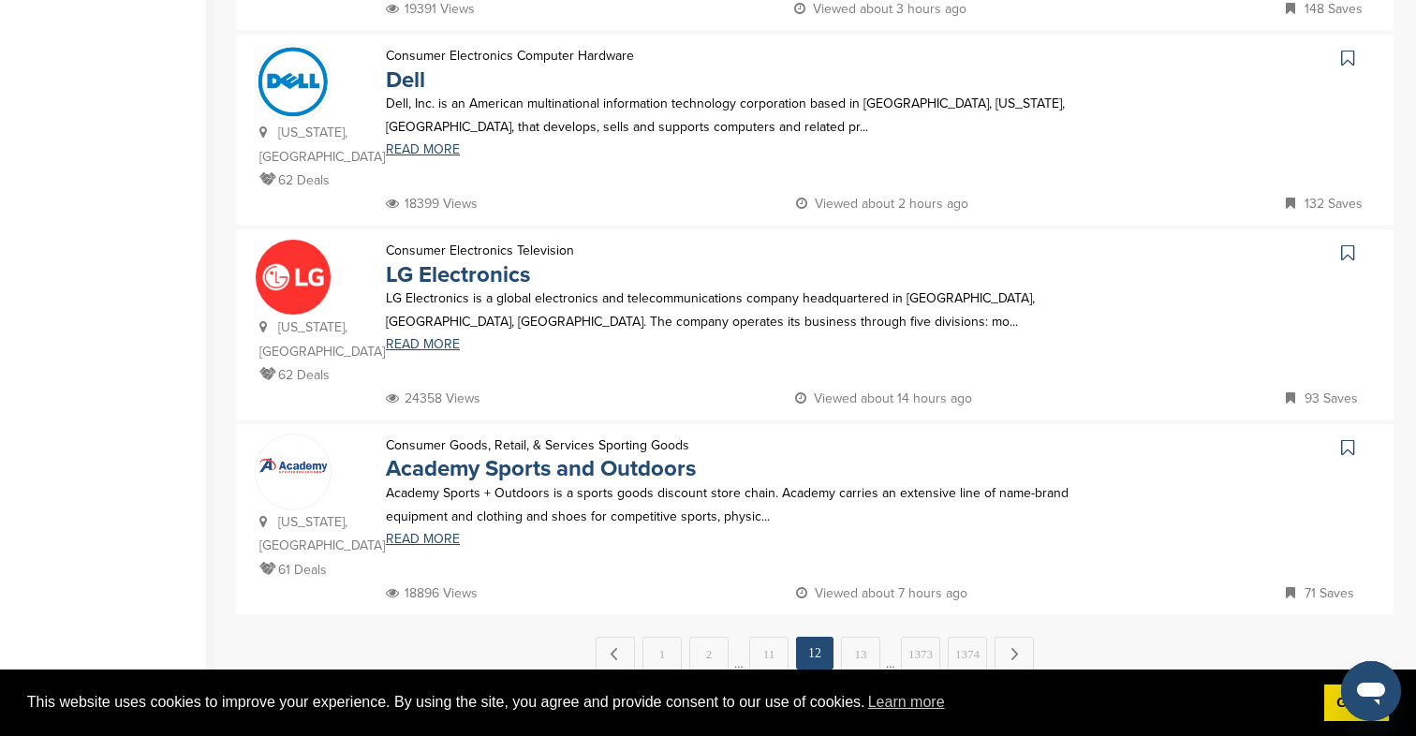
scroll to position [1790, 0]
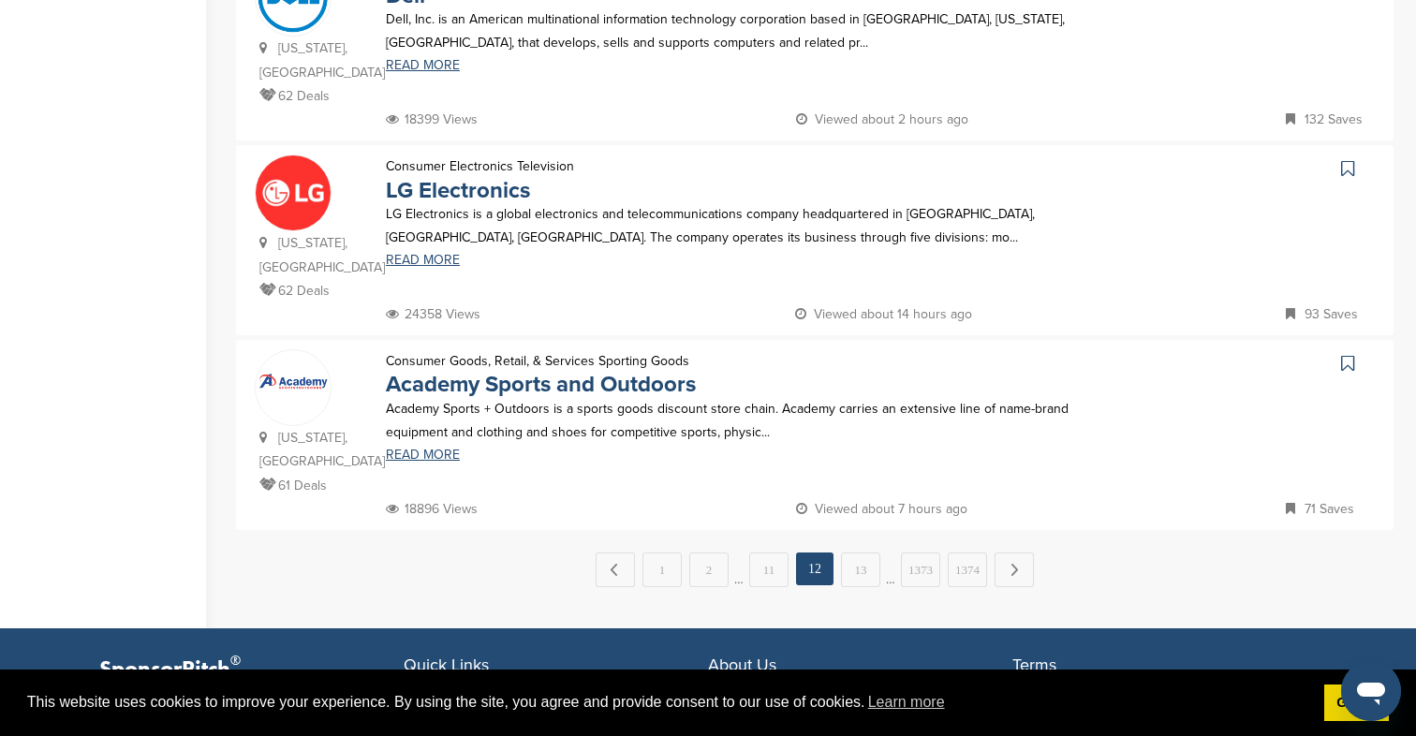
click at [1346, 354] on icon at bounding box center [1347, 363] width 13 height 19
click at [861, 552] on link "13" at bounding box center [860, 569] width 39 height 35
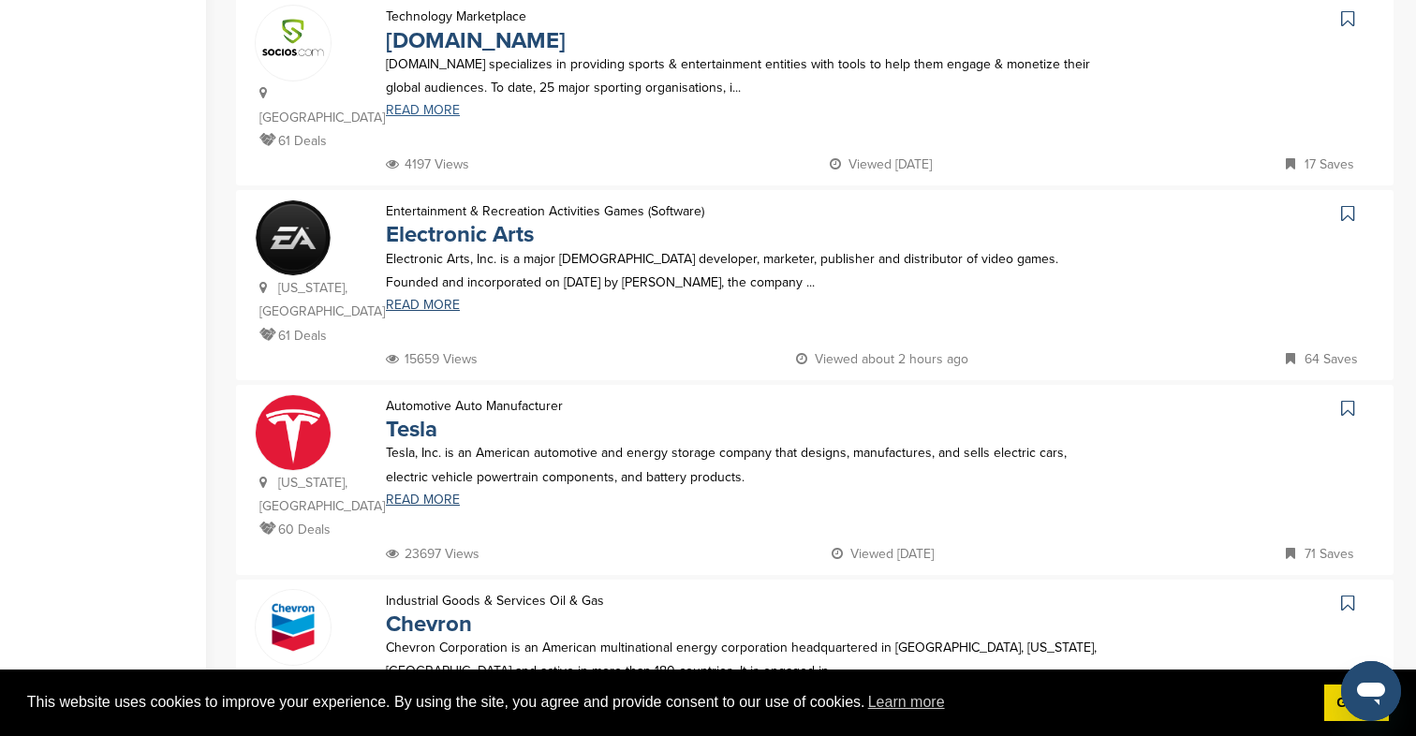
scroll to position [933, 0]
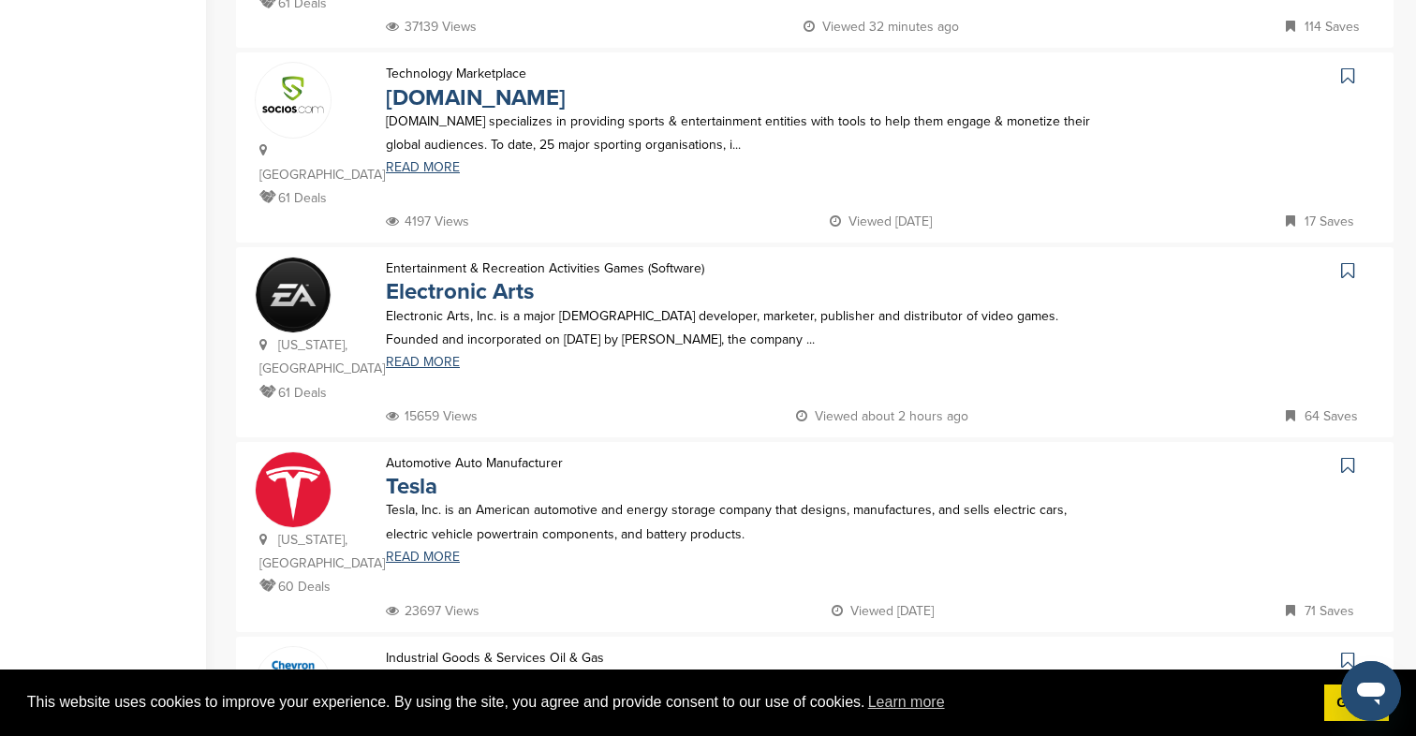
click at [1348, 75] on icon at bounding box center [1347, 75] width 13 height 19
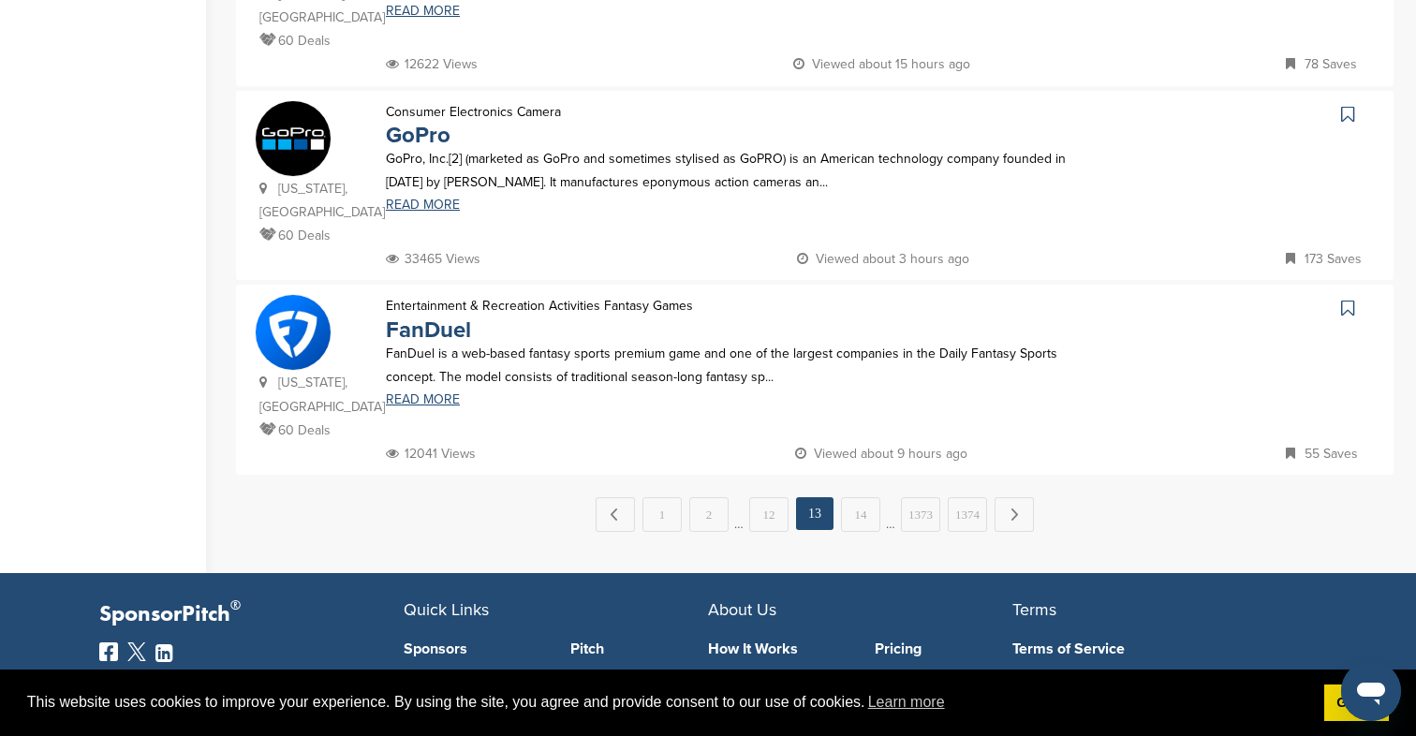
scroll to position [1880, 0]
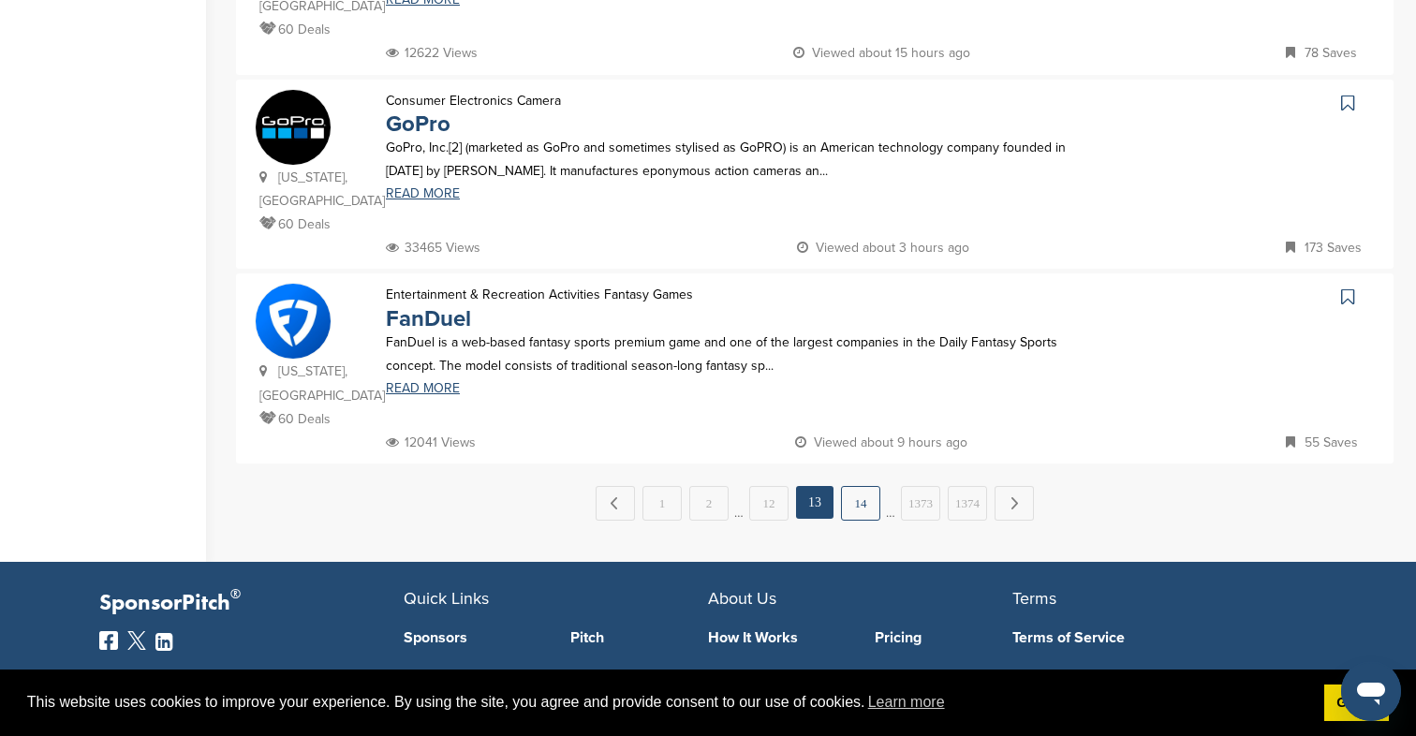
click at [856, 486] on link "14" at bounding box center [860, 503] width 39 height 35
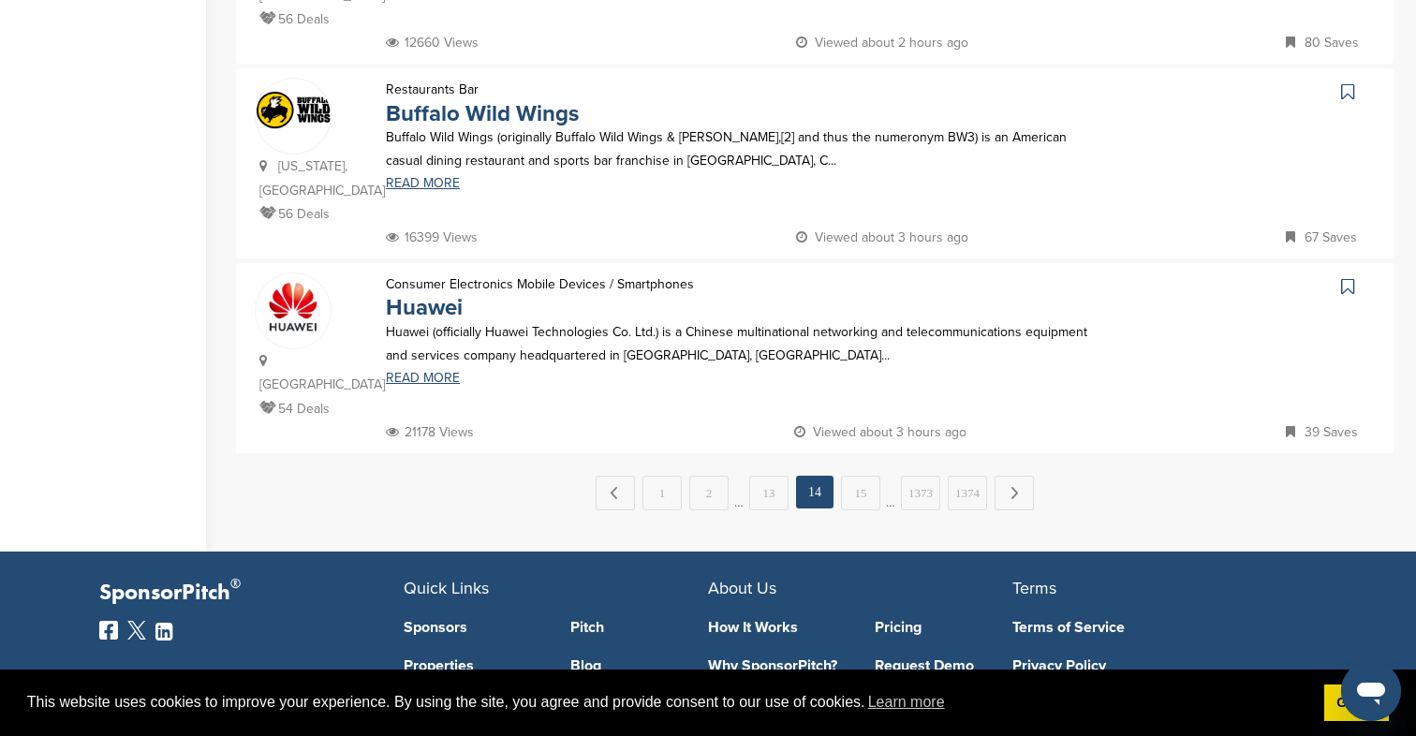
scroll to position [1891, 0]
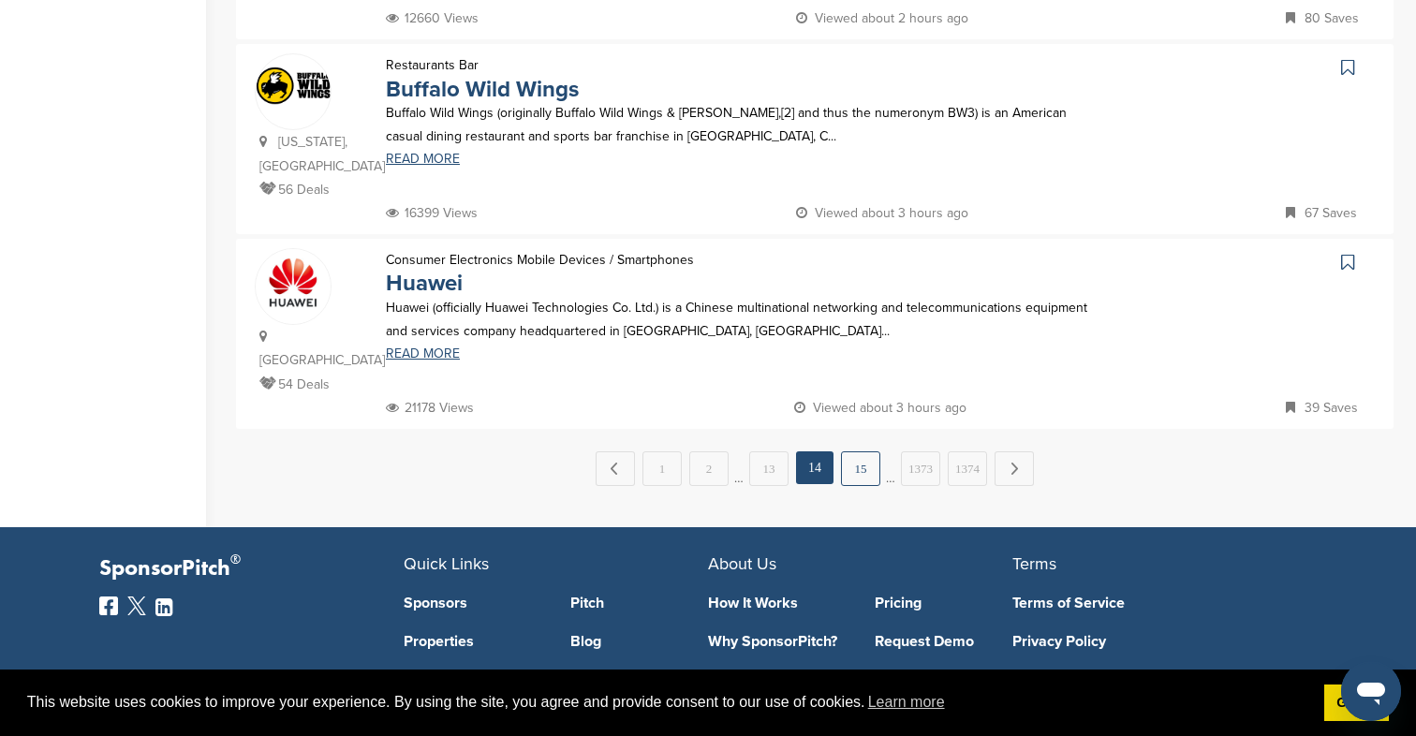
click at [854, 451] on link "15" at bounding box center [860, 468] width 39 height 35
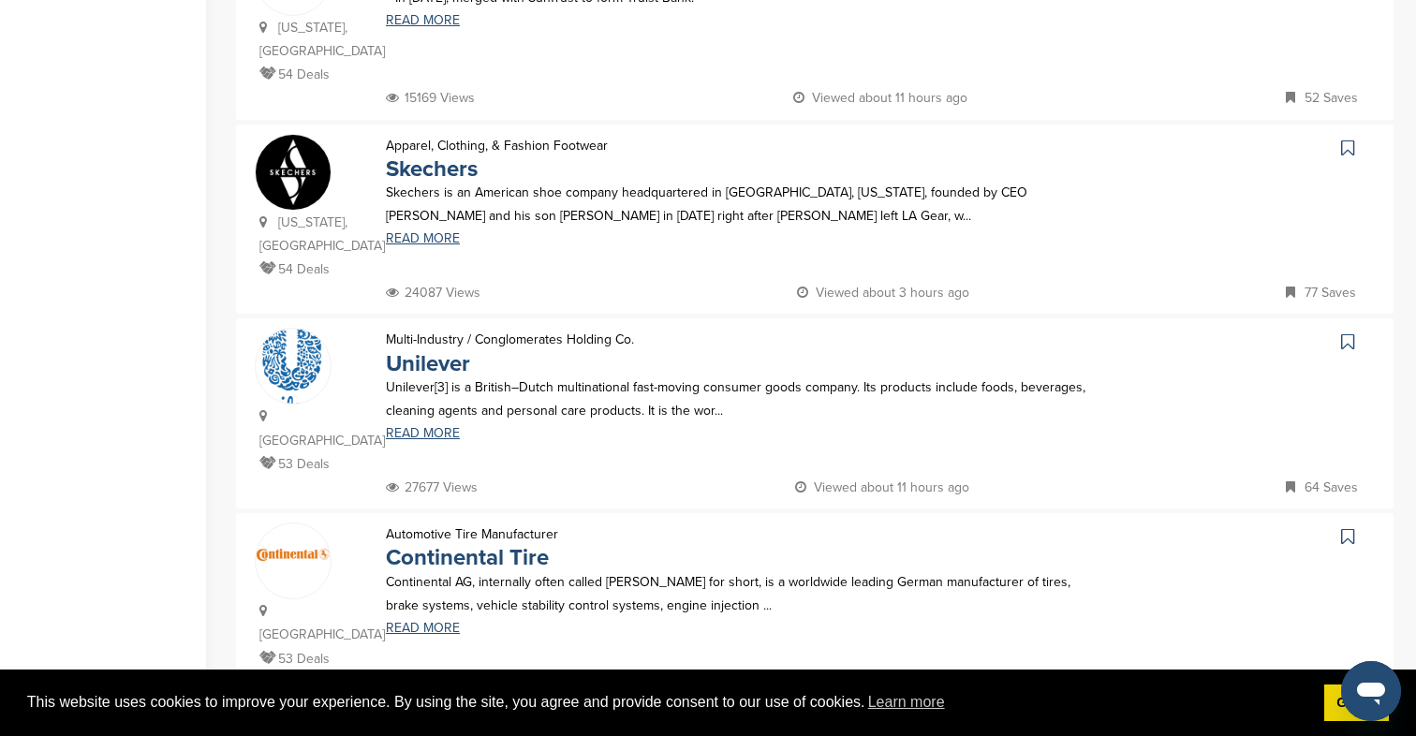
scroll to position [668, 0]
click at [1344, 145] on icon at bounding box center [1347, 147] width 13 height 19
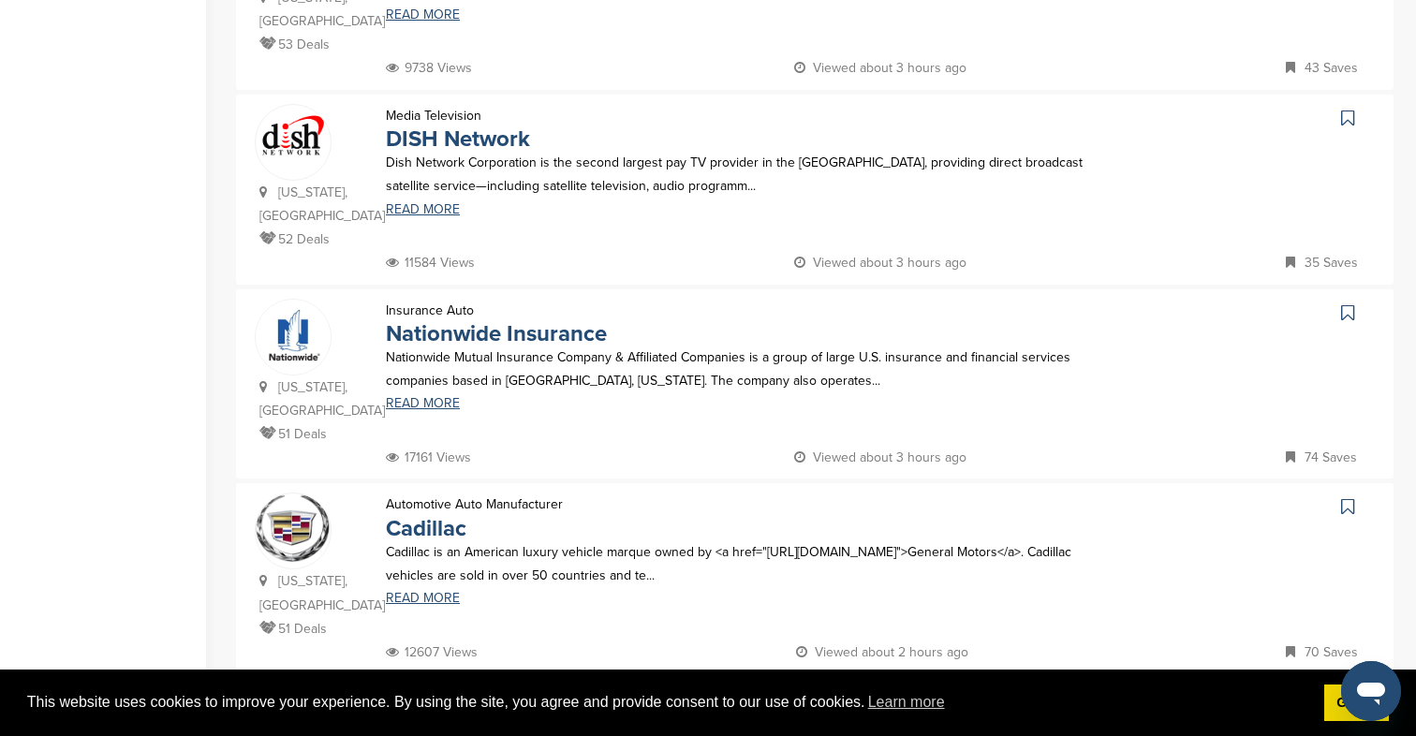
scroll to position [1672, 0]
click at [866, 694] on link "16" at bounding box center [860, 711] width 39 height 35
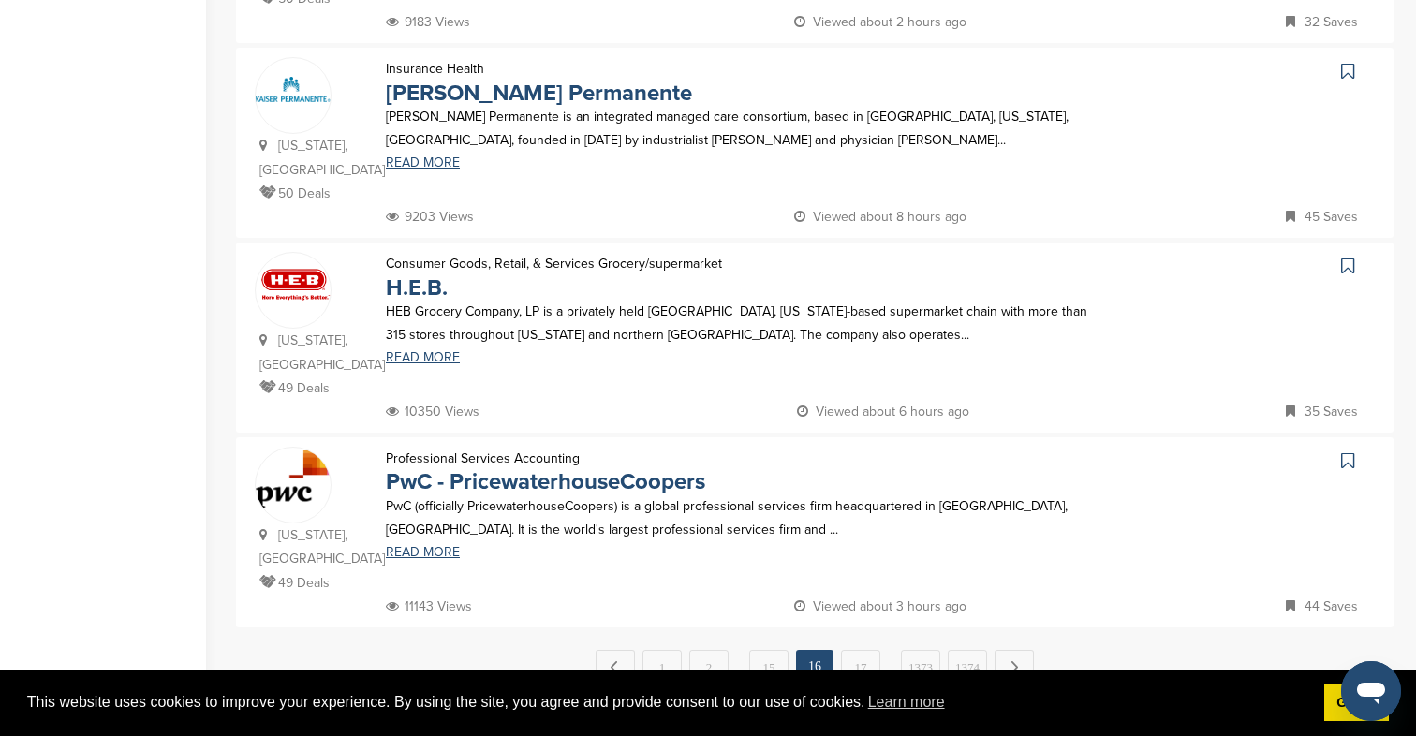
scroll to position [1732, 0]
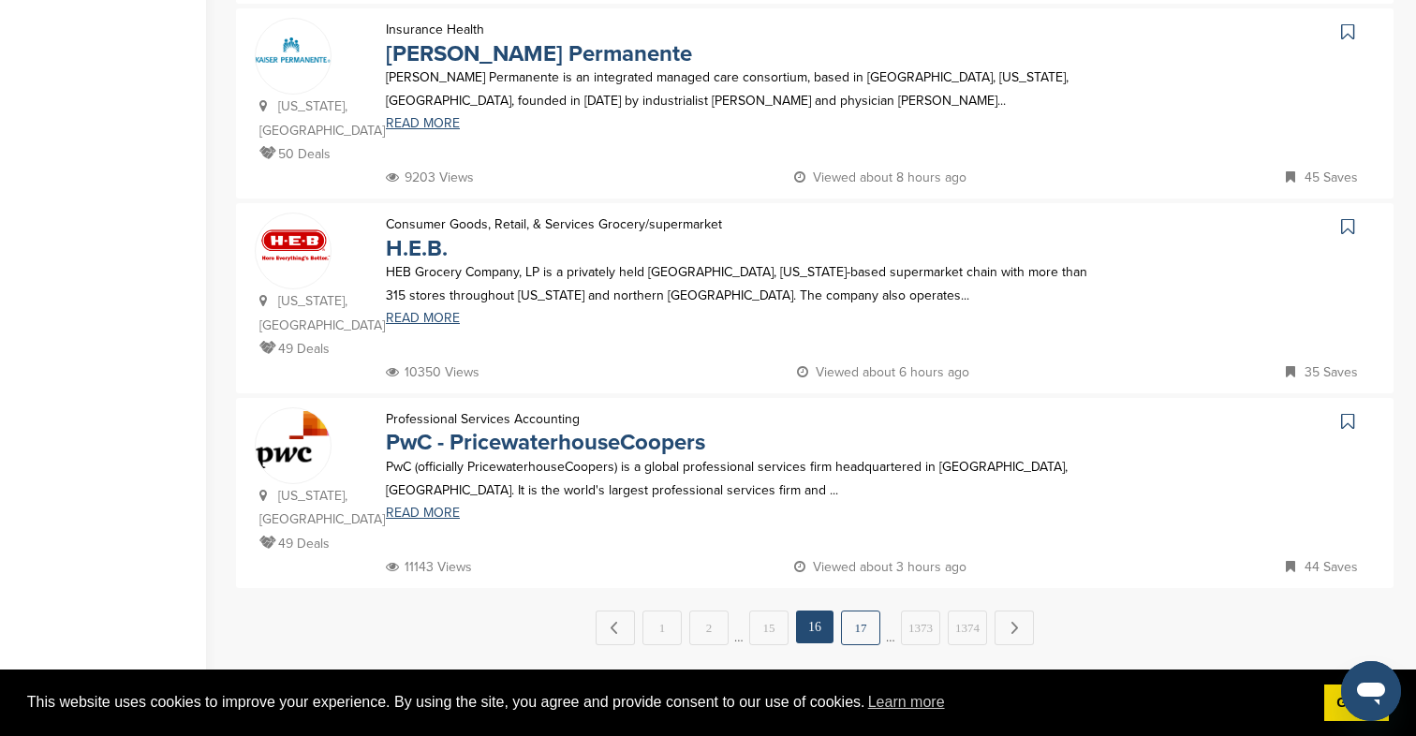
click at [860, 610] on link "17" at bounding box center [860, 627] width 39 height 35
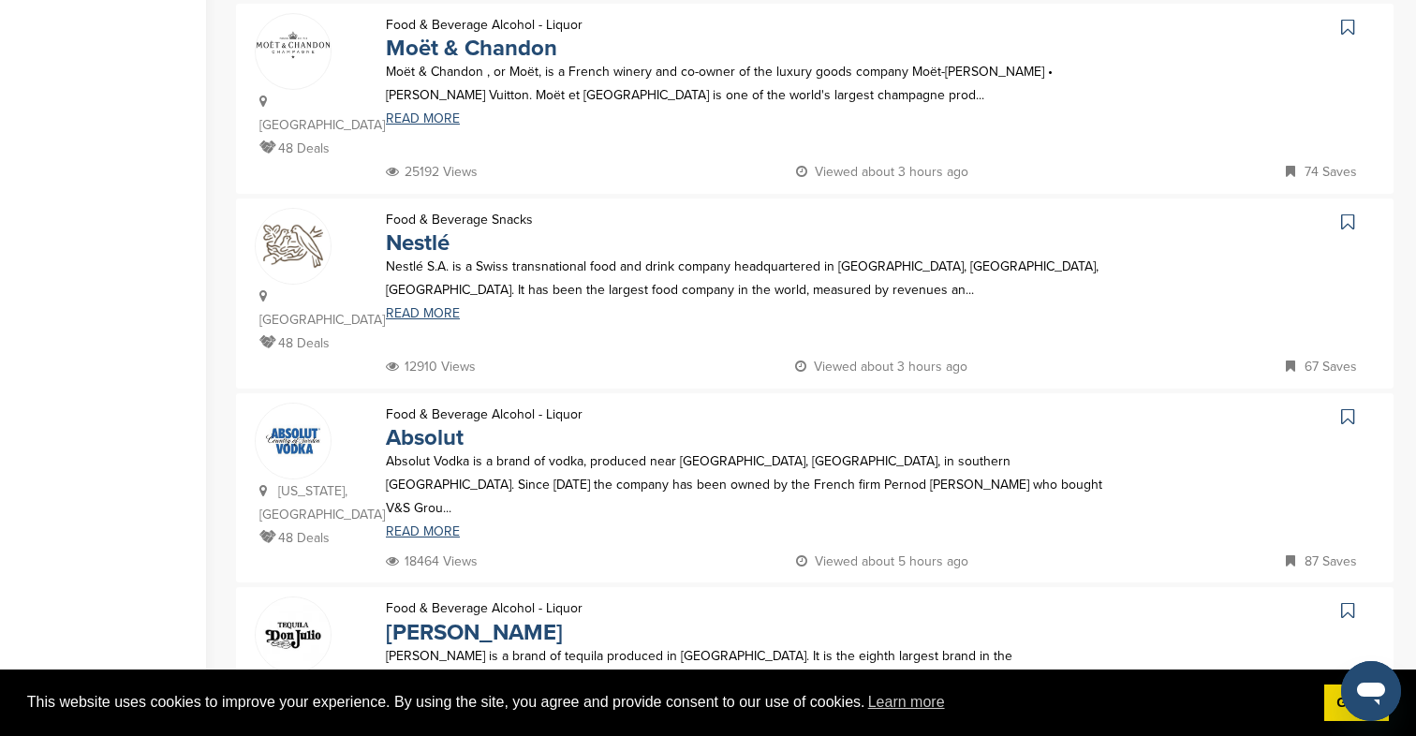
scroll to position [1812, 0]
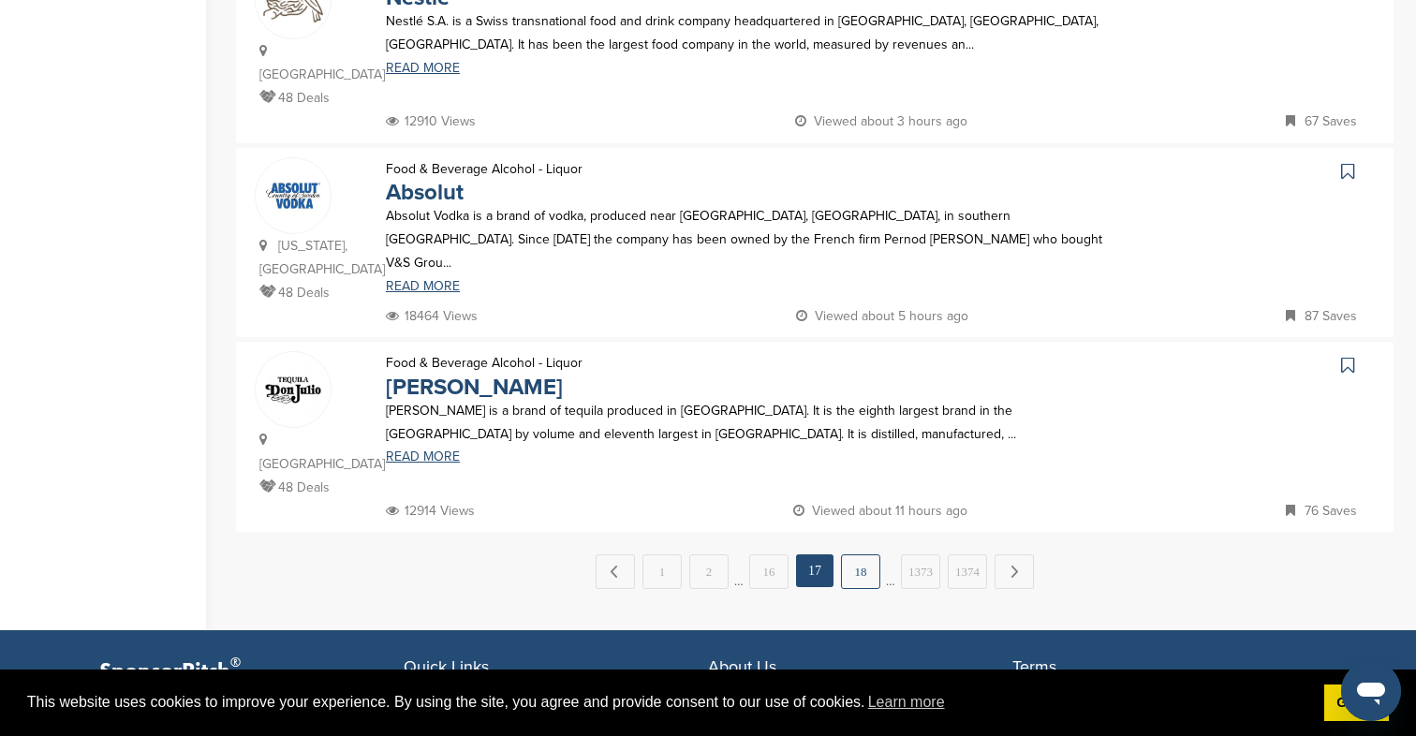
click at [866, 554] on link "18" at bounding box center [860, 571] width 39 height 35
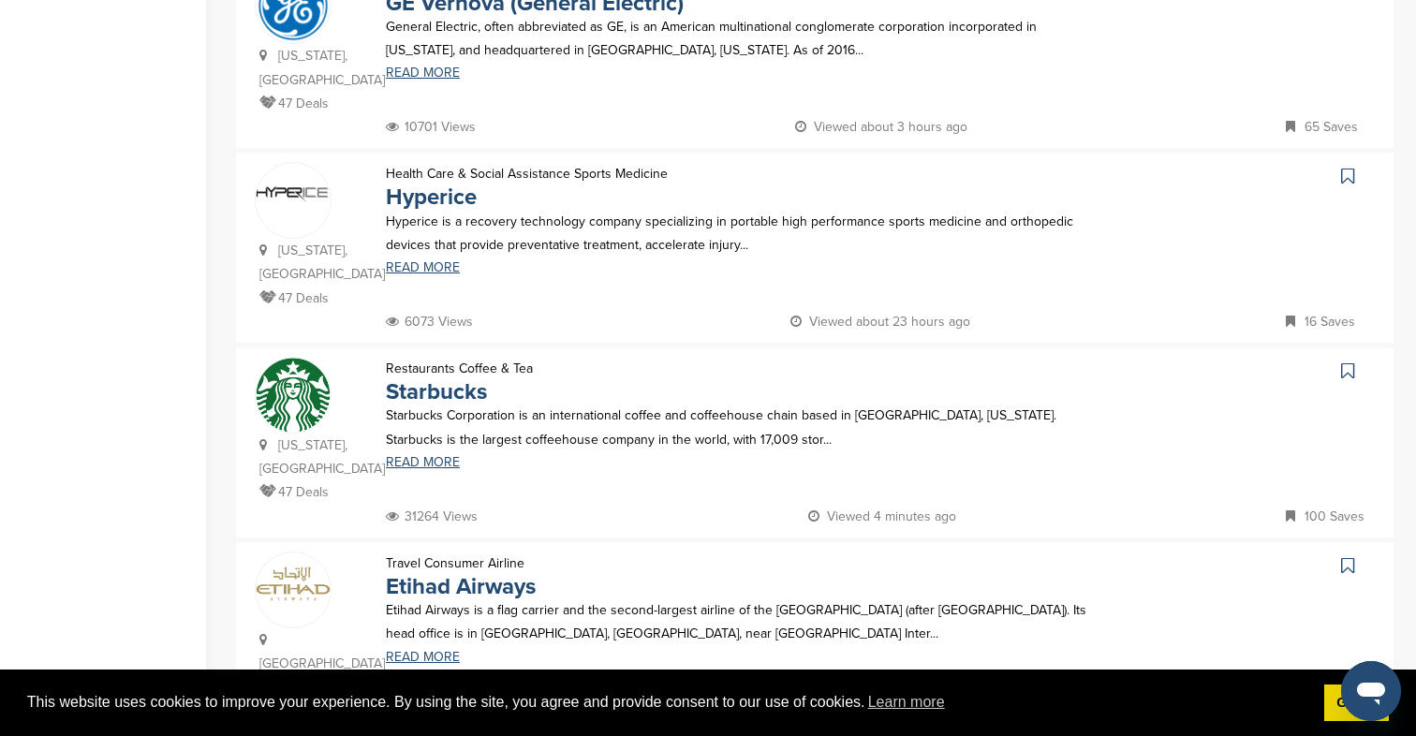
scroll to position [1037, 0]
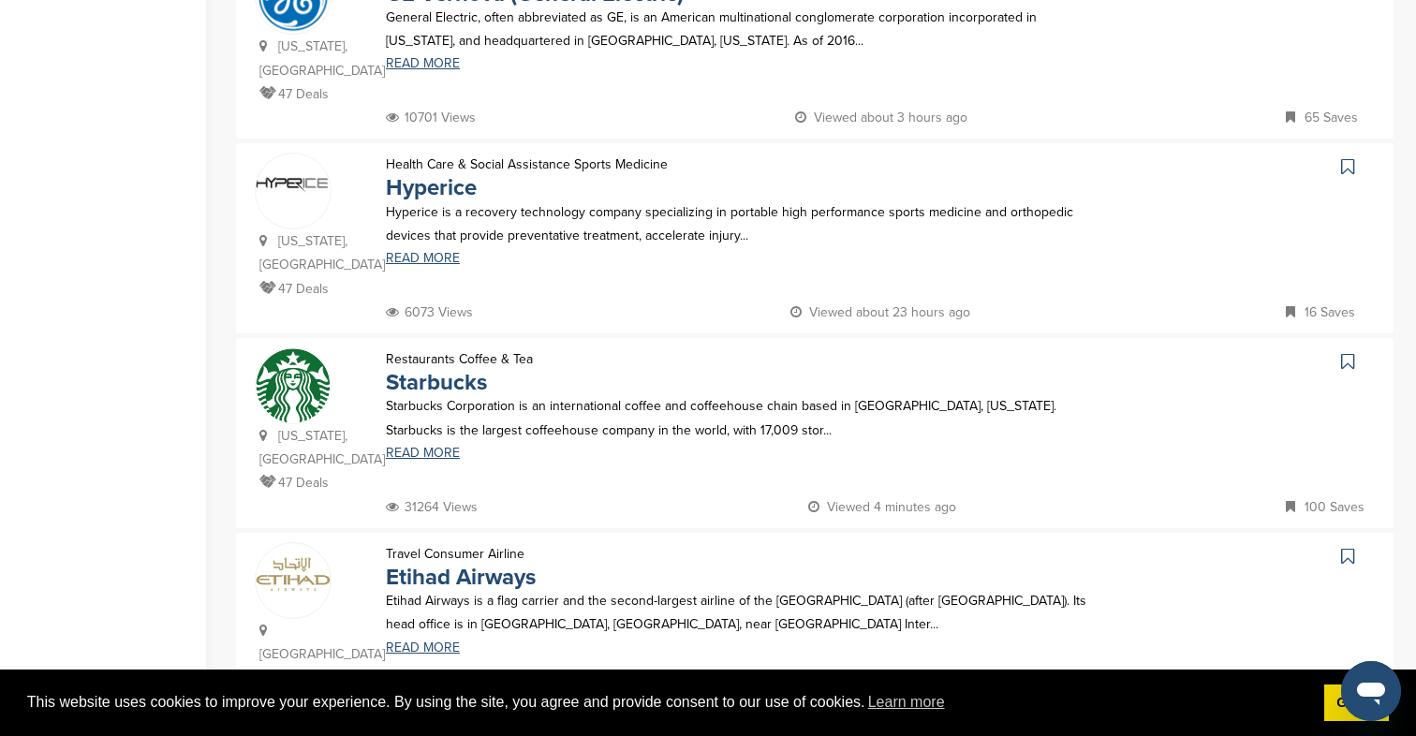
click at [1350, 168] on icon at bounding box center [1347, 166] width 13 height 19
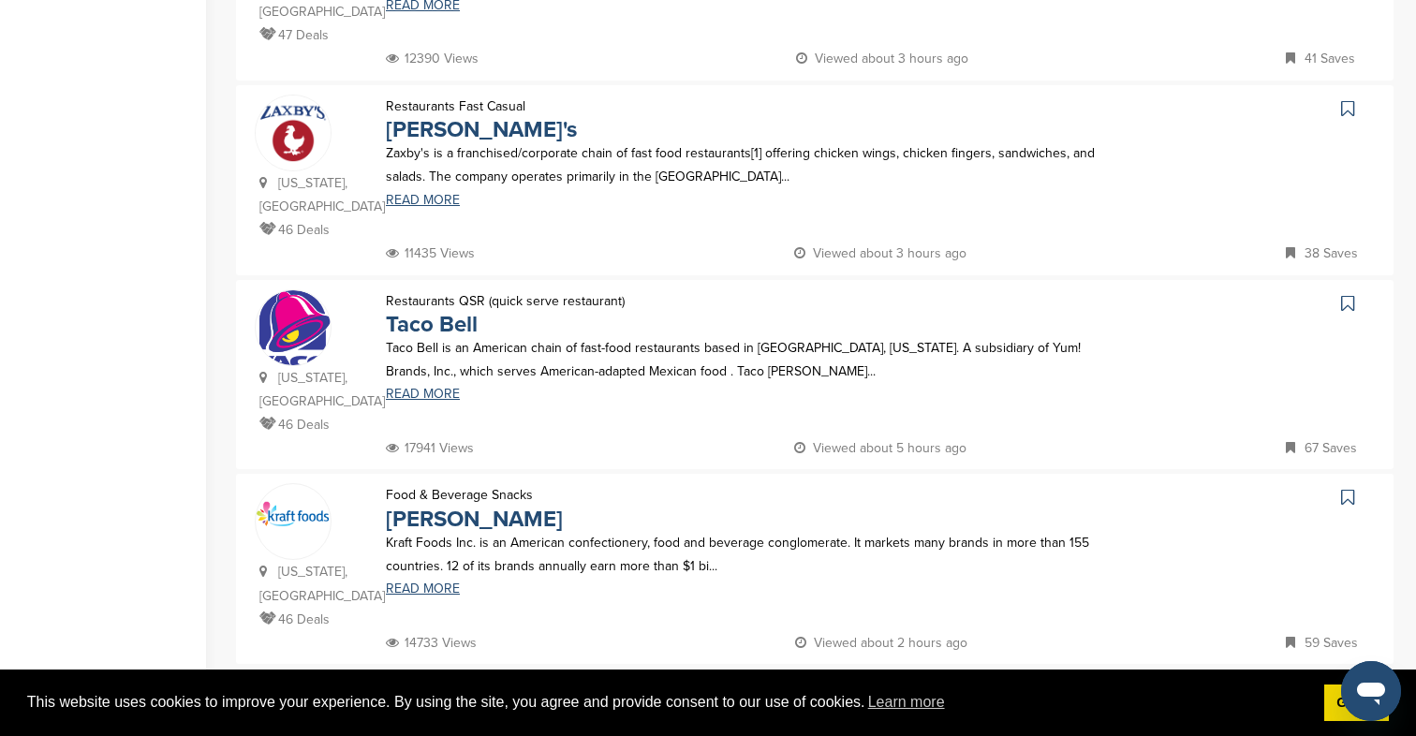
scroll to position [1939, 0]
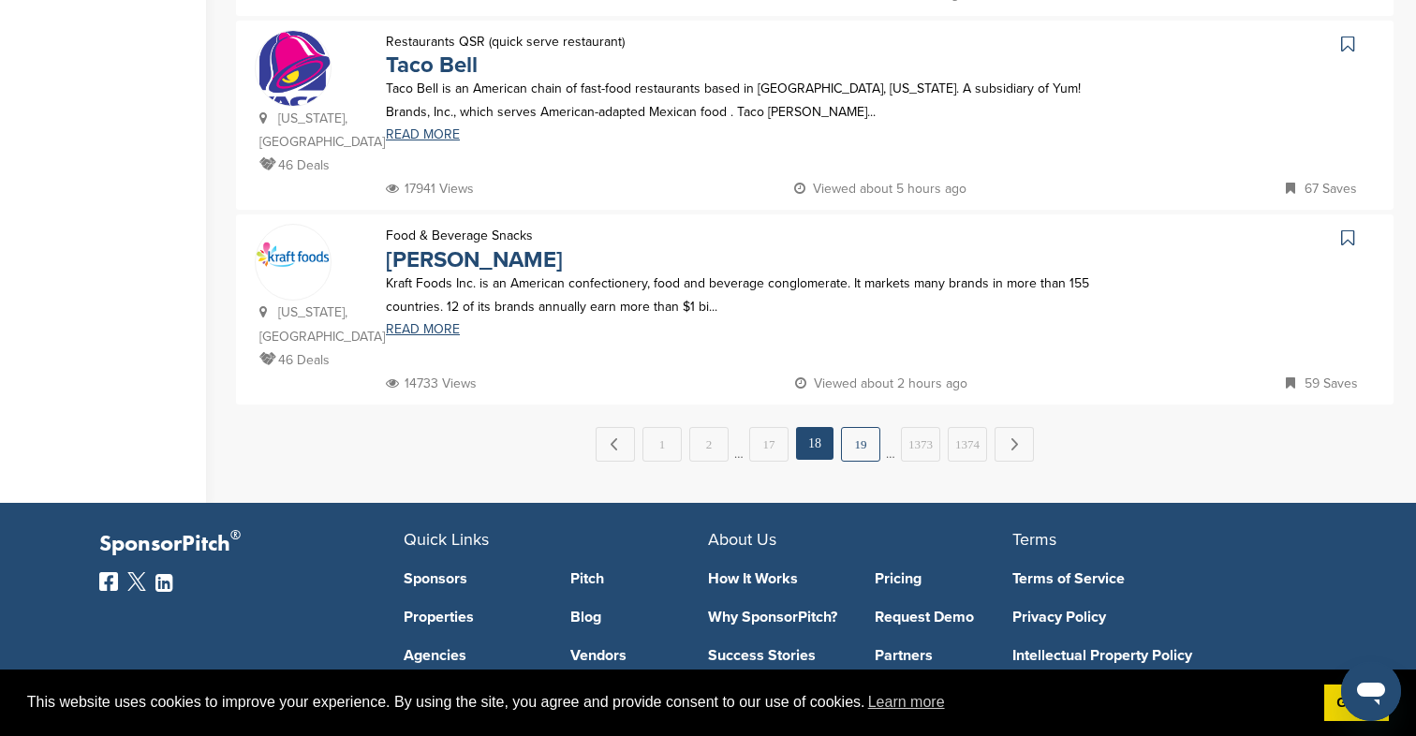
click at [854, 427] on link "19" at bounding box center [860, 444] width 39 height 35
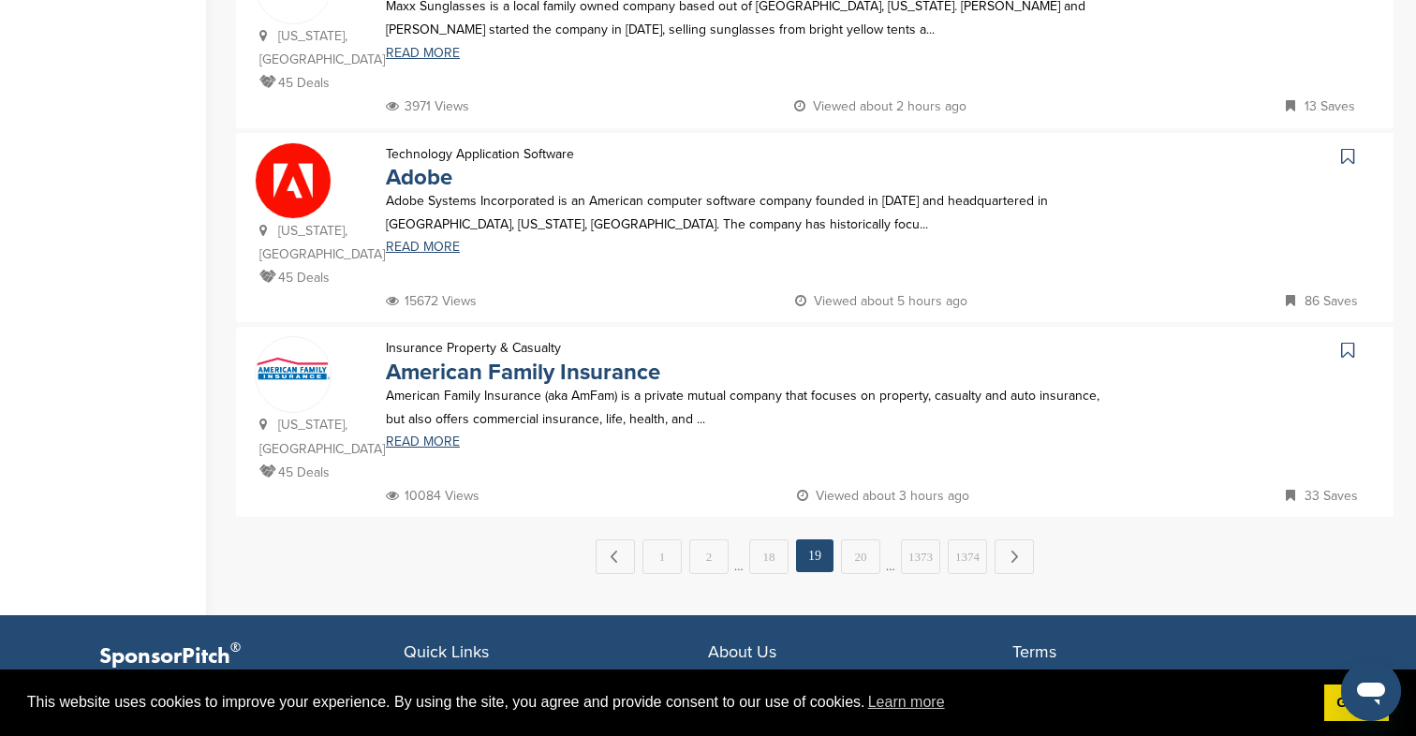
scroll to position [1779, 0]
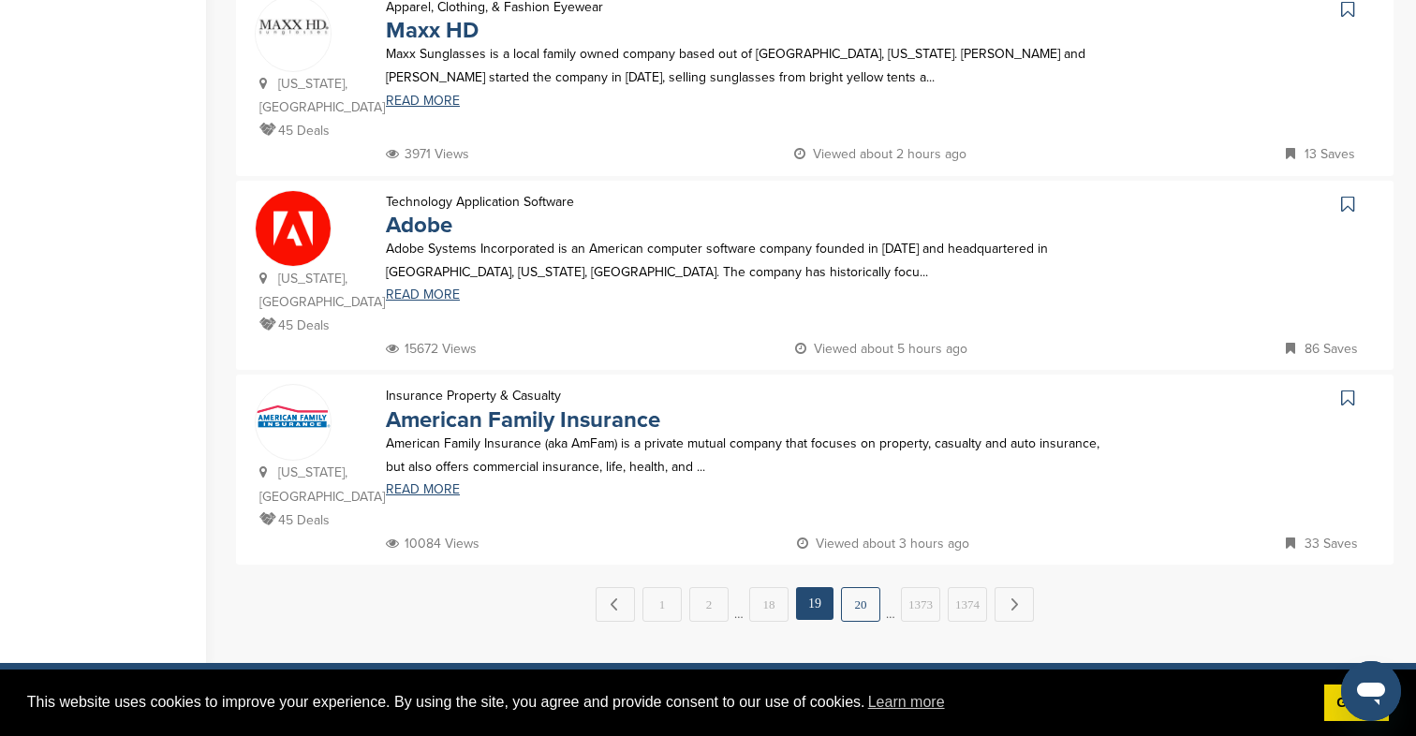
click at [849, 587] on link "20" at bounding box center [860, 604] width 39 height 35
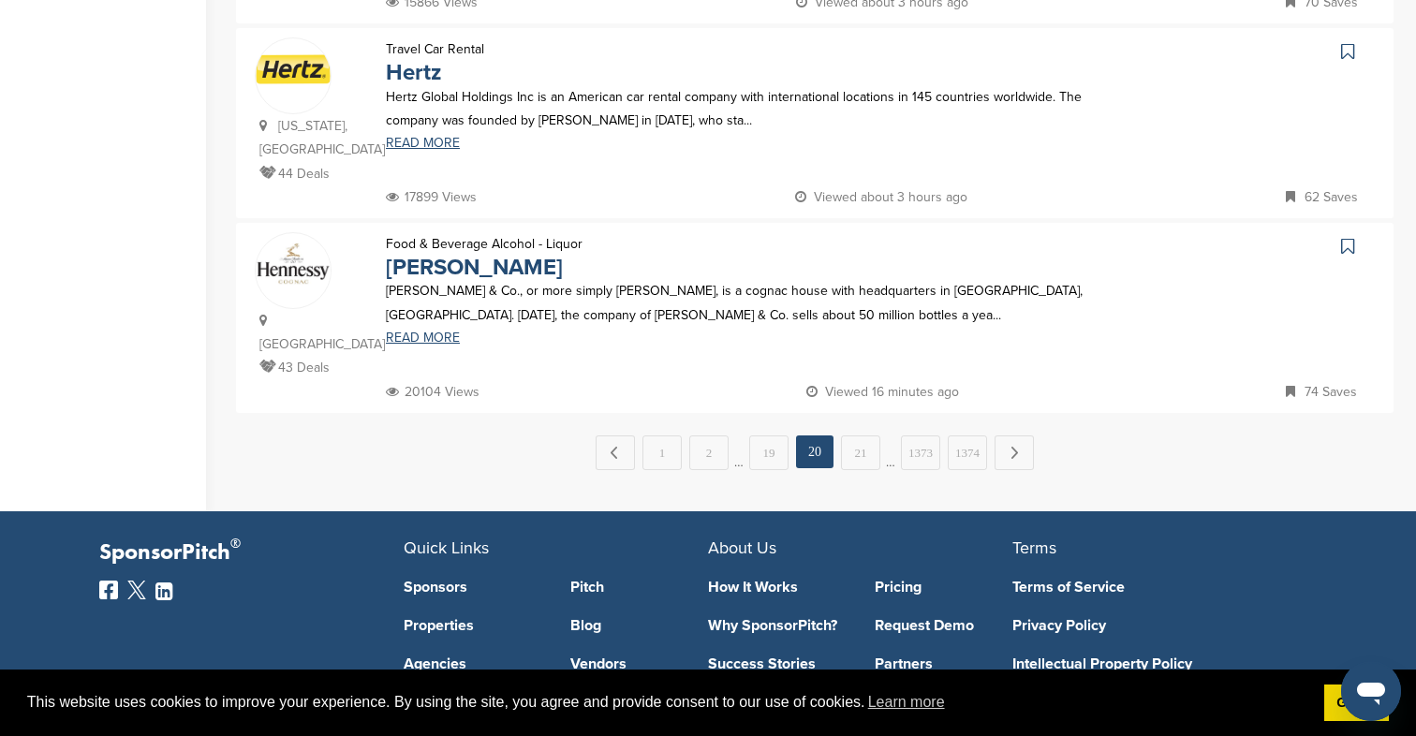
scroll to position [1931, 0]
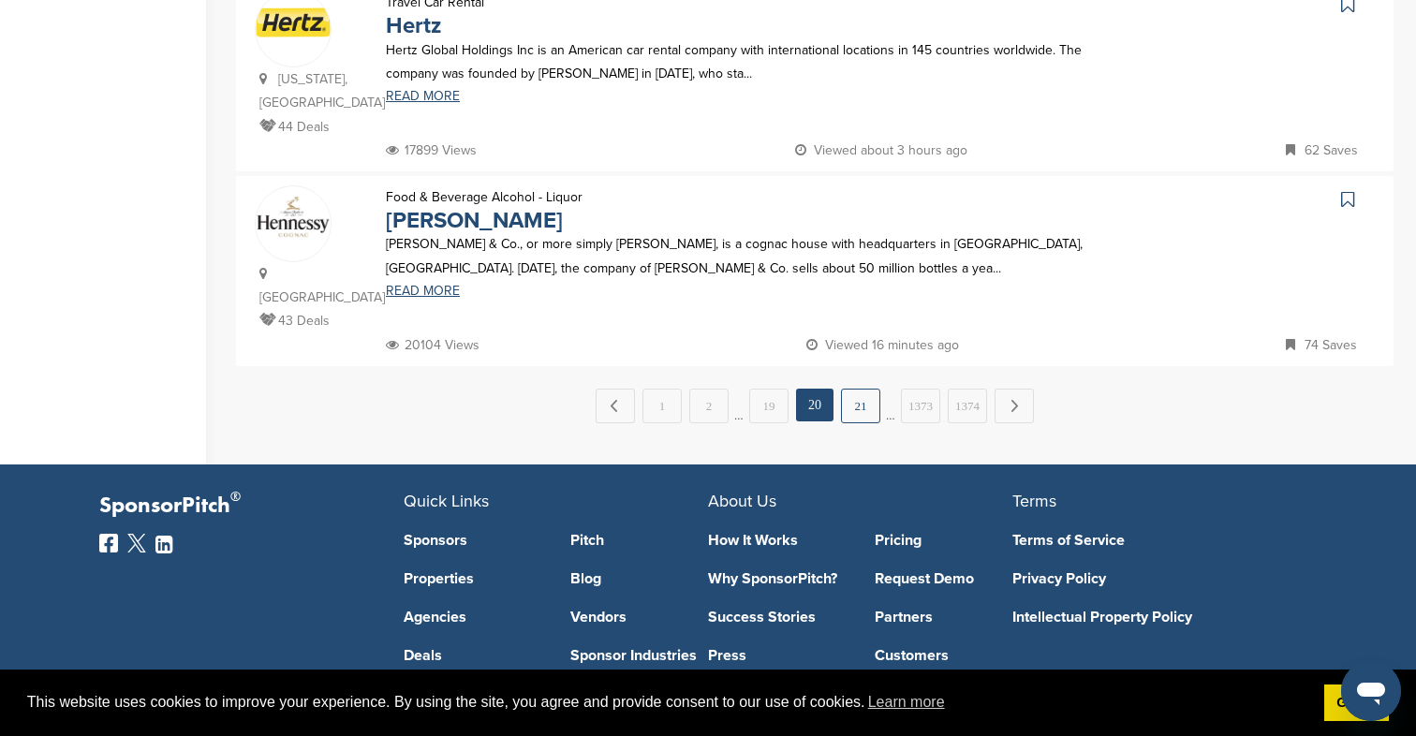
click at [855, 389] on link "21" at bounding box center [860, 406] width 39 height 35
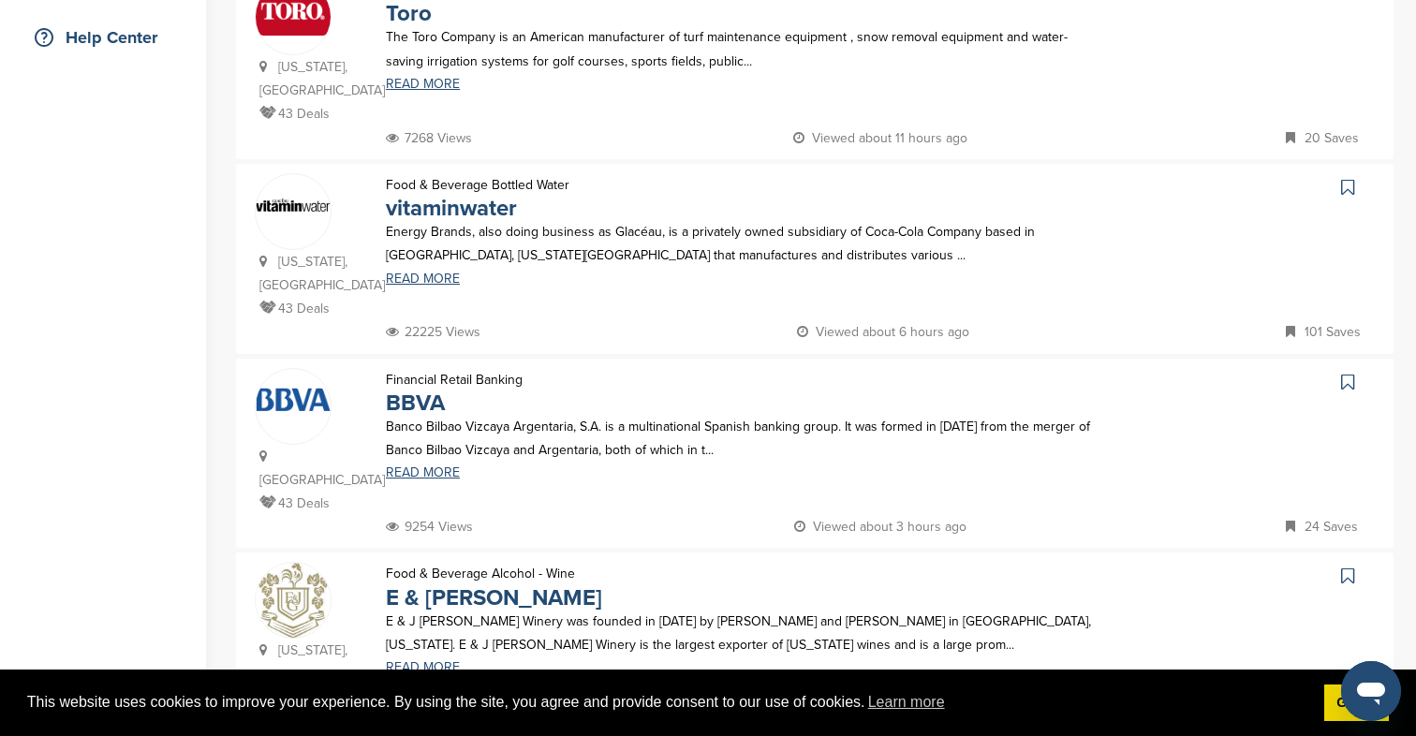
scroll to position [437, 0]
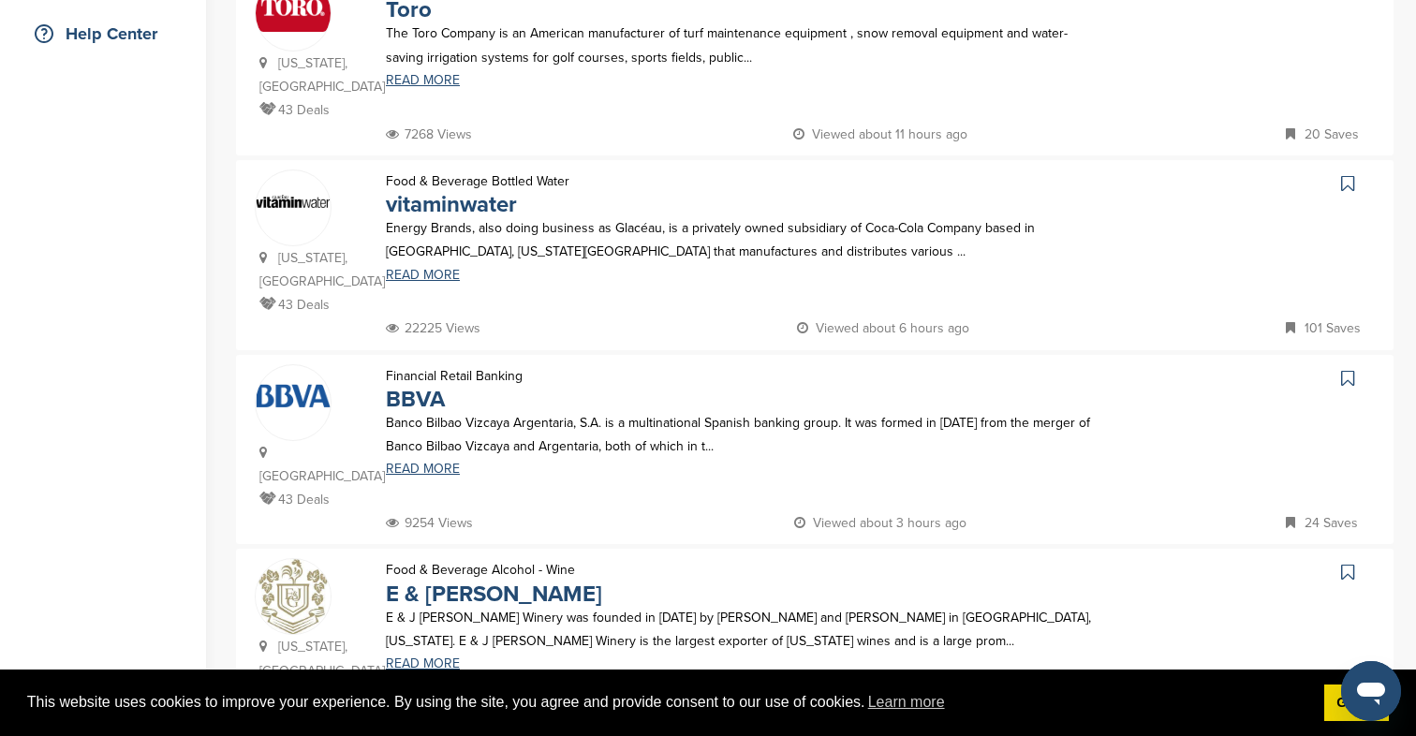
click at [1344, 184] on icon at bounding box center [1347, 183] width 13 height 19
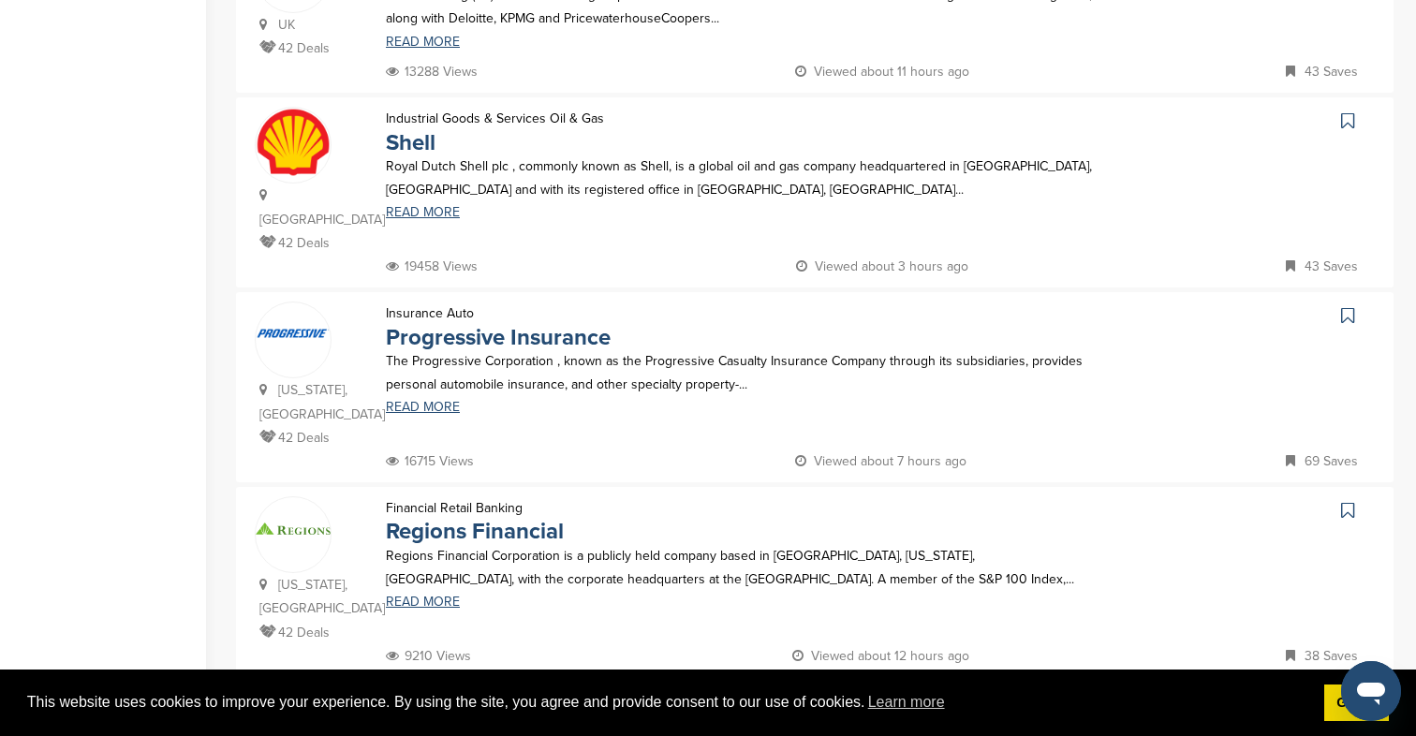
scroll to position [1658, 0]
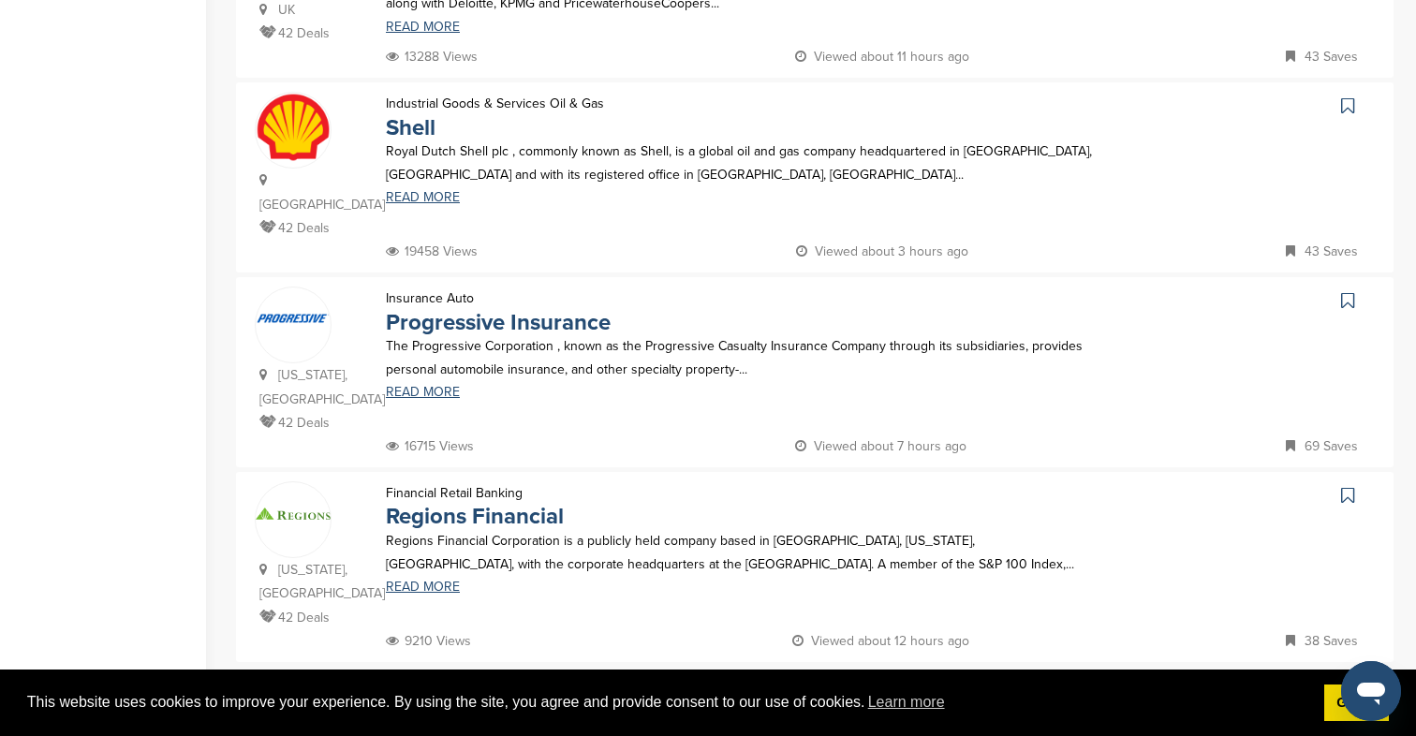
click at [853, 684] on link "22" at bounding box center [860, 701] width 39 height 35
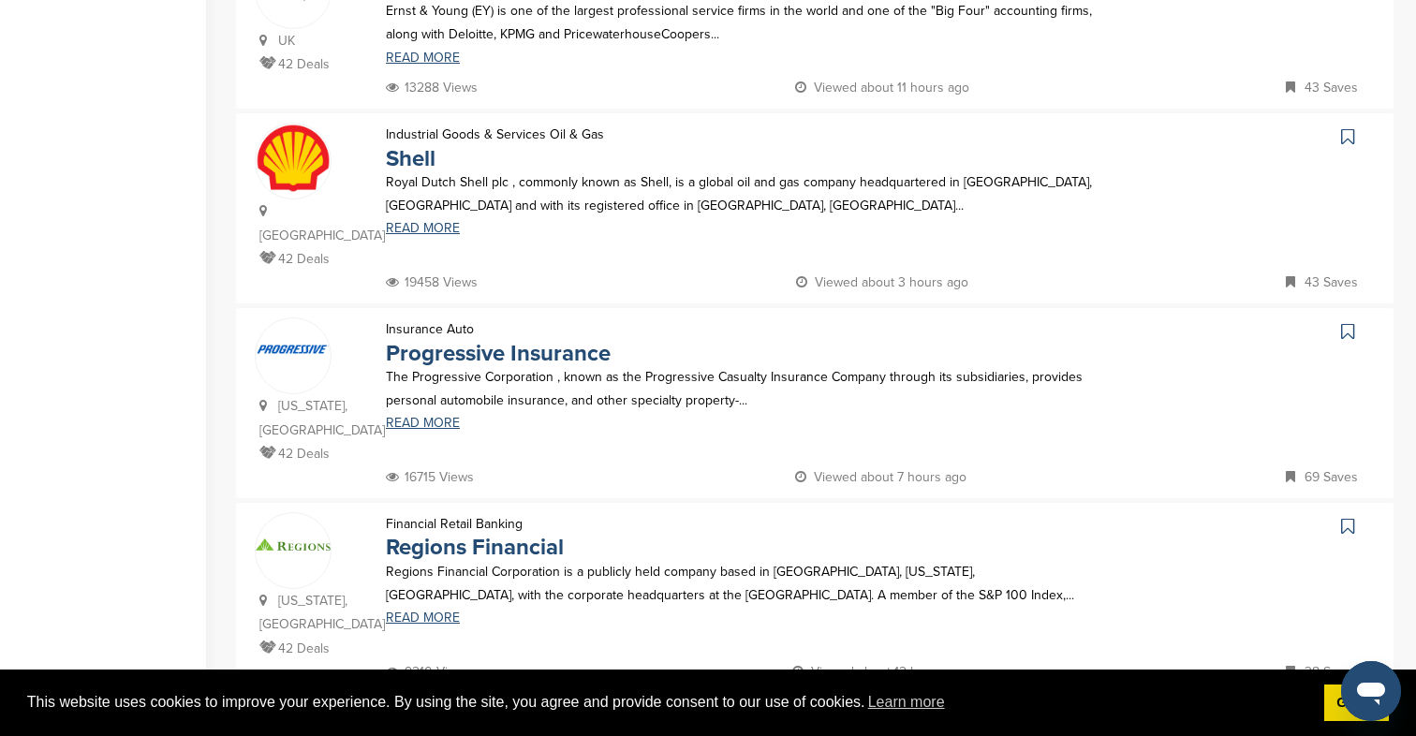
scroll to position [0, 0]
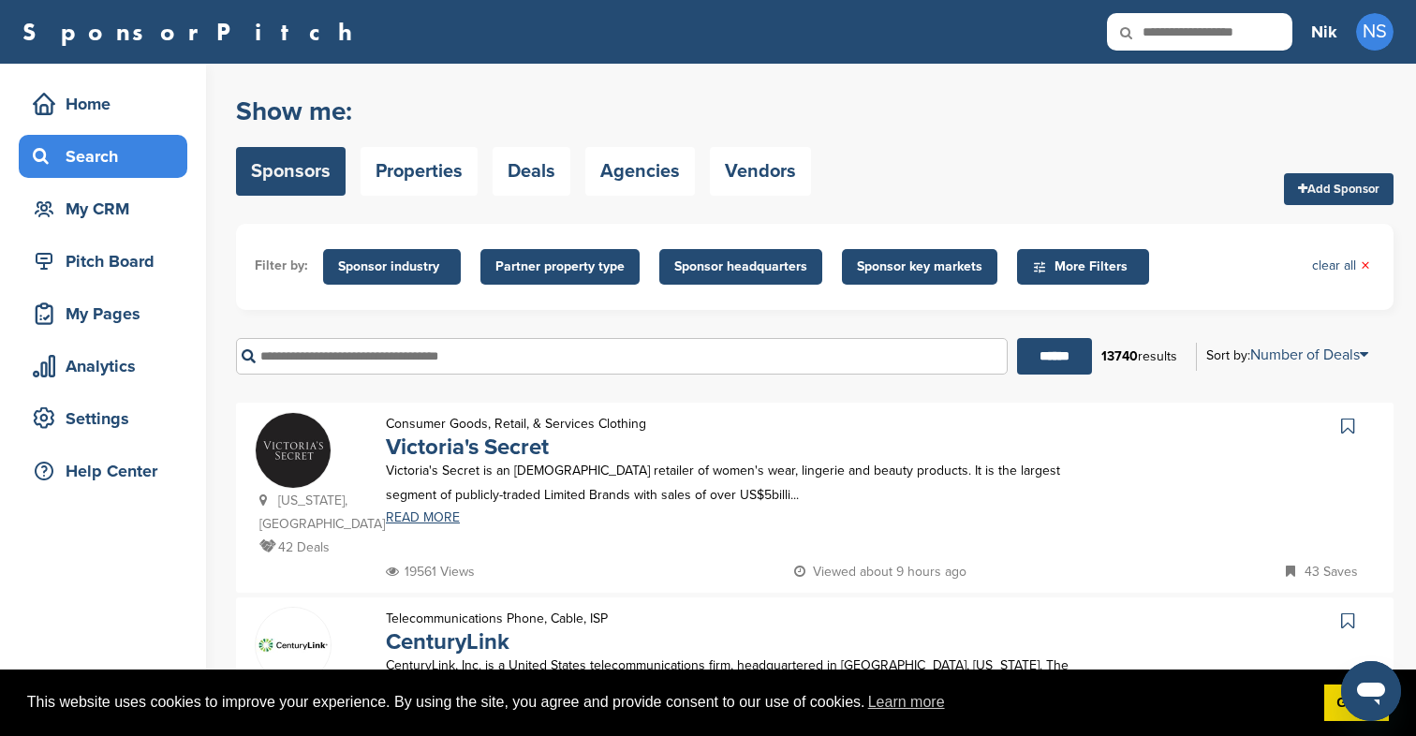
click at [542, 357] on input "text" at bounding box center [621, 356] width 771 height 37
type input "**********"
click at [1017, 338] on input "******" at bounding box center [1054, 356] width 75 height 37
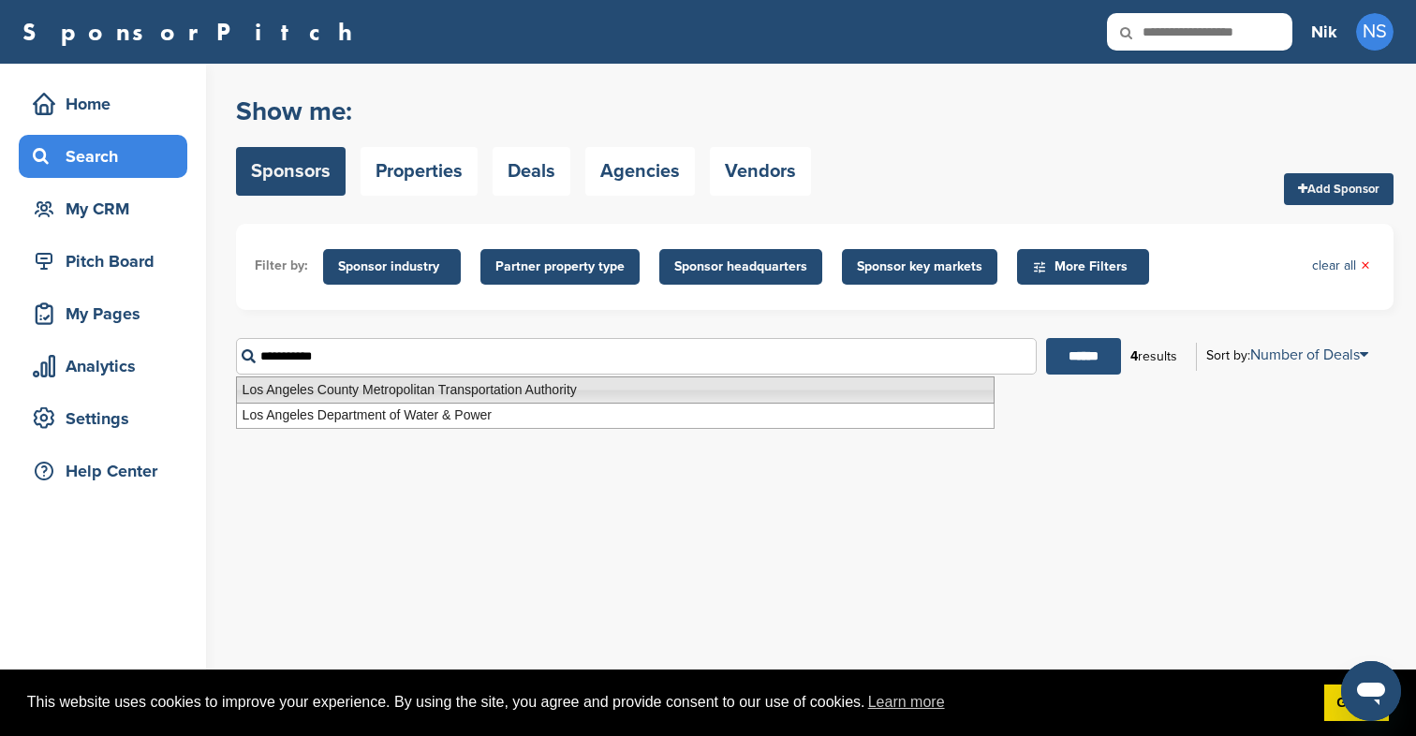
click at [1074, 362] on input "******" at bounding box center [1083, 356] width 75 height 37
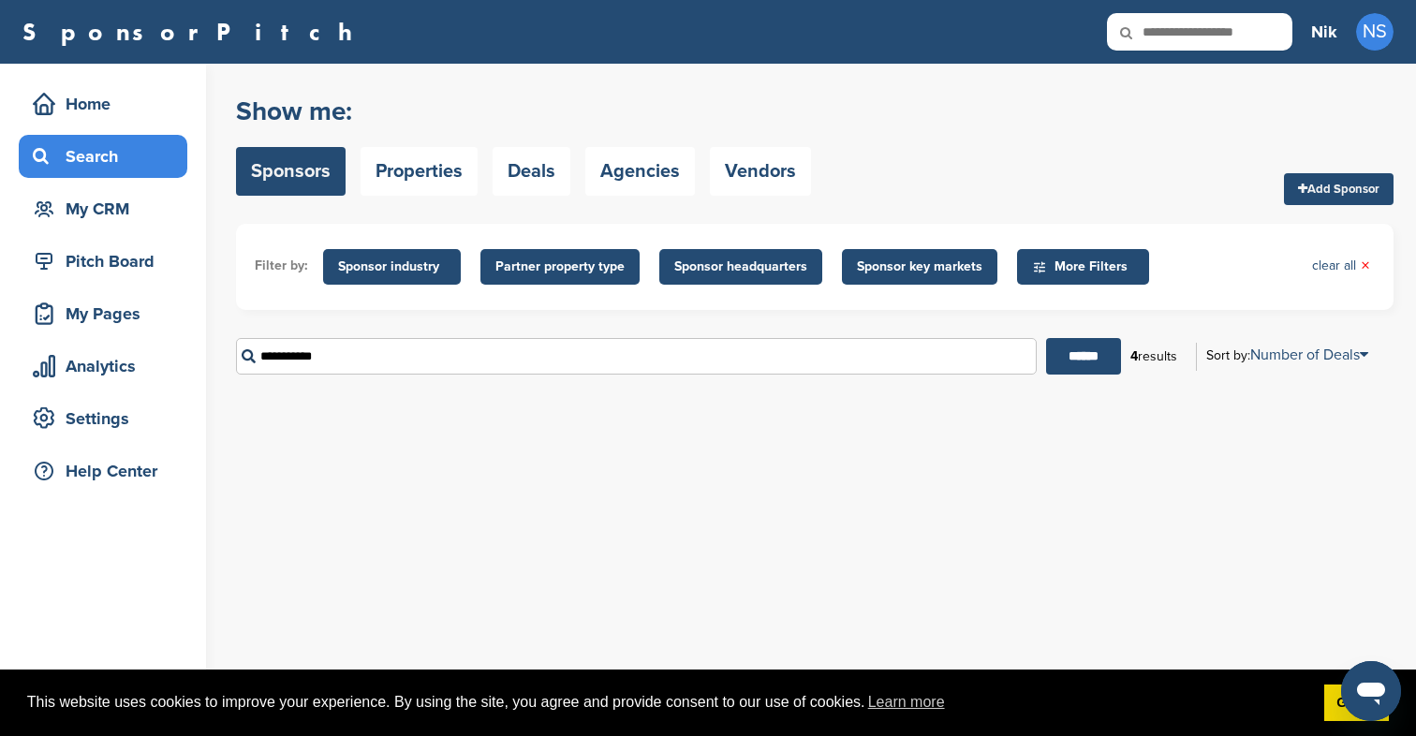
click at [765, 360] on input "**********" at bounding box center [636, 356] width 800 height 37
click at [416, 270] on span "Sponsor industry" at bounding box center [392, 267] width 108 height 21
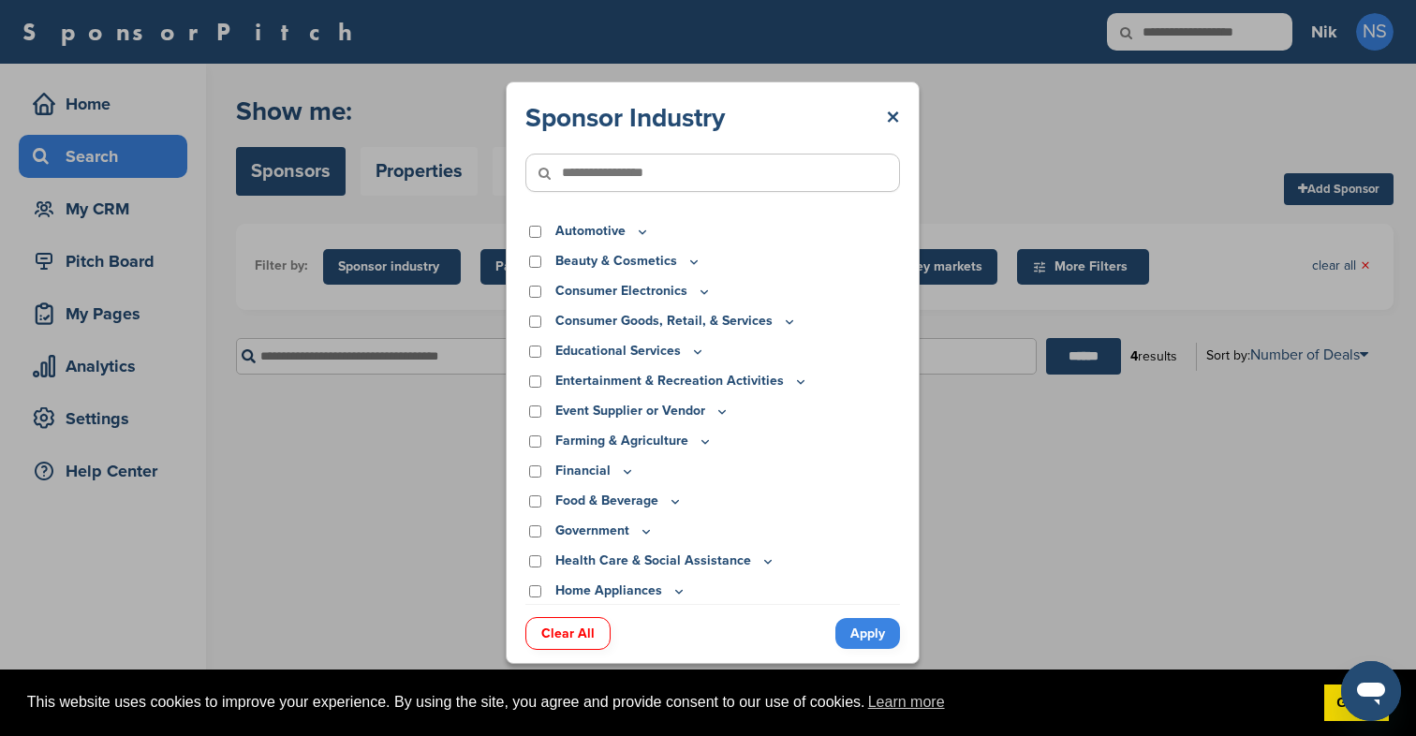
click at [864, 654] on div "Sponsor Industry × Apparel, Clothing, & Fashion Accessories Athletic Apparel & …" at bounding box center [713, 372] width 414 height 582
click at [864, 642] on link "Apply" at bounding box center [867, 633] width 65 height 31
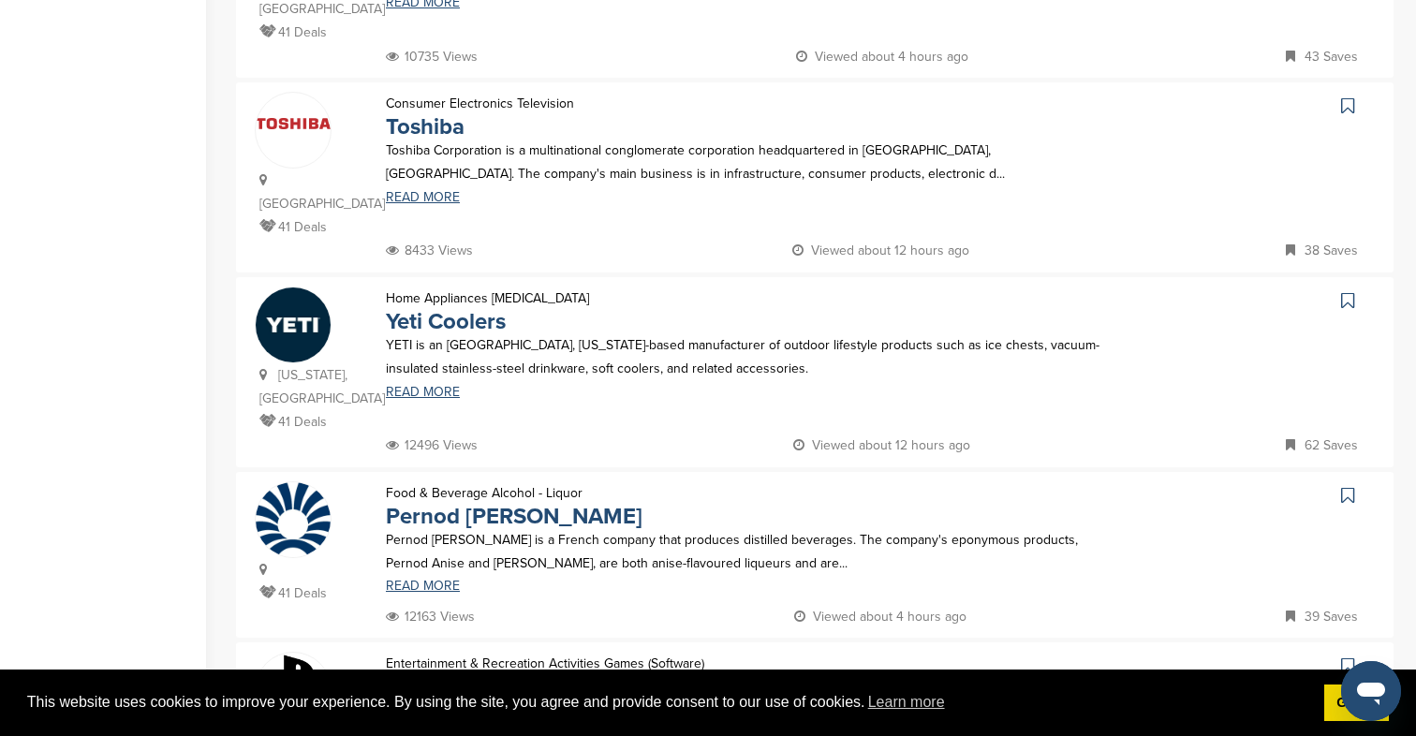
scroll to position [1487, 0]
click at [1348, 292] on icon at bounding box center [1347, 301] width 13 height 19
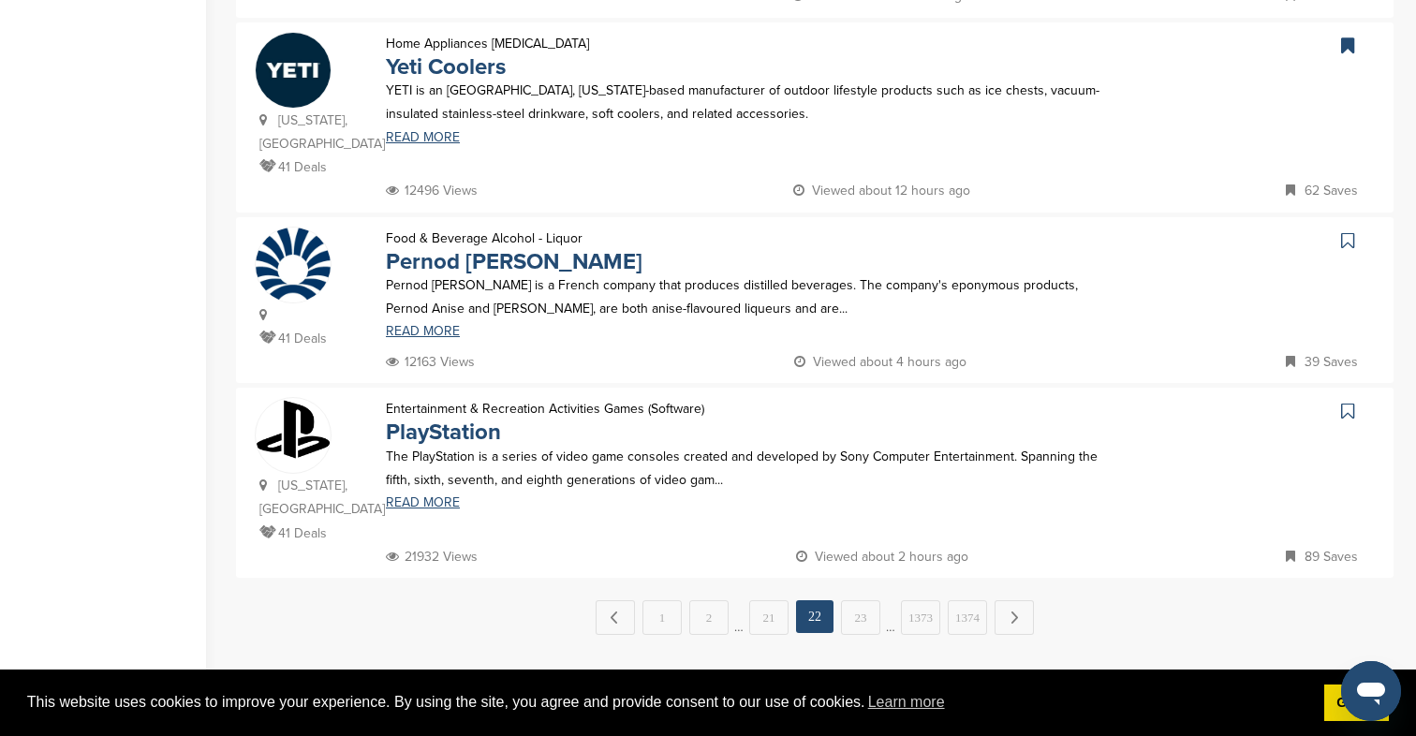
scroll to position [1770, 0]
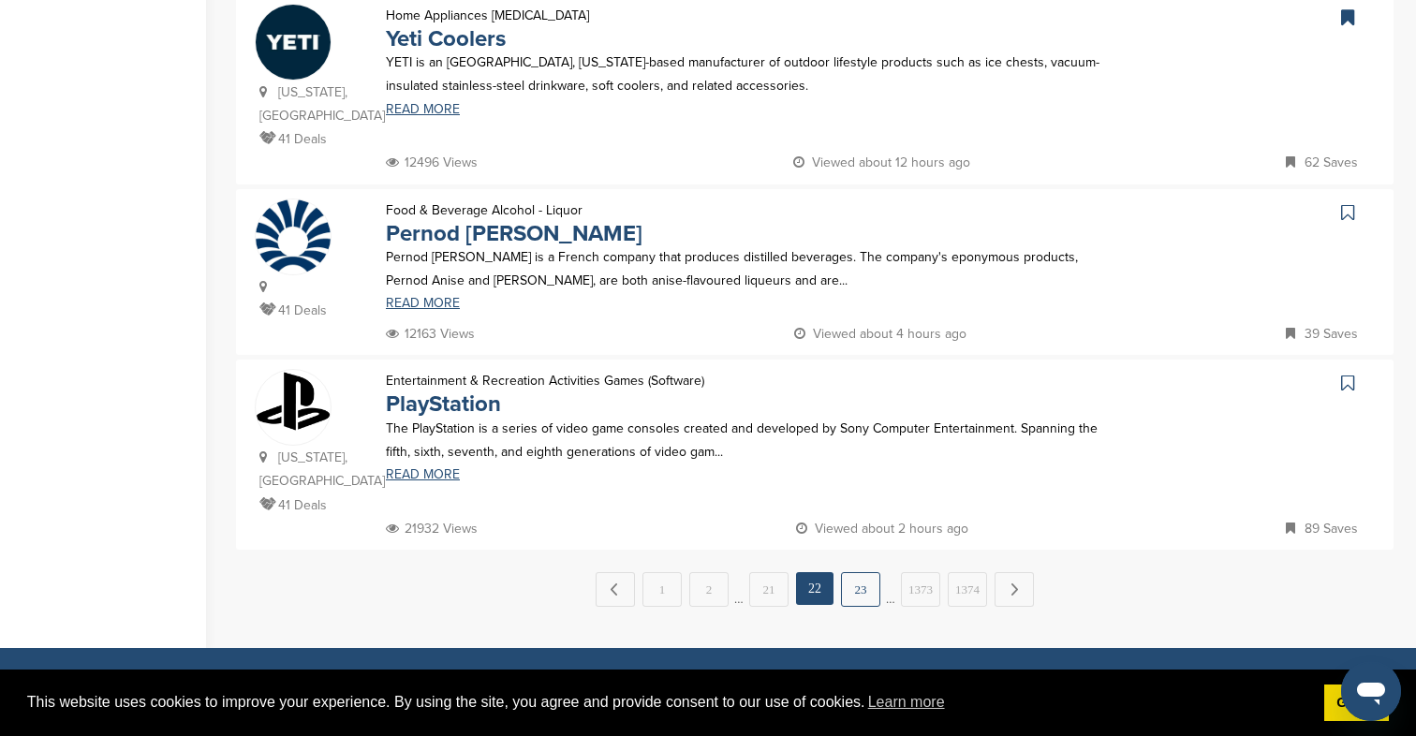
click at [865, 572] on link "23" at bounding box center [860, 589] width 39 height 35
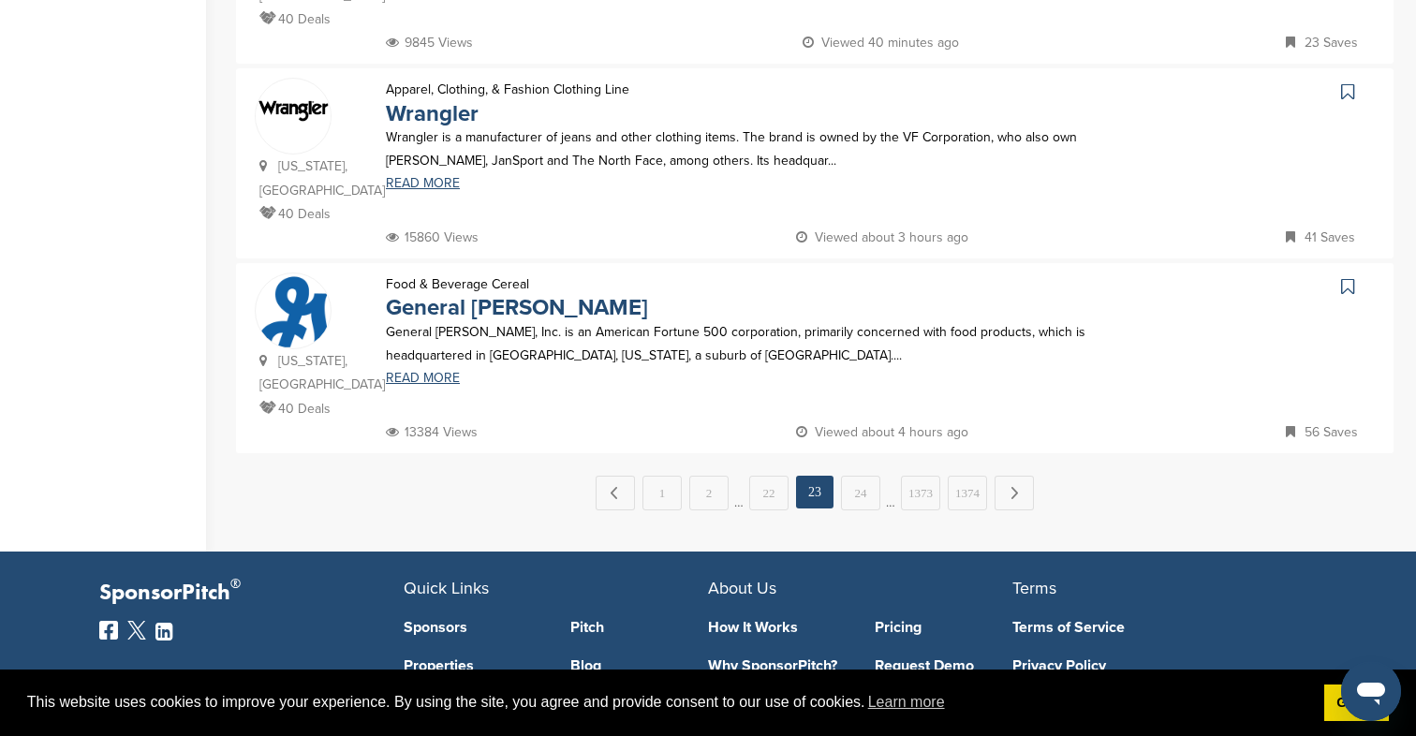
scroll to position [1897, 0]
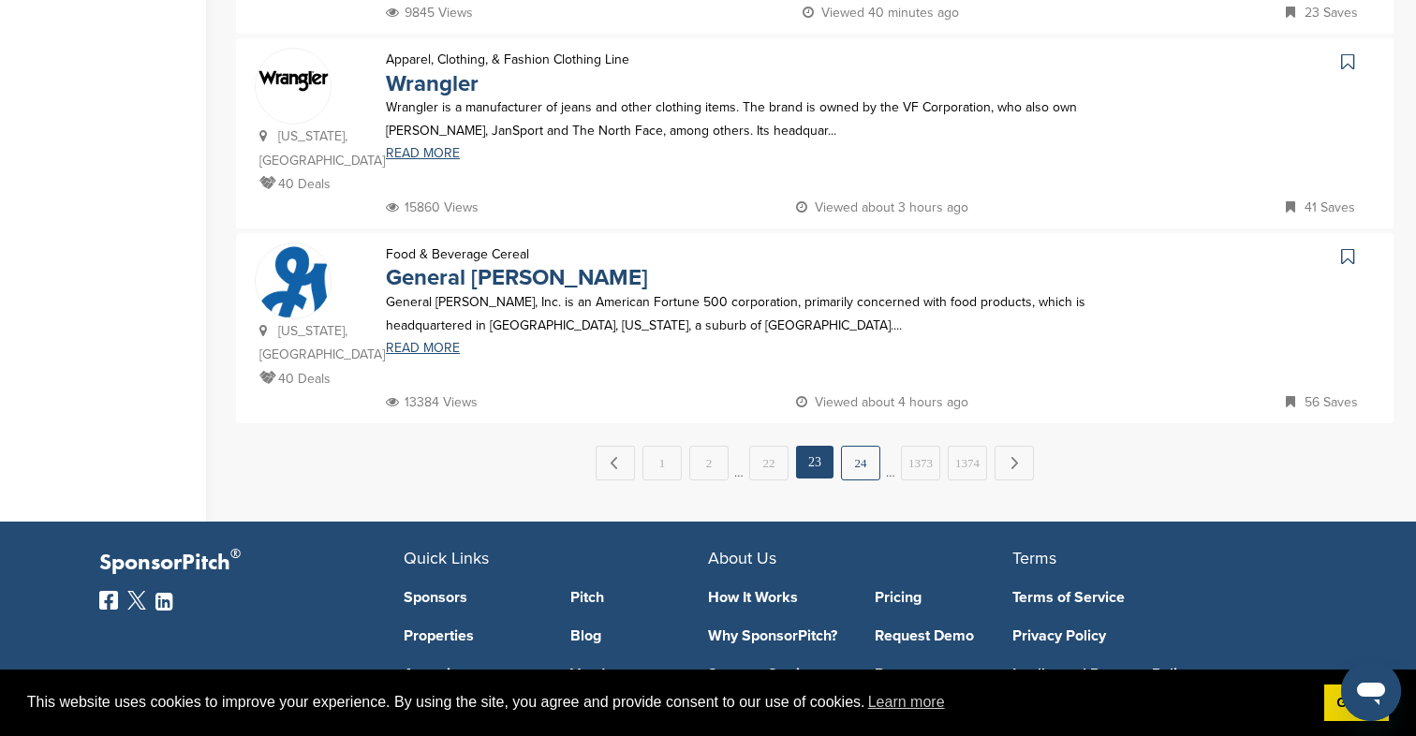
click at [874, 446] on link "24" at bounding box center [860, 463] width 39 height 35
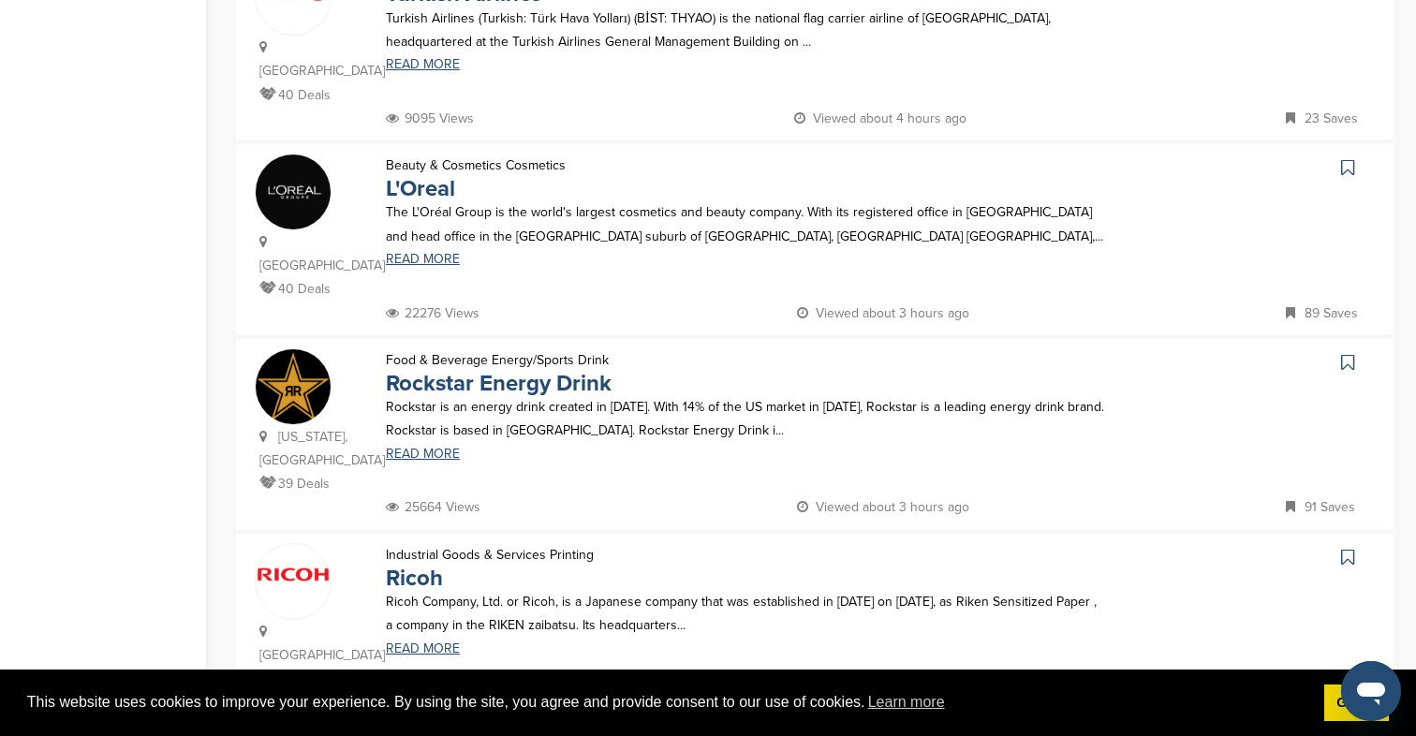
scroll to position [1458, 0]
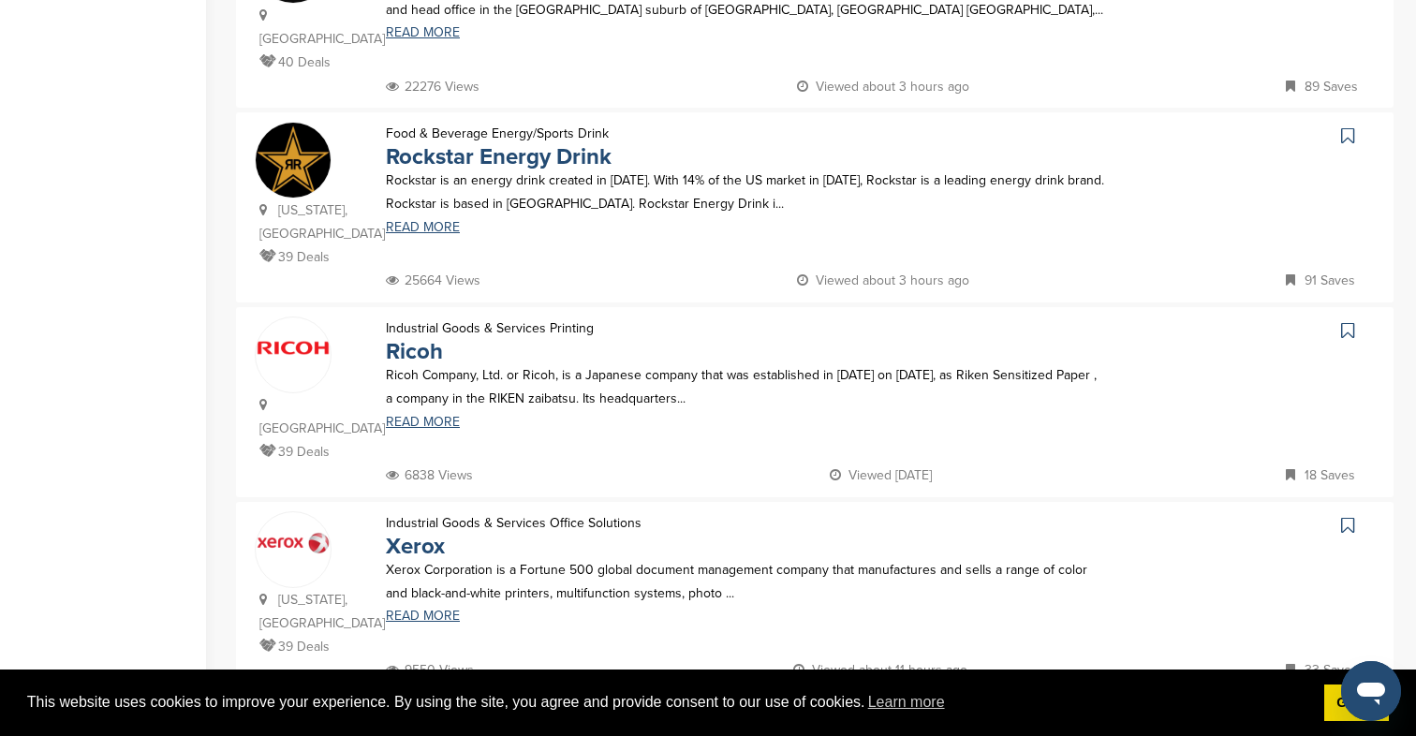
click at [1353, 126] on icon at bounding box center [1347, 135] width 13 height 19
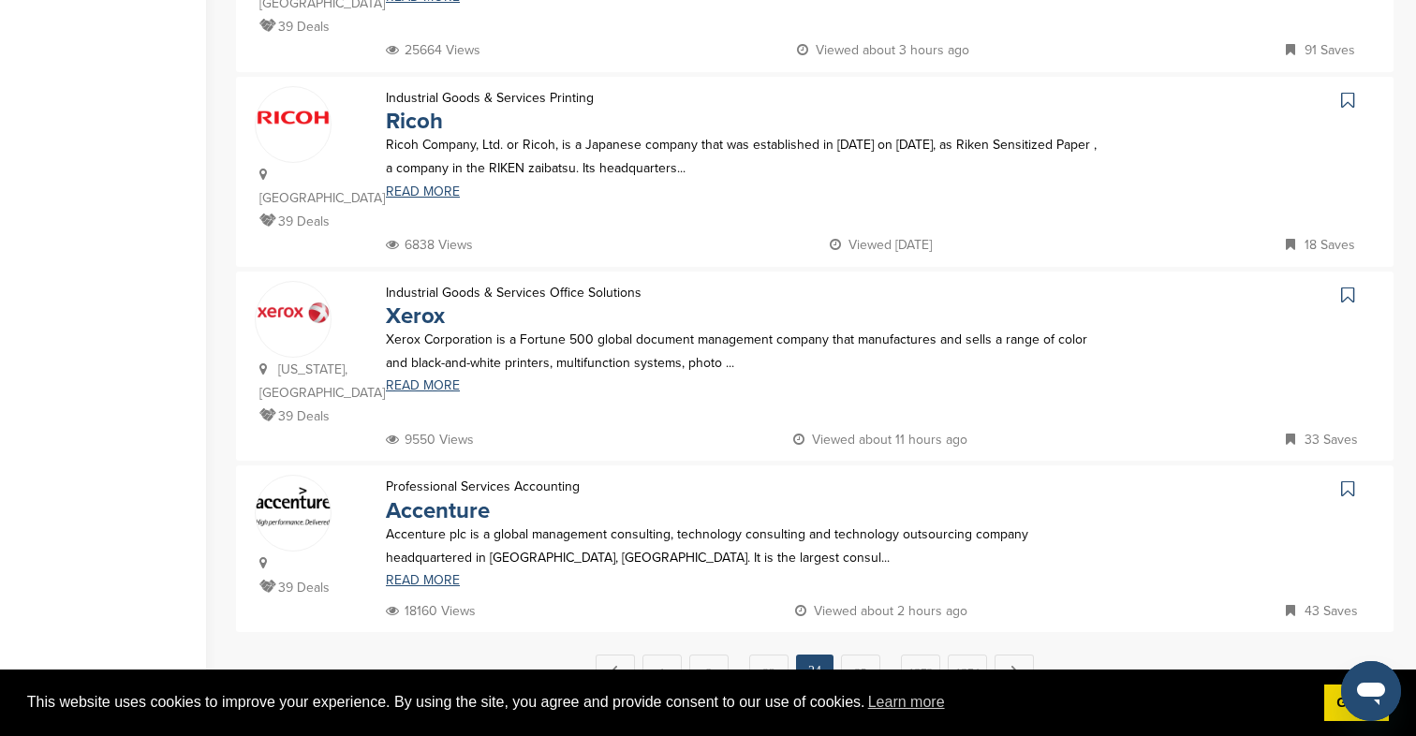
scroll to position [1733, 0]
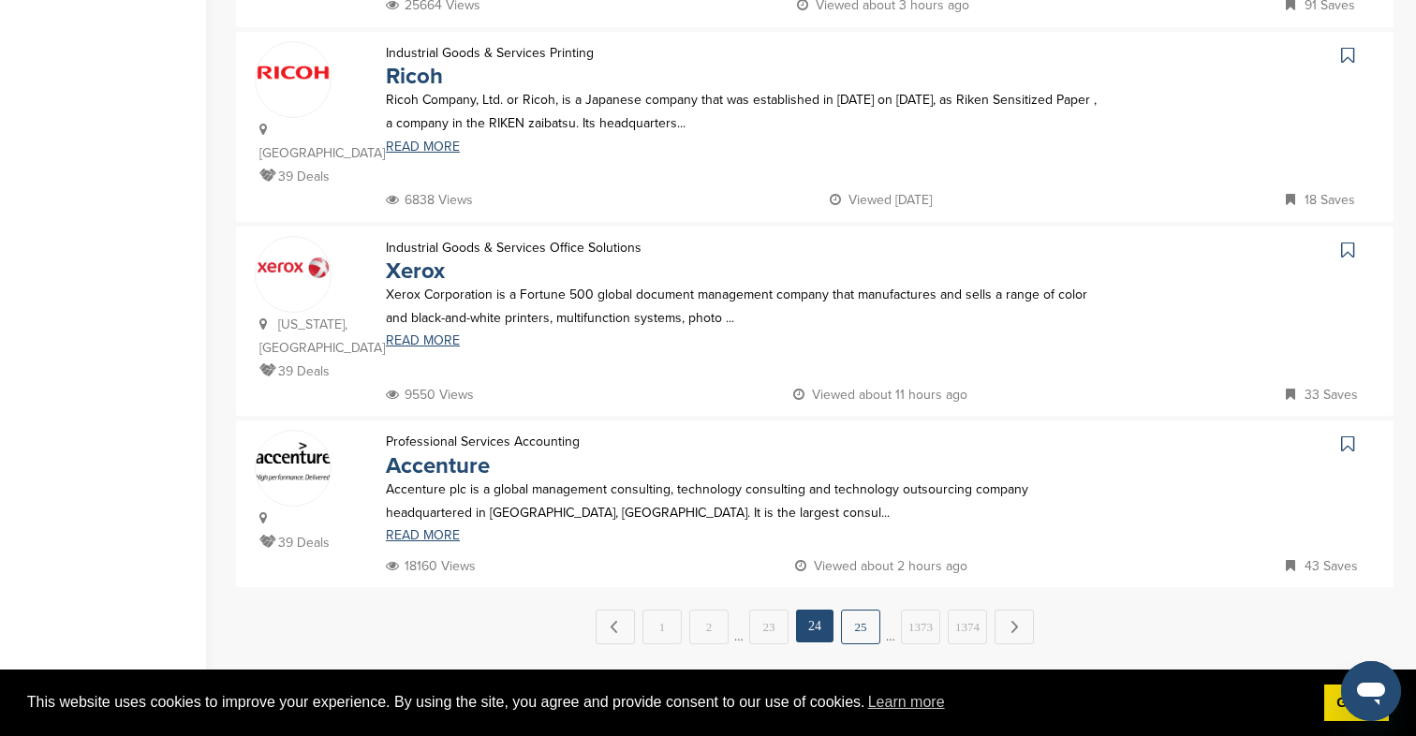
click at [858, 610] on link "25" at bounding box center [860, 627] width 39 height 35
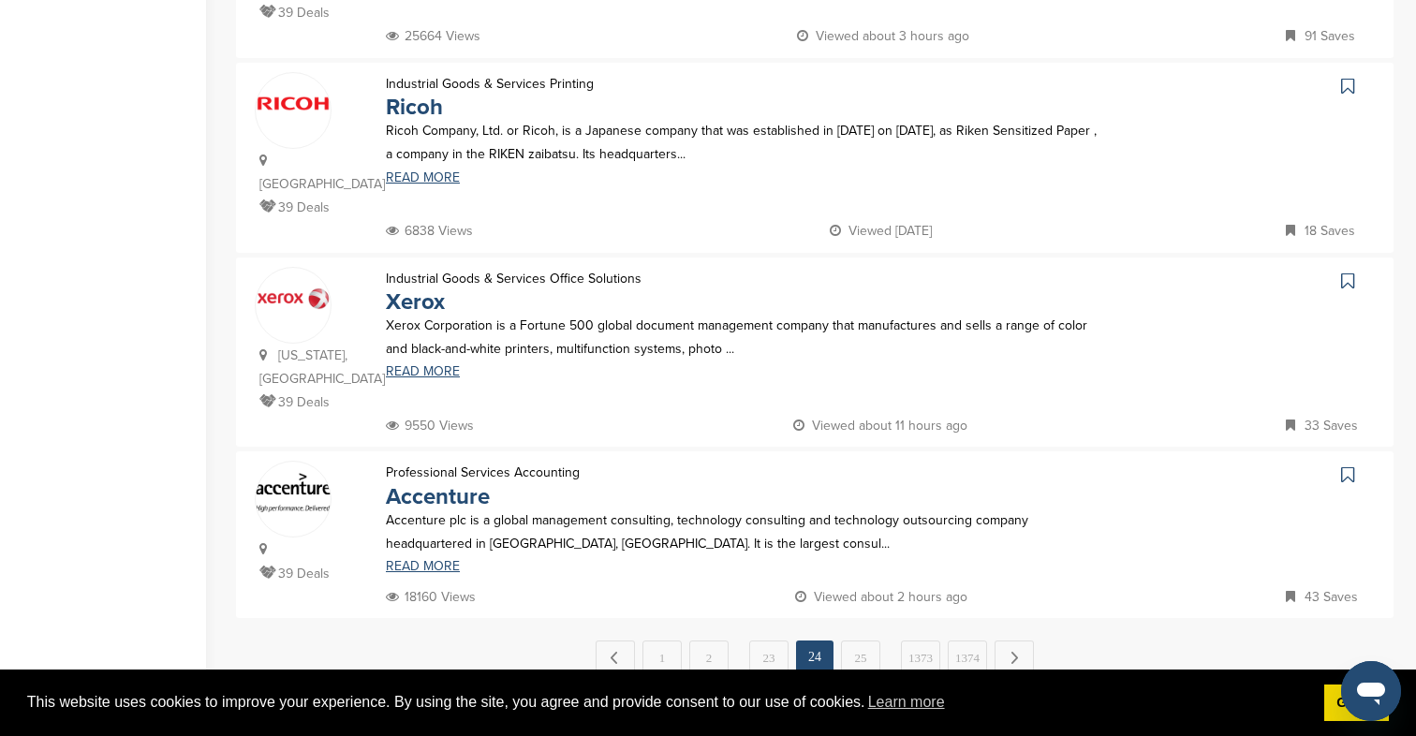
scroll to position [0, 0]
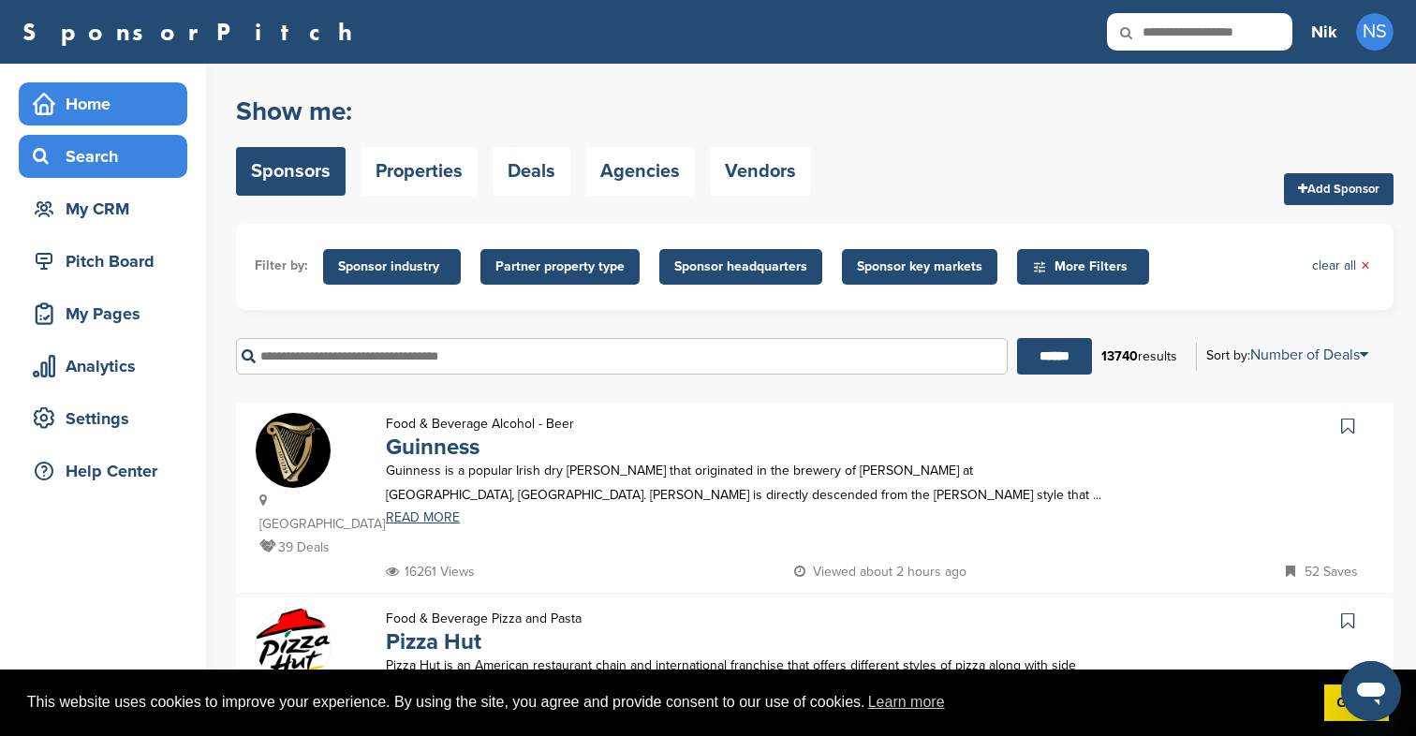
click at [103, 106] on div "Home" at bounding box center [107, 104] width 159 height 34
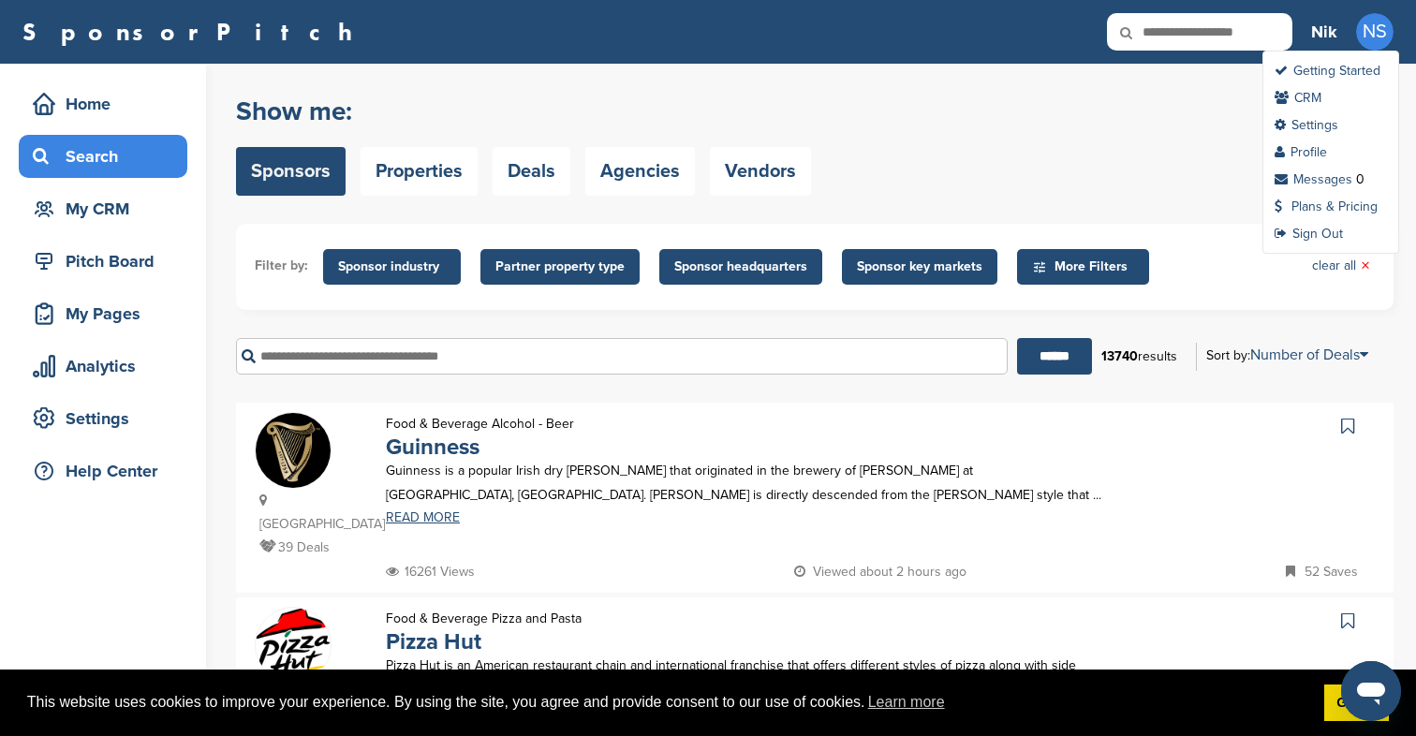
click at [1380, 37] on span "NS" at bounding box center [1374, 31] width 37 height 37
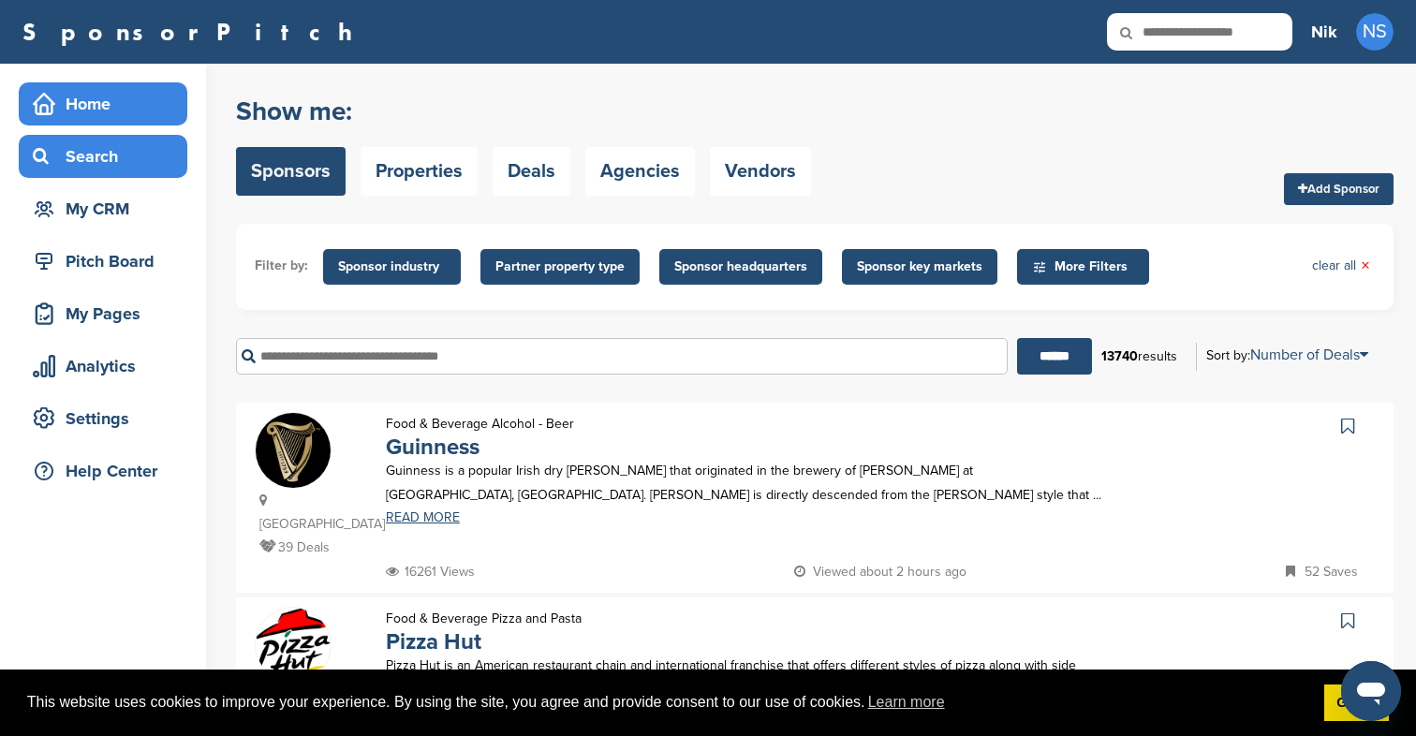
click at [122, 101] on div "Home" at bounding box center [107, 104] width 159 height 34
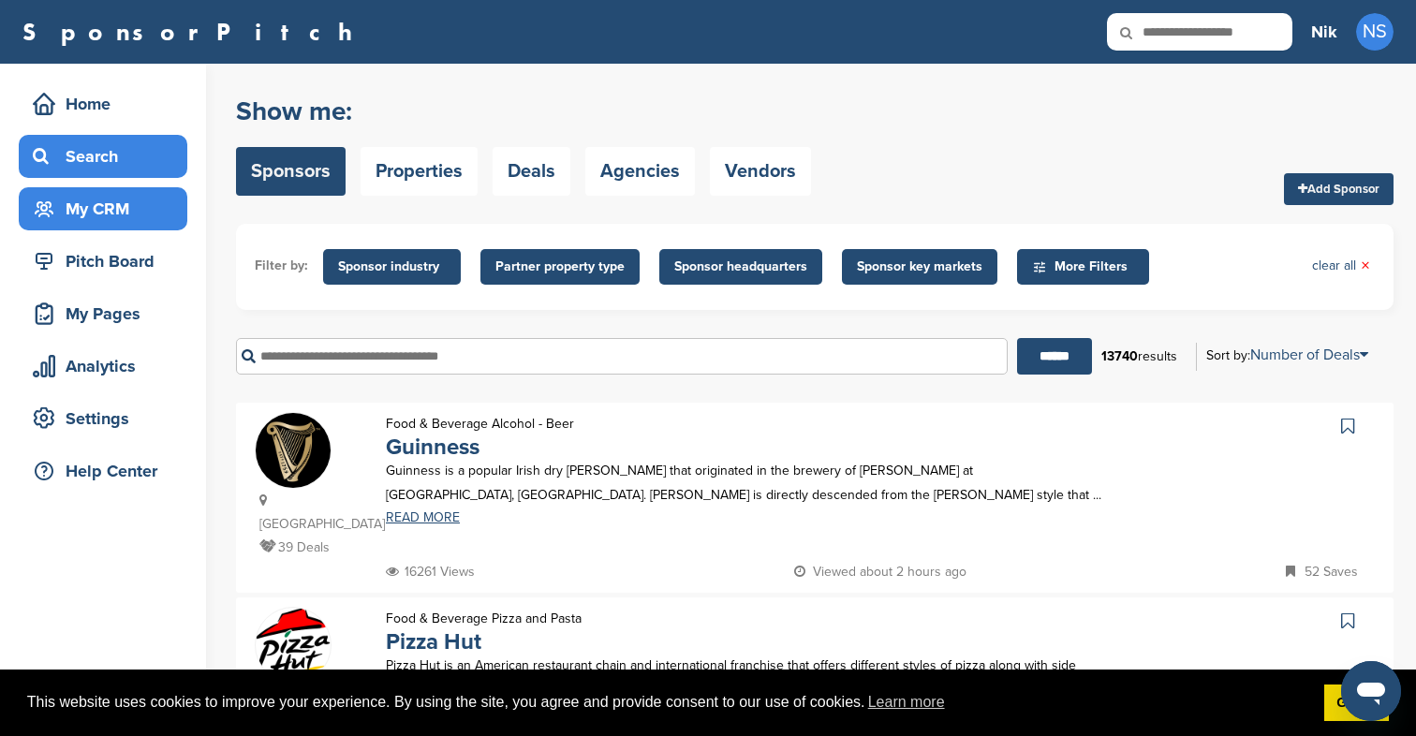
click at [116, 210] on div "My CRM" at bounding box center [107, 209] width 159 height 34
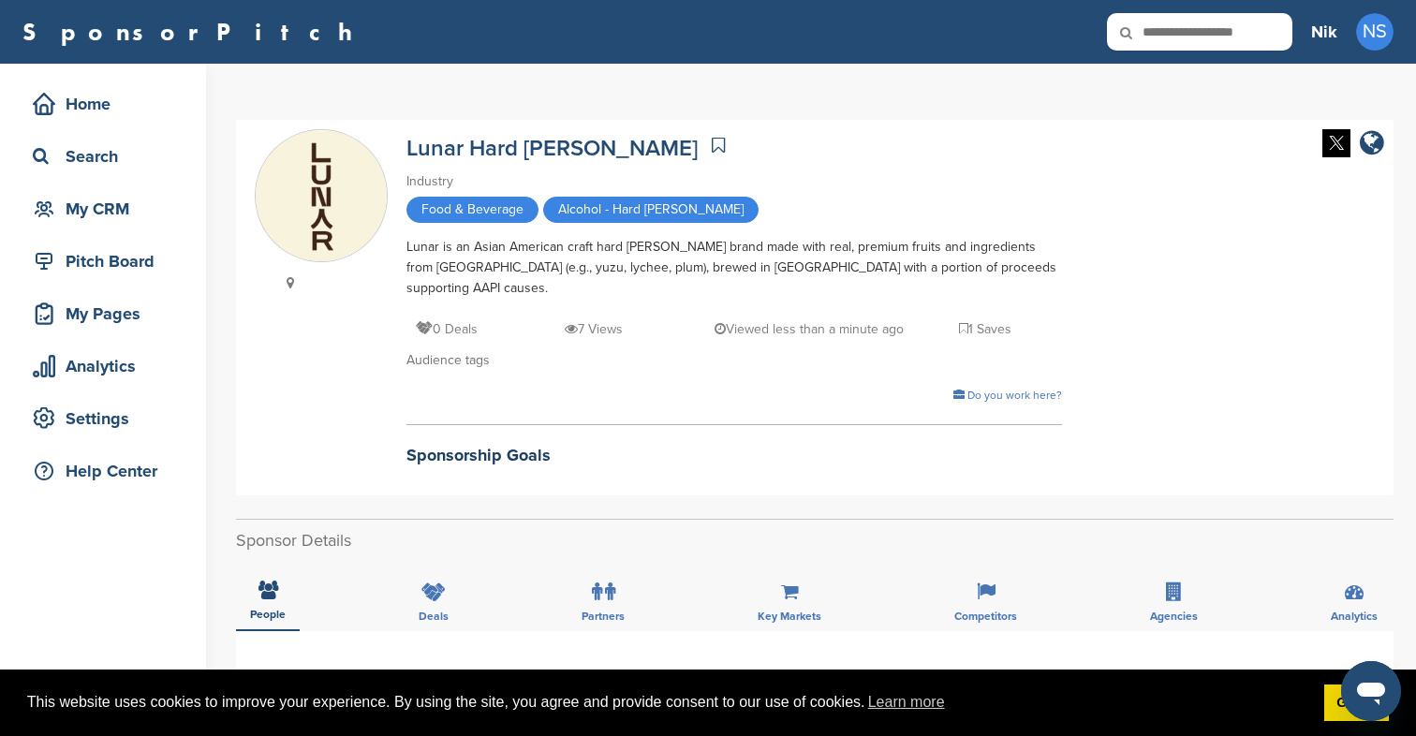
click at [712, 142] on icon at bounding box center [718, 145] width 13 height 19
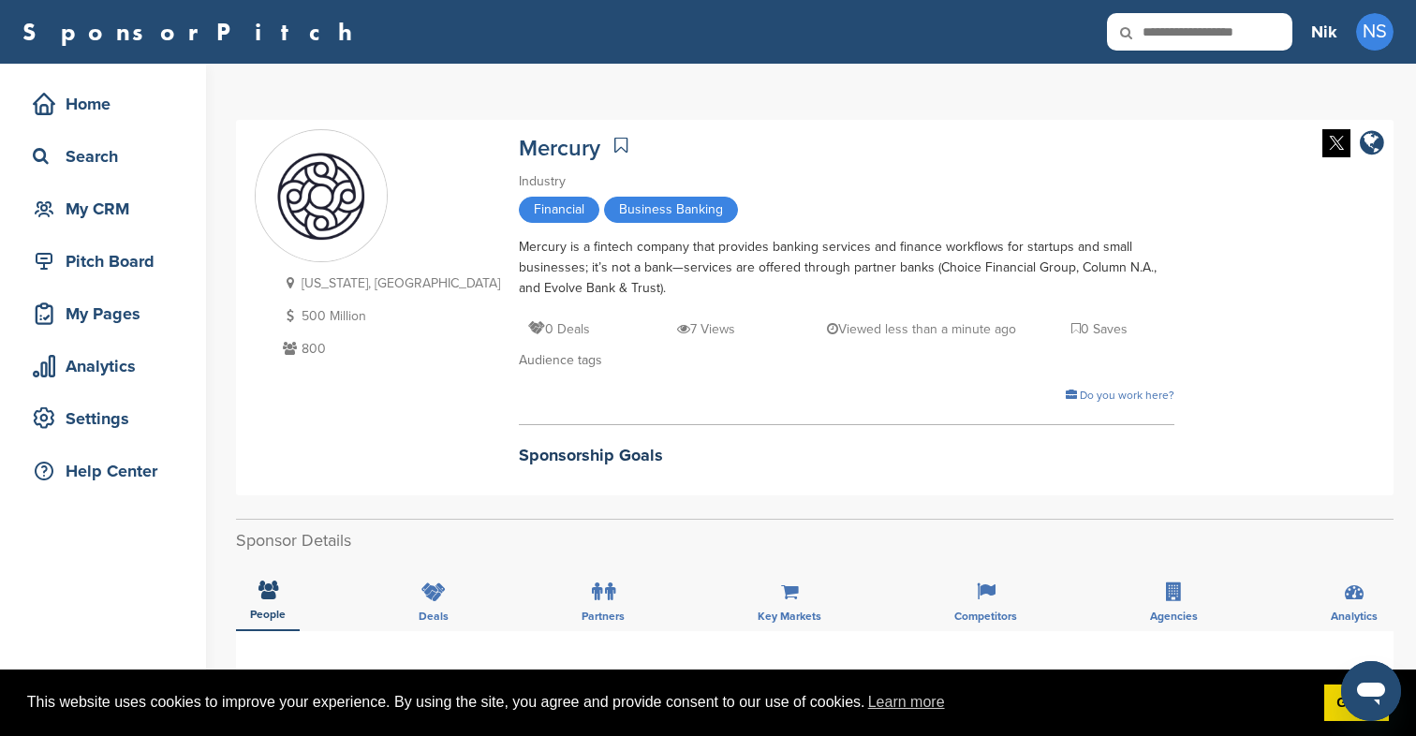
click at [614, 140] on icon at bounding box center [620, 145] width 13 height 19
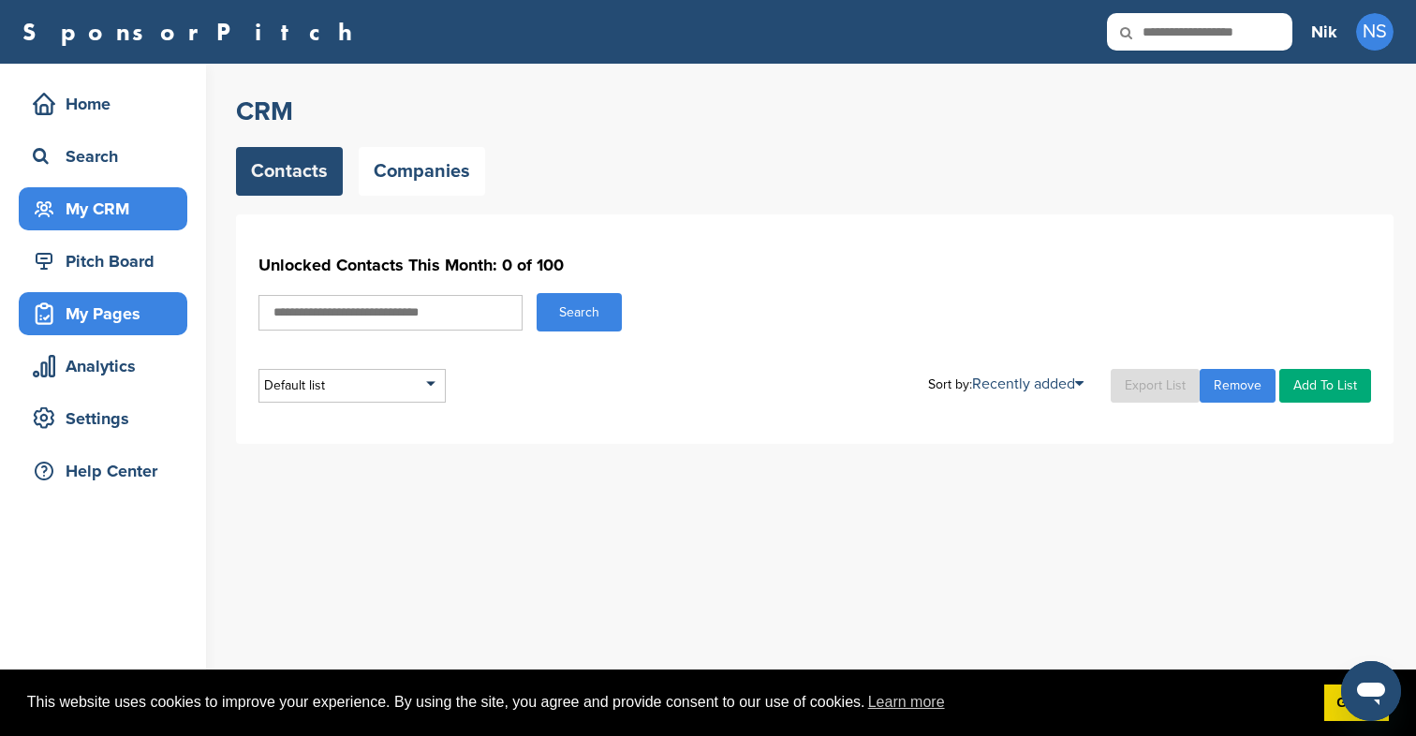
click at [148, 313] on div "My Pages" at bounding box center [107, 314] width 159 height 34
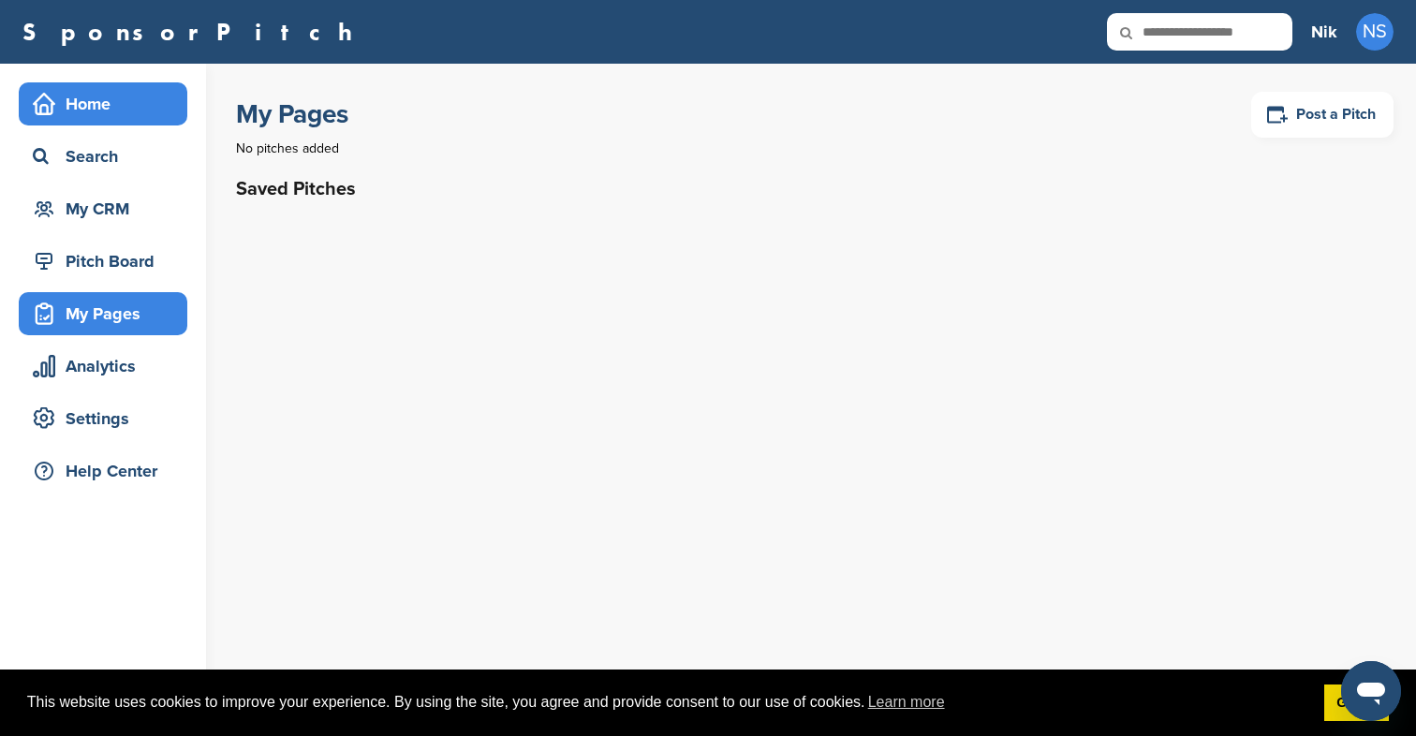
click at [130, 121] on div "Home" at bounding box center [103, 103] width 169 height 43
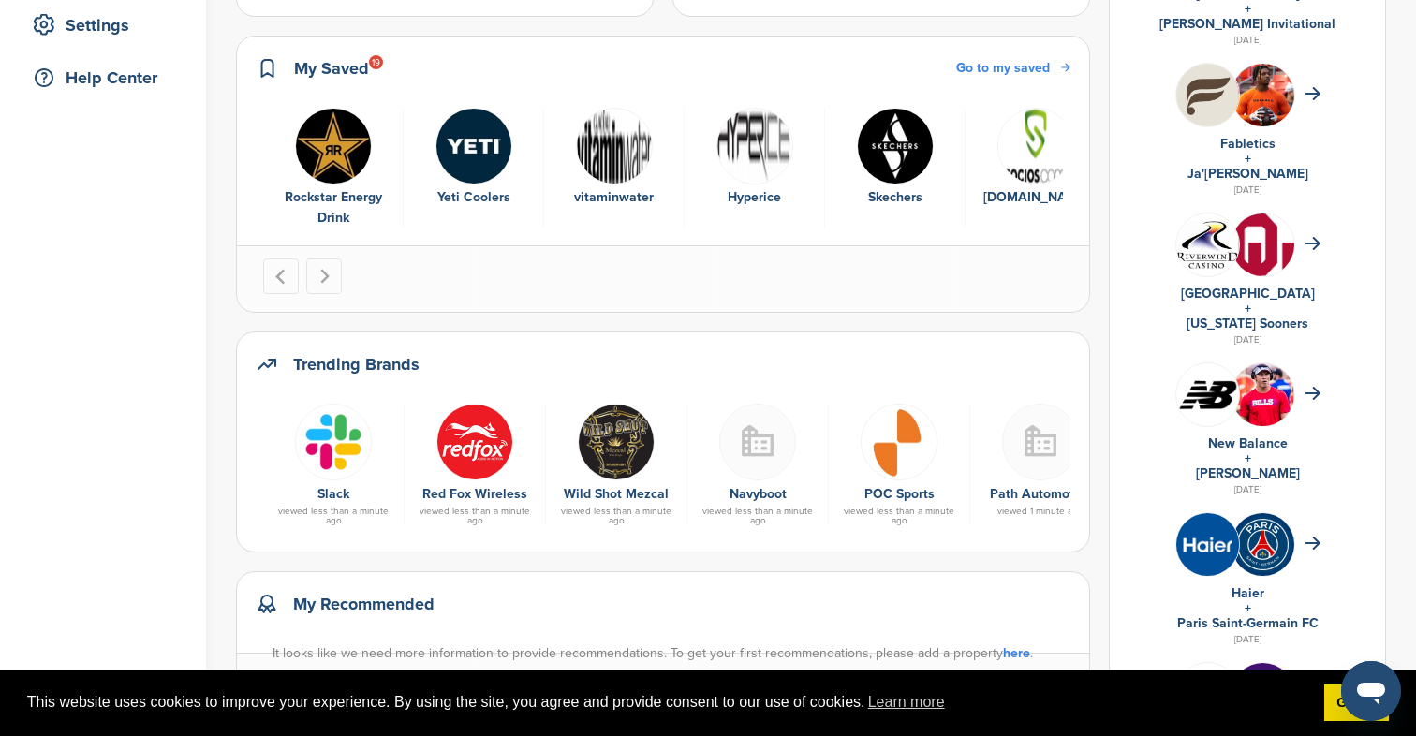
scroll to position [389, 0]
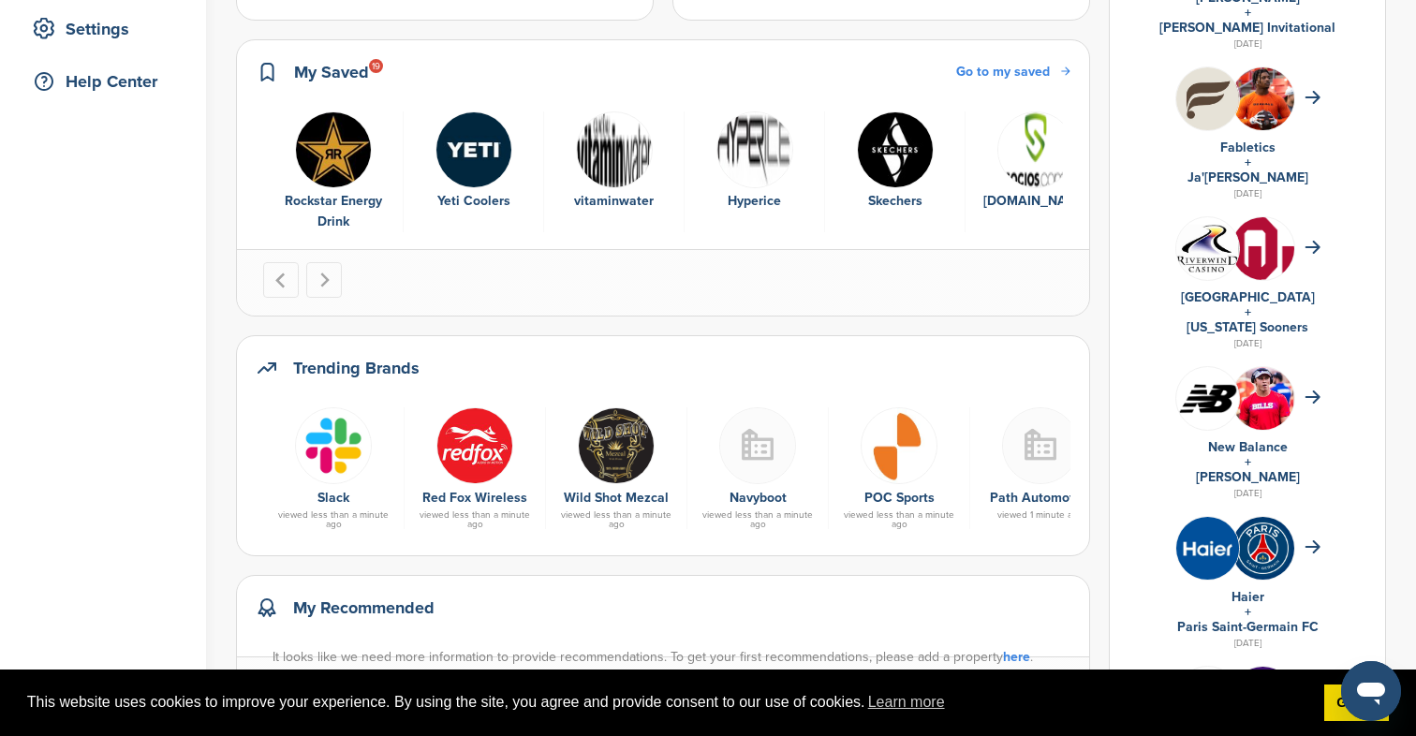
click at [1050, 66] on span "Go to my saved" at bounding box center [1003, 72] width 94 height 16
